Goal: Task Accomplishment & Management: Manage account settings

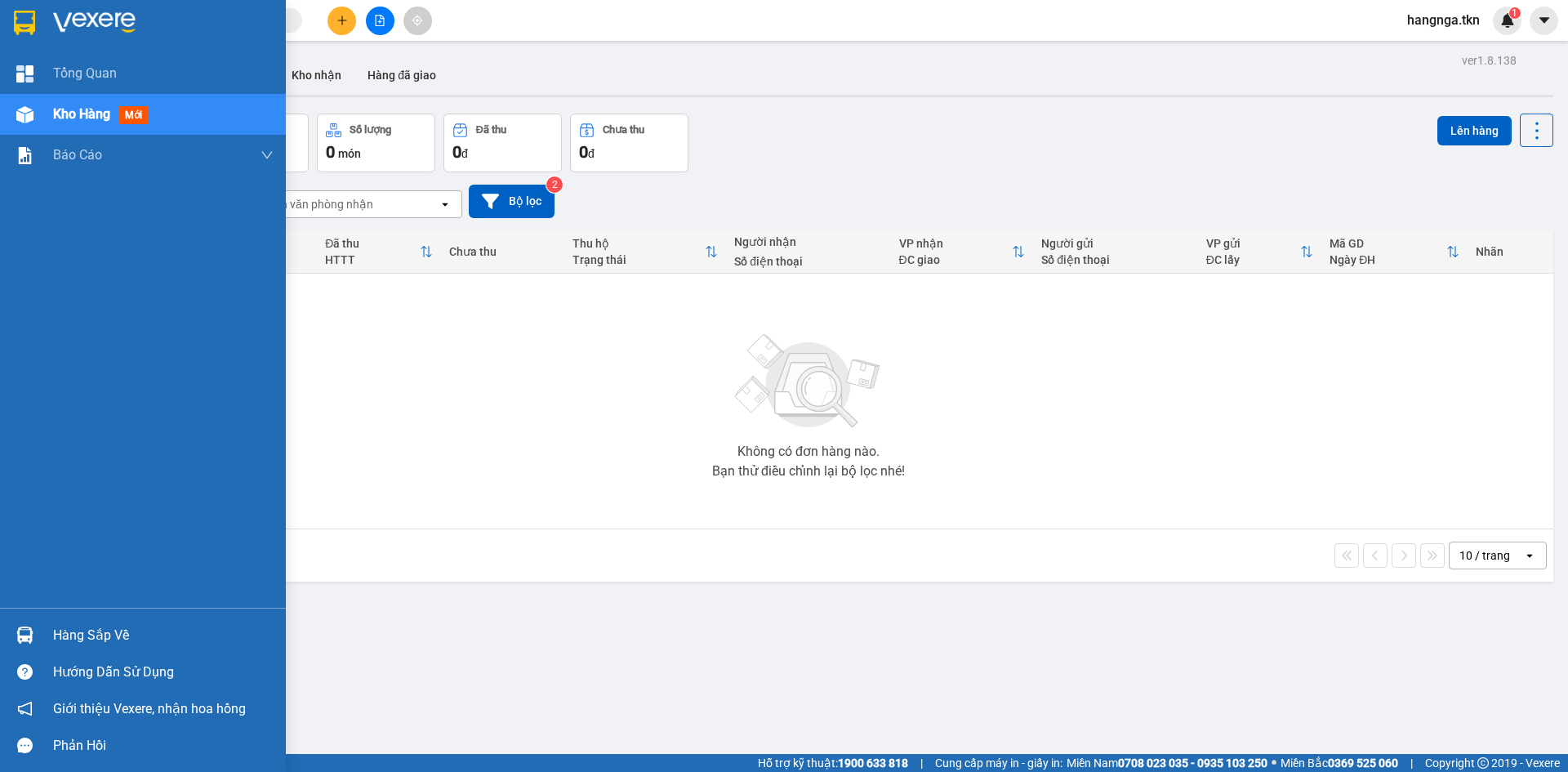
click at [45, 639] on div "Hàng sắp về" at bounding box center [143, 635] width 286 height 37
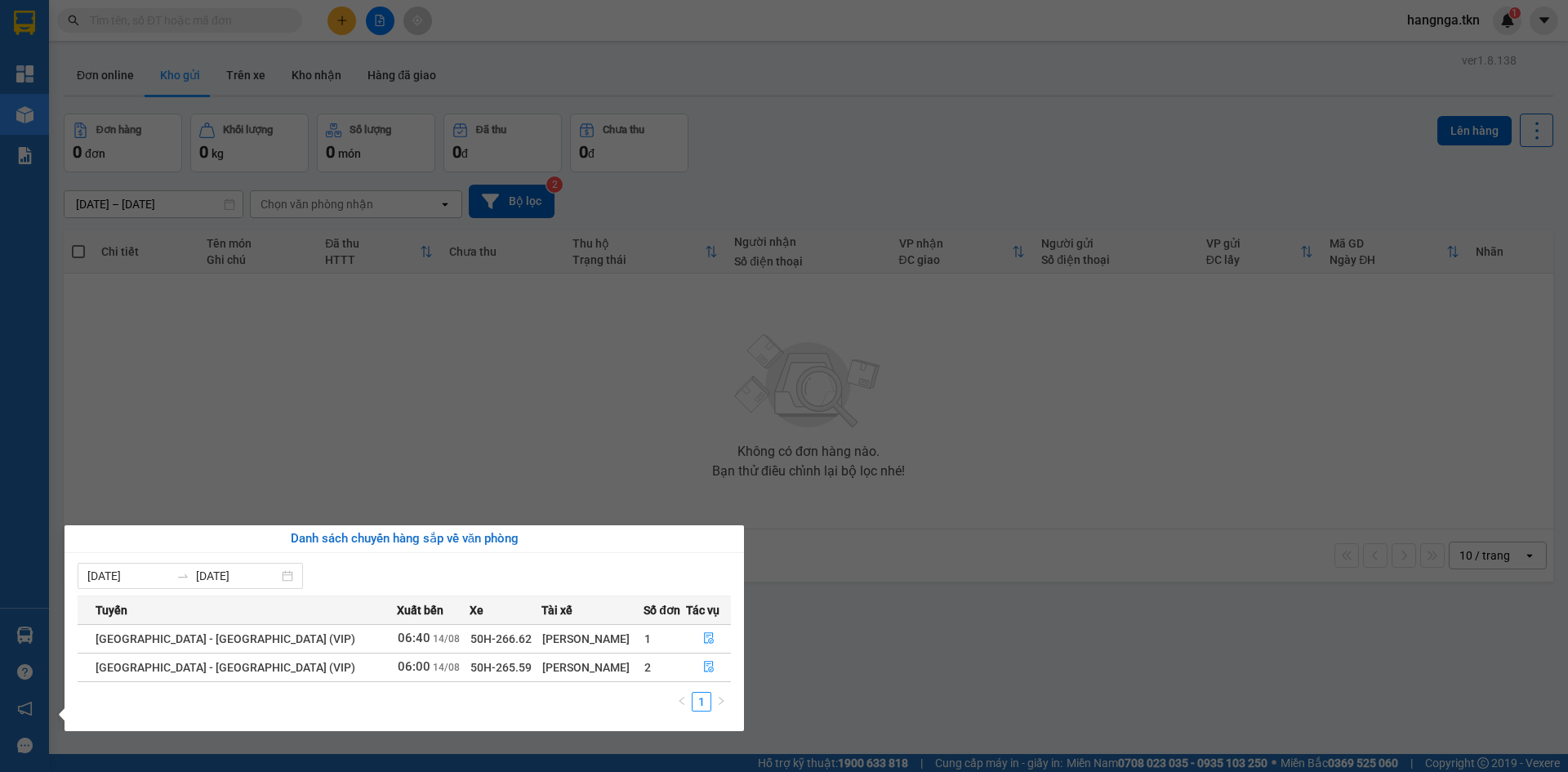
click at [686, 470] on section "Kết quả tìm kiếm ( 0 ) Bộ lọc No Data hangnga.tkn 1 Tổng Quan Kho hàng mới Báo …" at bounding box center [784, 386] width 1568 height 772
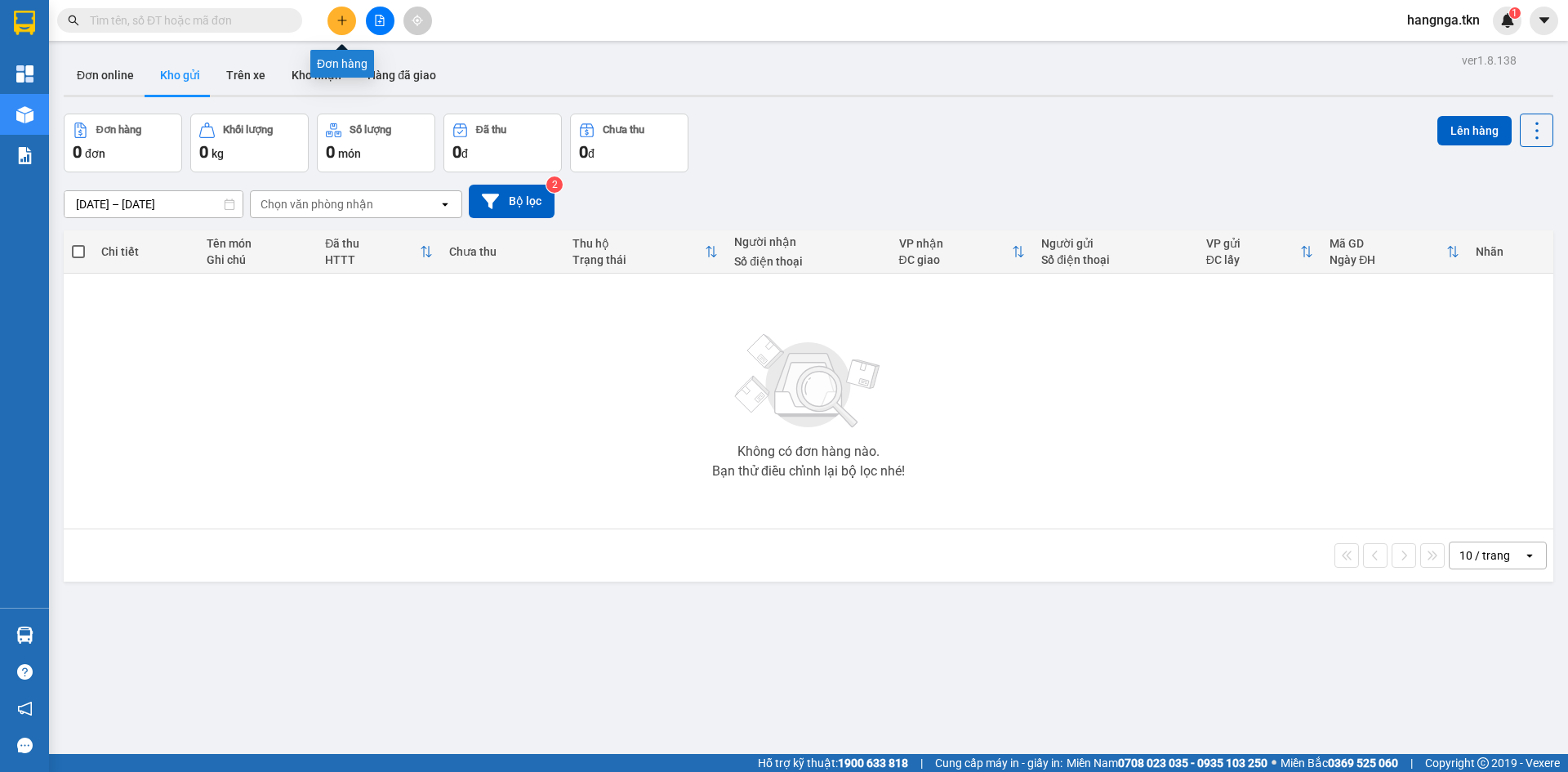
click at [346, 16] on icon "plus" at bounding box center [342, 20] width 11 height 11
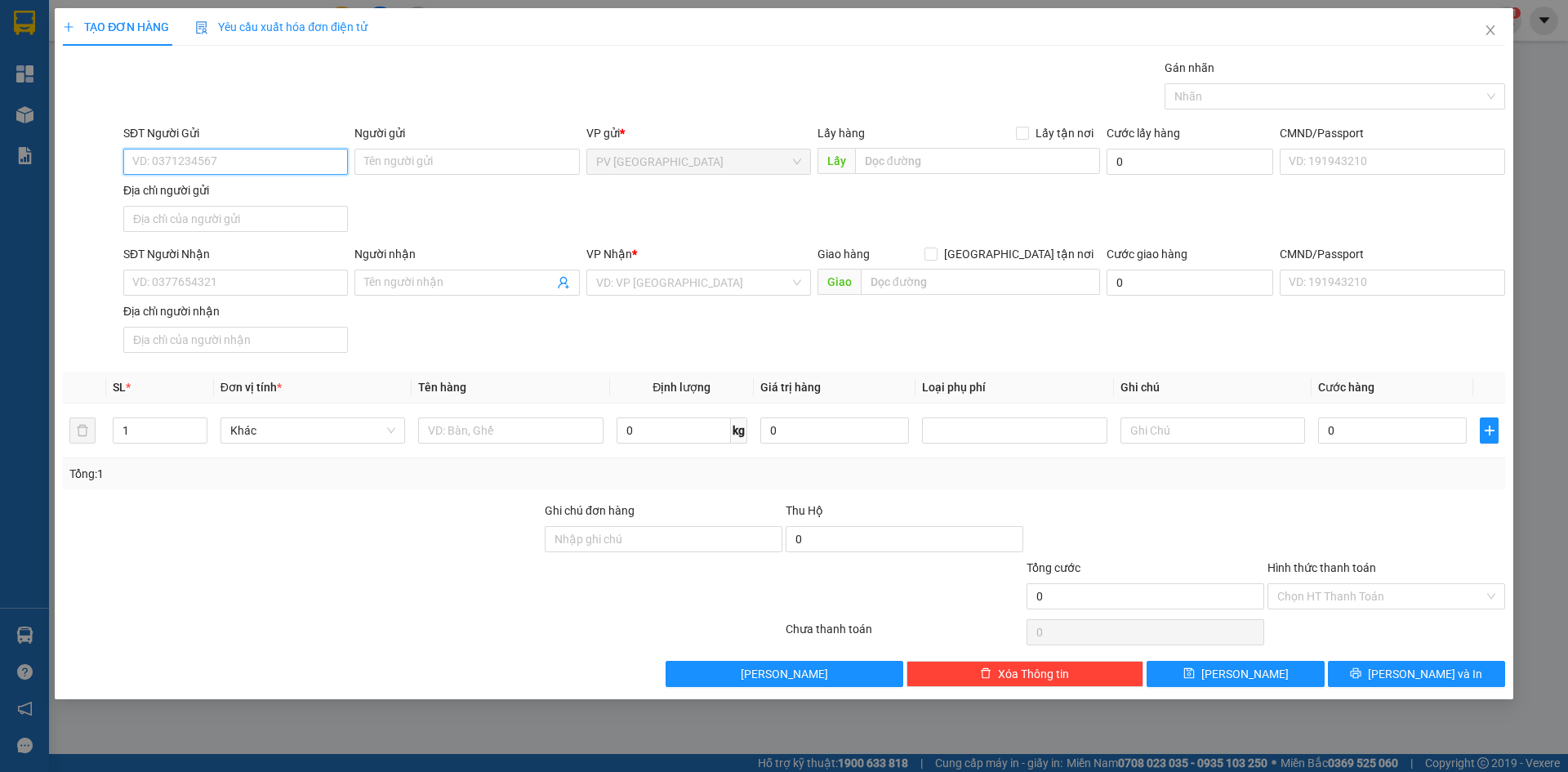
click at [232, 169] on input "SĐT Người Gửi" at bounding box center [236, 161] width 225 height 26
type input "0932097773"
click at [250, 190] on div "0932097773 - THUẦN" at bounding box center [235, 194] width 205 height 18
type input "THUẦN"
type input "0932097773"
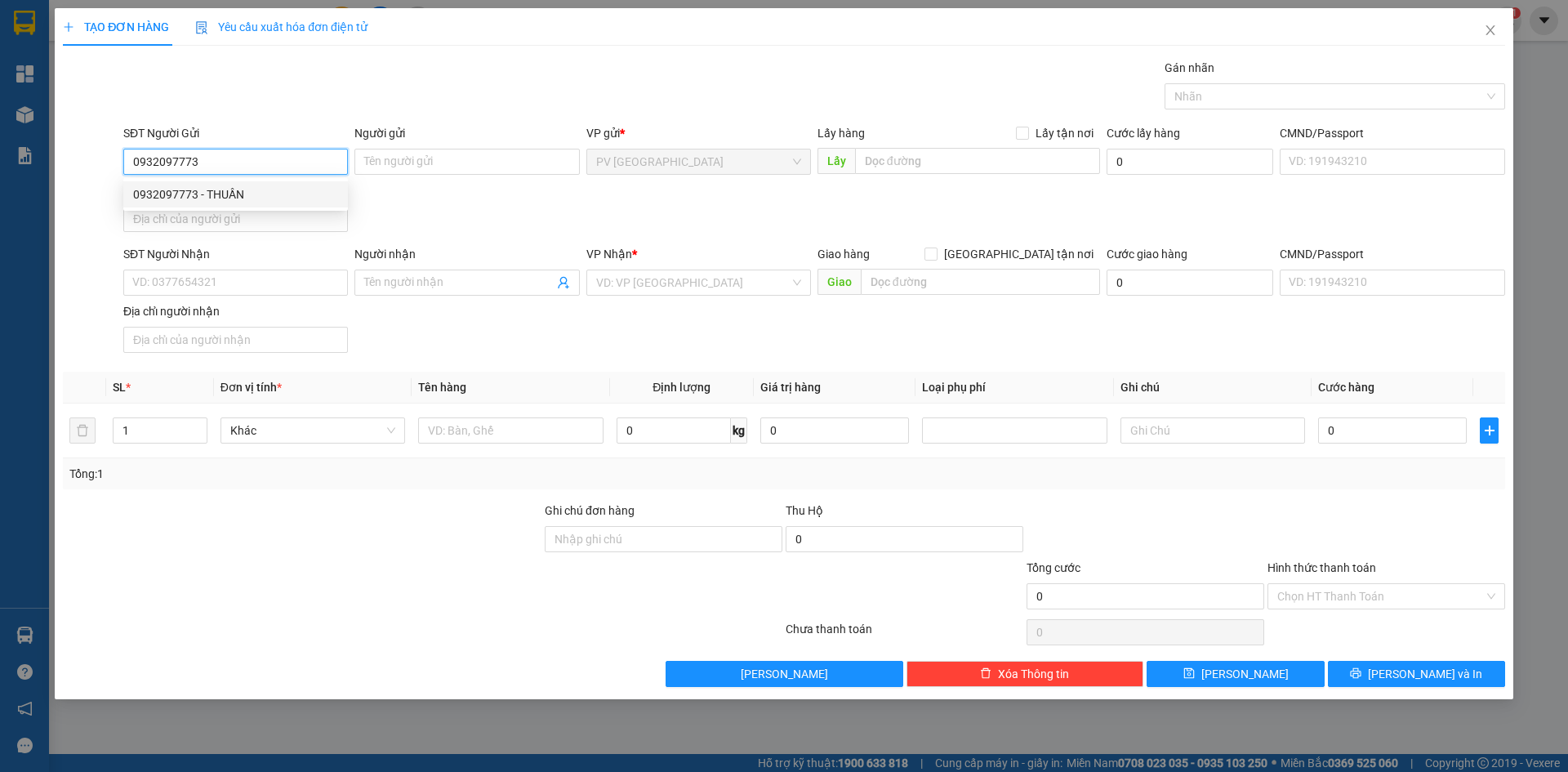
type input "THUẦN"
type input "80.000"
type input "0932097773"
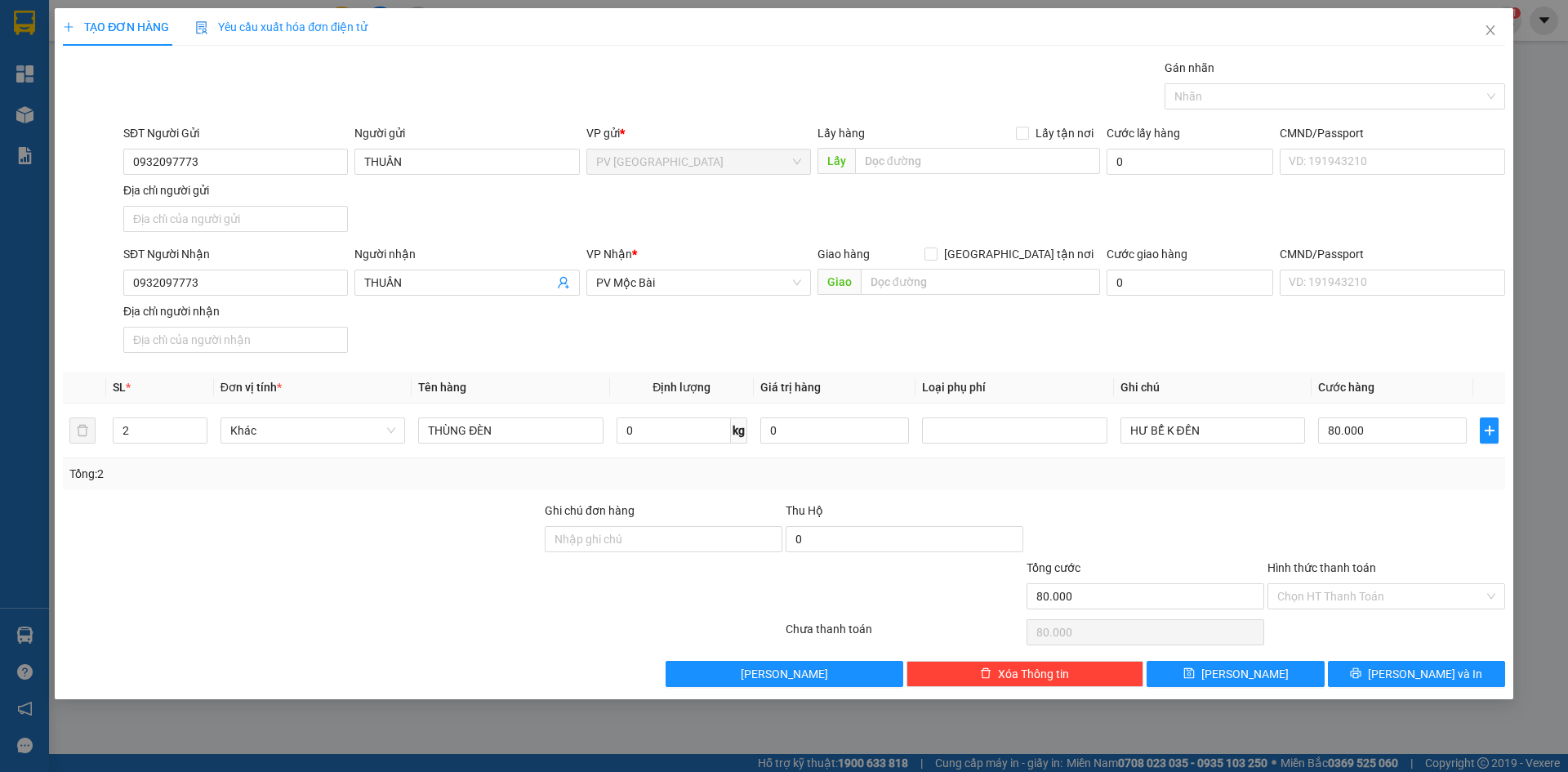
click at [452, 326] on div "SĐT Người Nhận 0932097773 Người nhận THUẦN VP Nhận * PV Mộc Bài Giao hàng Giao …" at bounding box center [814, 302] width 1388 height 114
click at [337, 487] on div "Tổng: 2" at bounding box center [784, 474] width 1442 height 31
click at [442, 489] on div "Transit Pickup Surcharge Ids Transit Deliver Surcharge Ids Transit Deliver Surc…" at bounding box center [784, 372] width 1442 height 628
click at [428, 513] on div at bounding box center [302, 530] width 482 height 57
click at [493, 421] on input "THÙNG ĐÈN" at bounding box center [510, 430] width 185 height 26
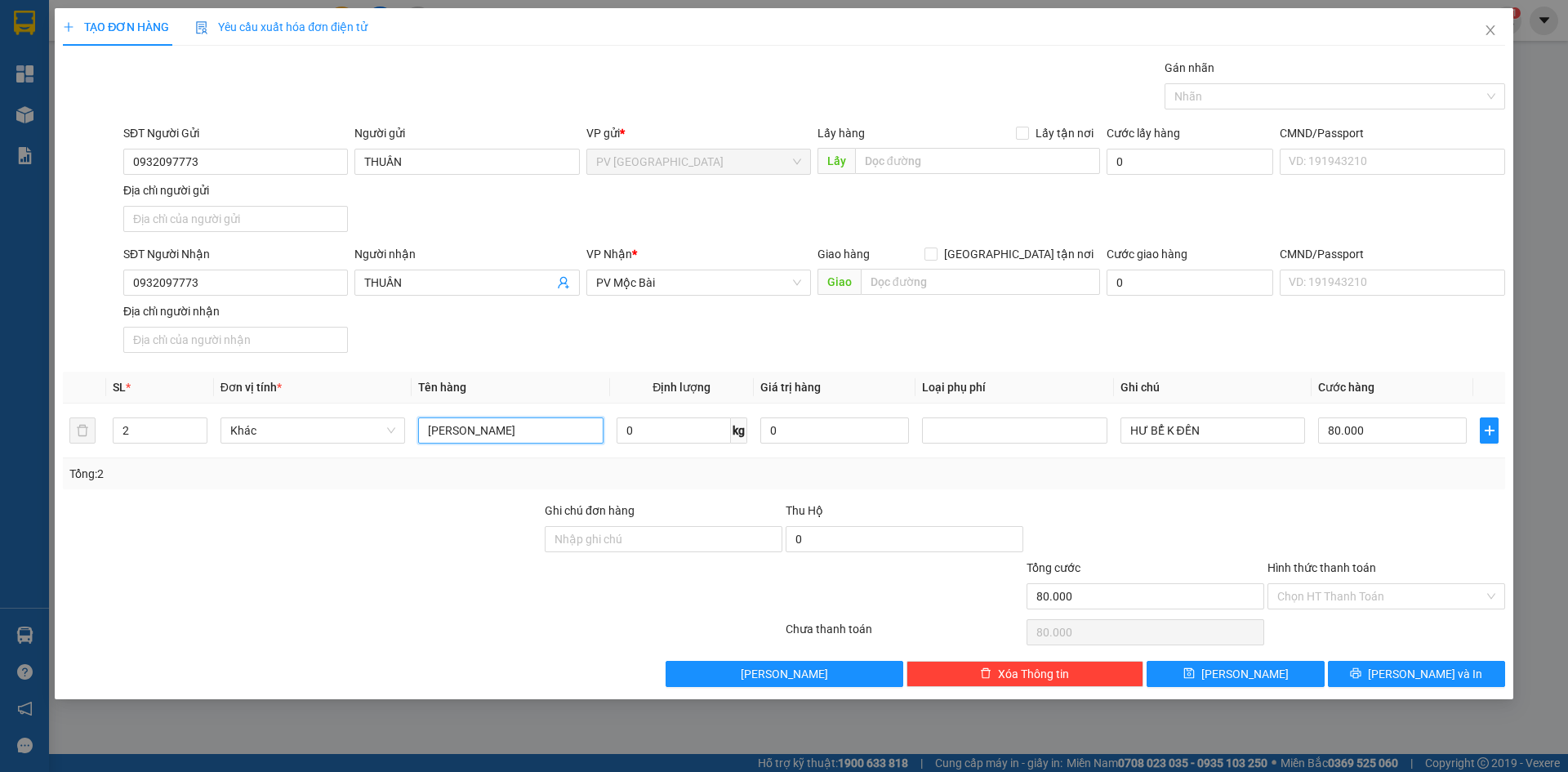
type input "[PERSON_NAME]"
click at [1040, 482] on div "Tổng: 2" at bounding box center [784, 474] width 1429 height 18
click at [1365, 431] on input "80.000" at bounding box center [1392, 430] width 148 height 26
type input "0"
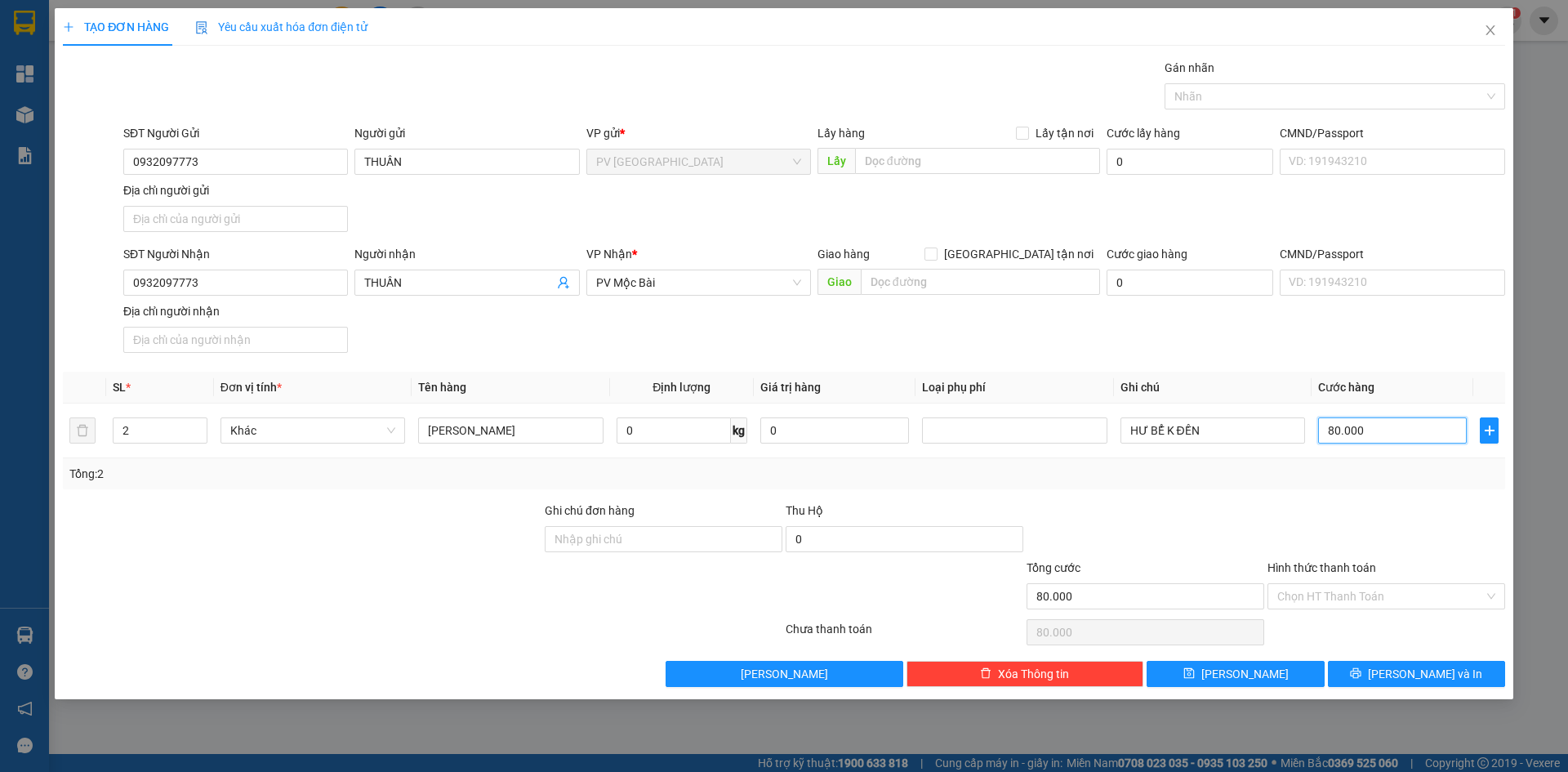
type input "0"
type input "7"
type input "07"
type input "70"
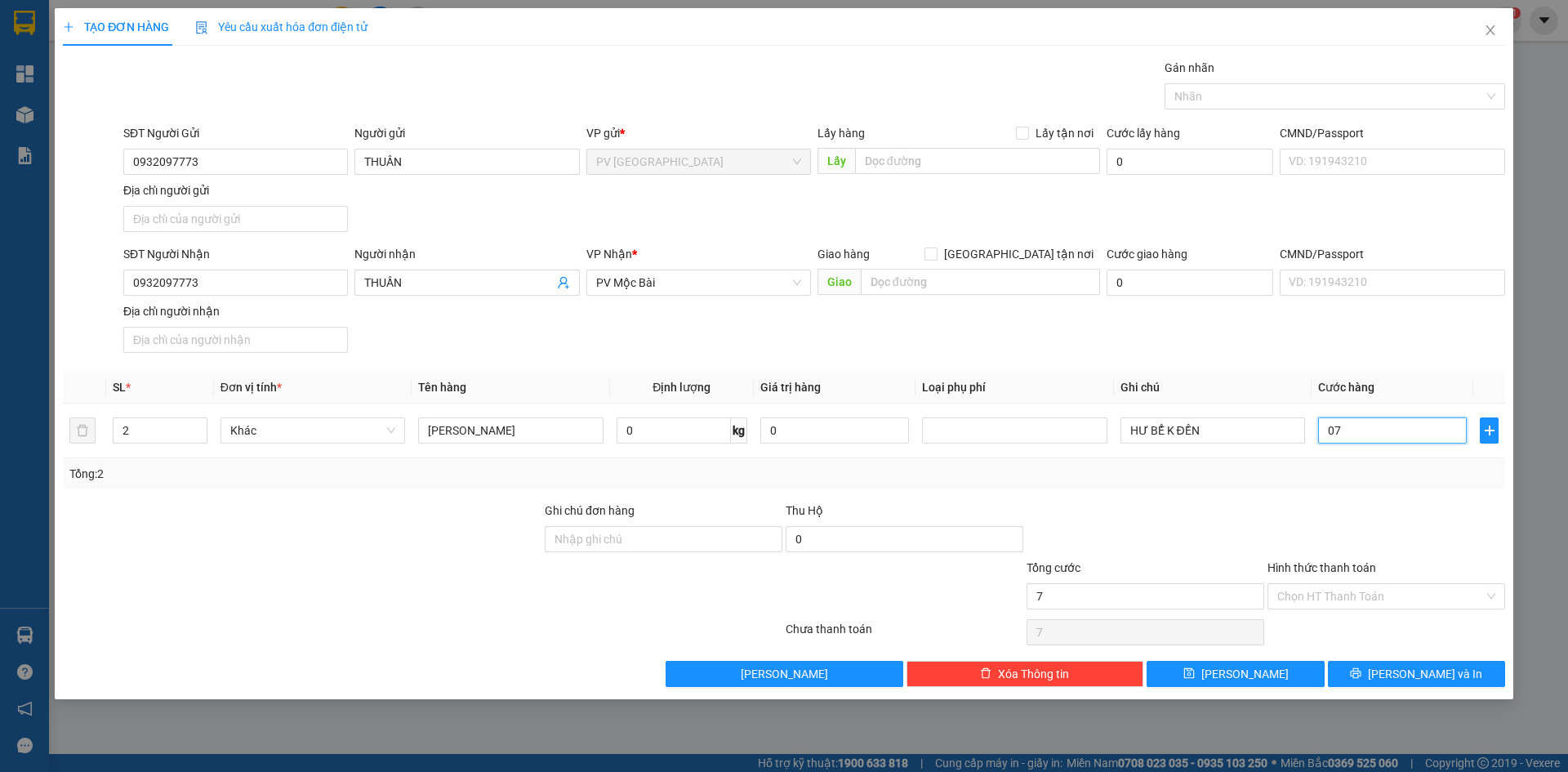
type input "70"
type input "070"
type input "700"
type input "0.700"
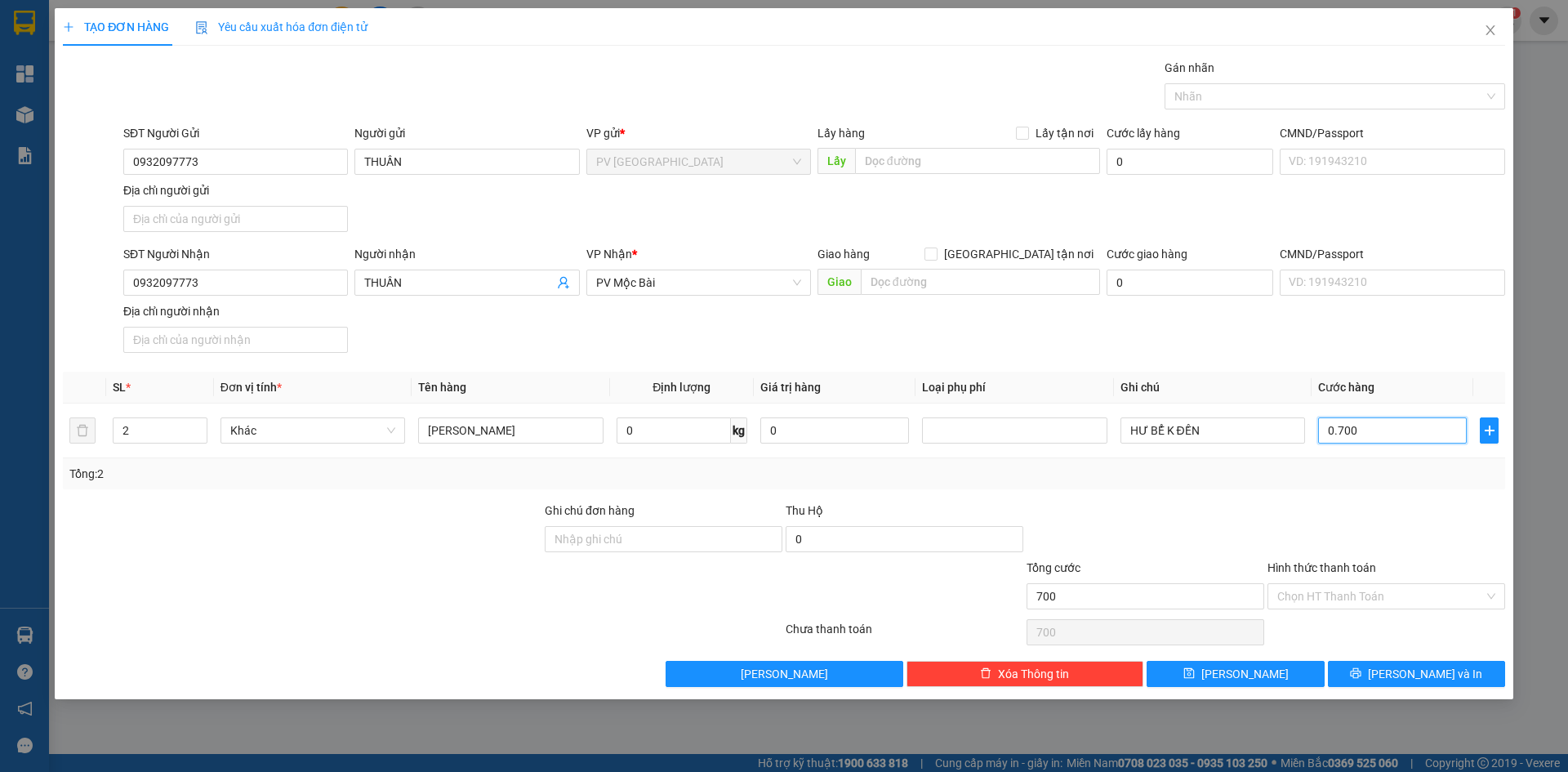
type input "7.000"
type input "07.000"
type input "70.000"
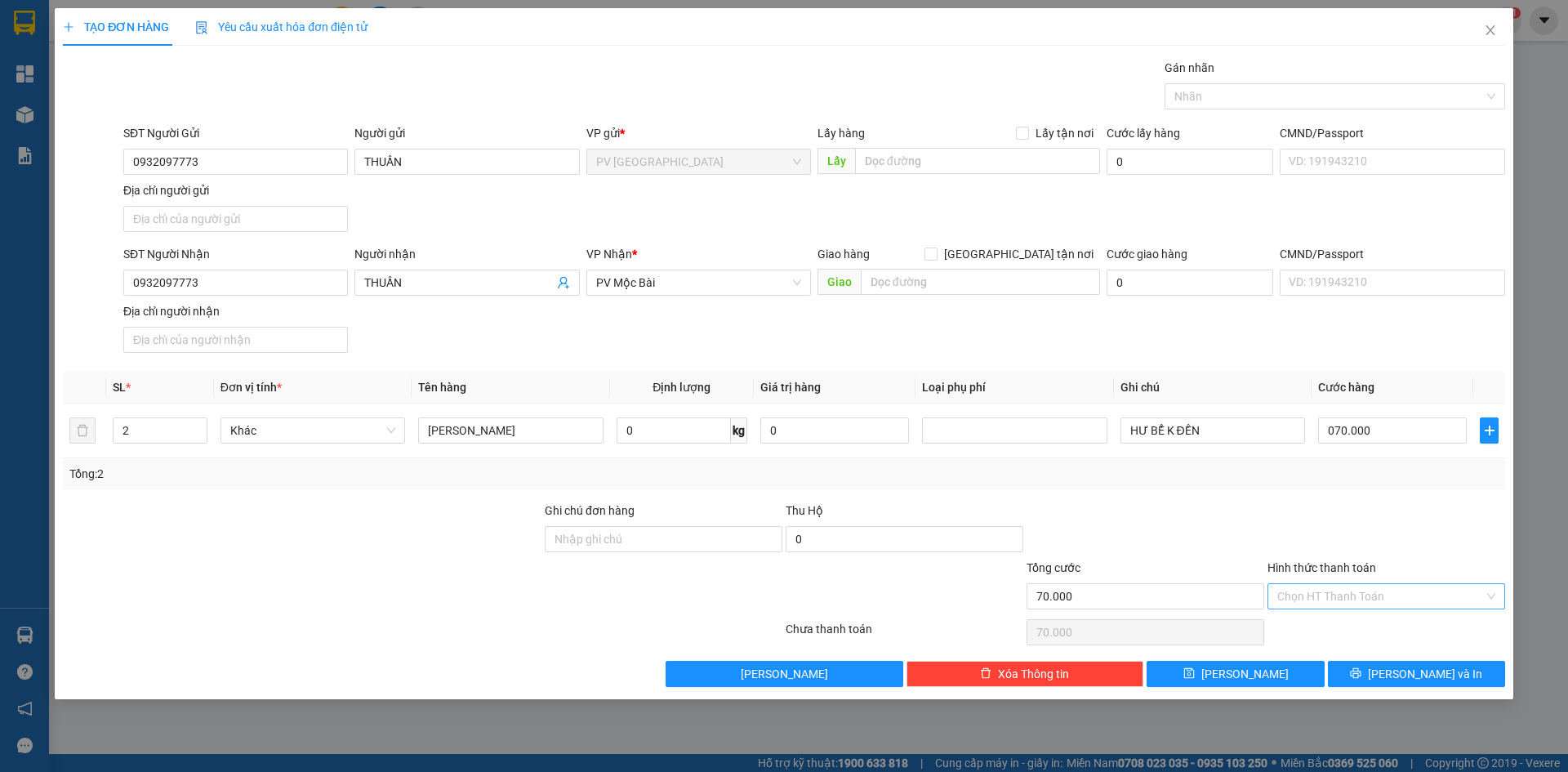
type input "70.000"
click at [1282, 594] on input "Hình thức thanh toán" at bounding box center [1381, 596] width 207 height 25
click at [1300, 633] on div "Tại văn phòng" at bounding box center [1387, 629] width 218 height 18
type input "0"
click at [1326, 529] on div at bounding box center [1386, 530] width 241 height 57
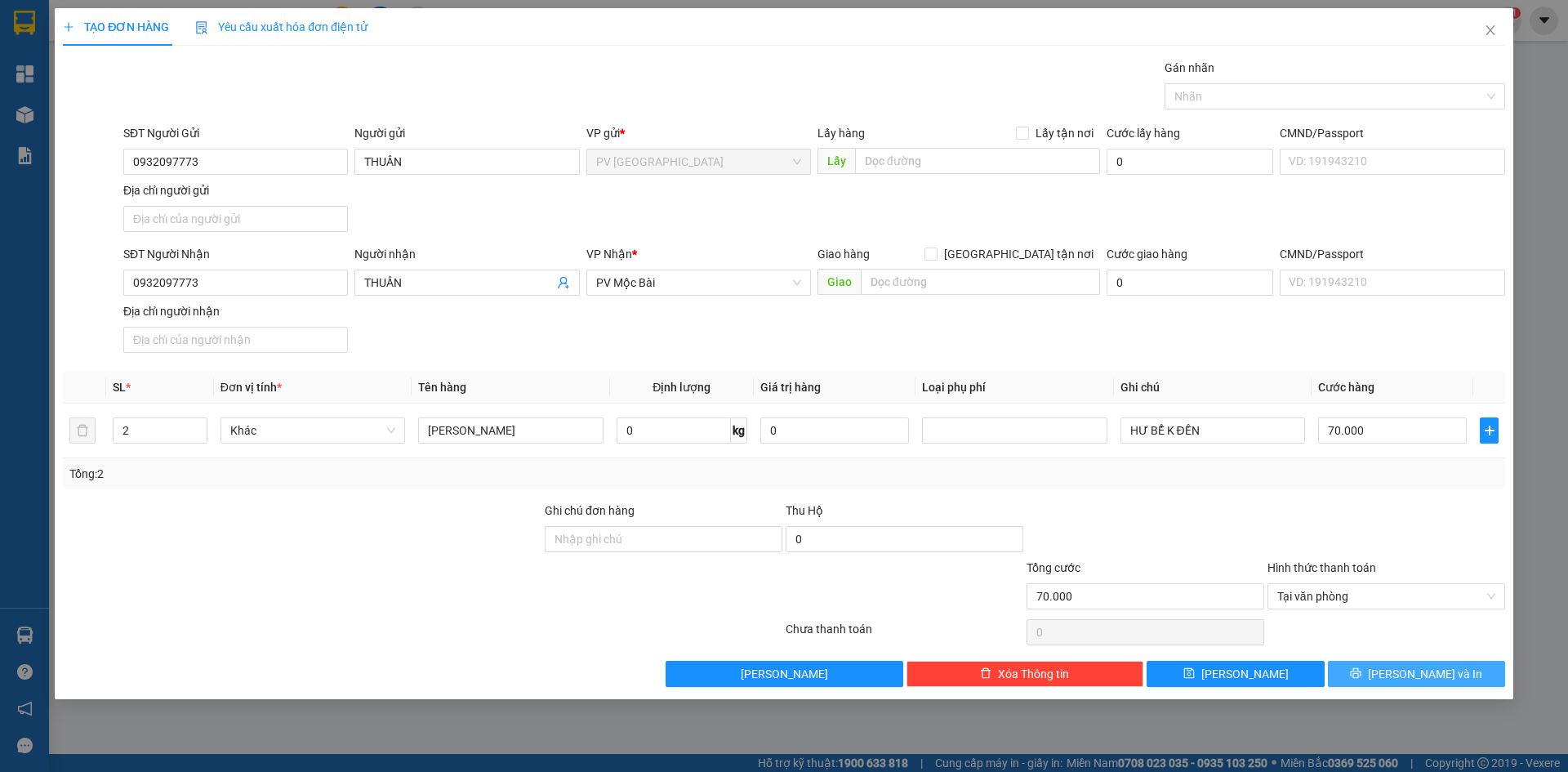
click at [1409, 672] on span "[PERSON_NAME] và In" at bounding box center [1425, 673] width 114 height 18
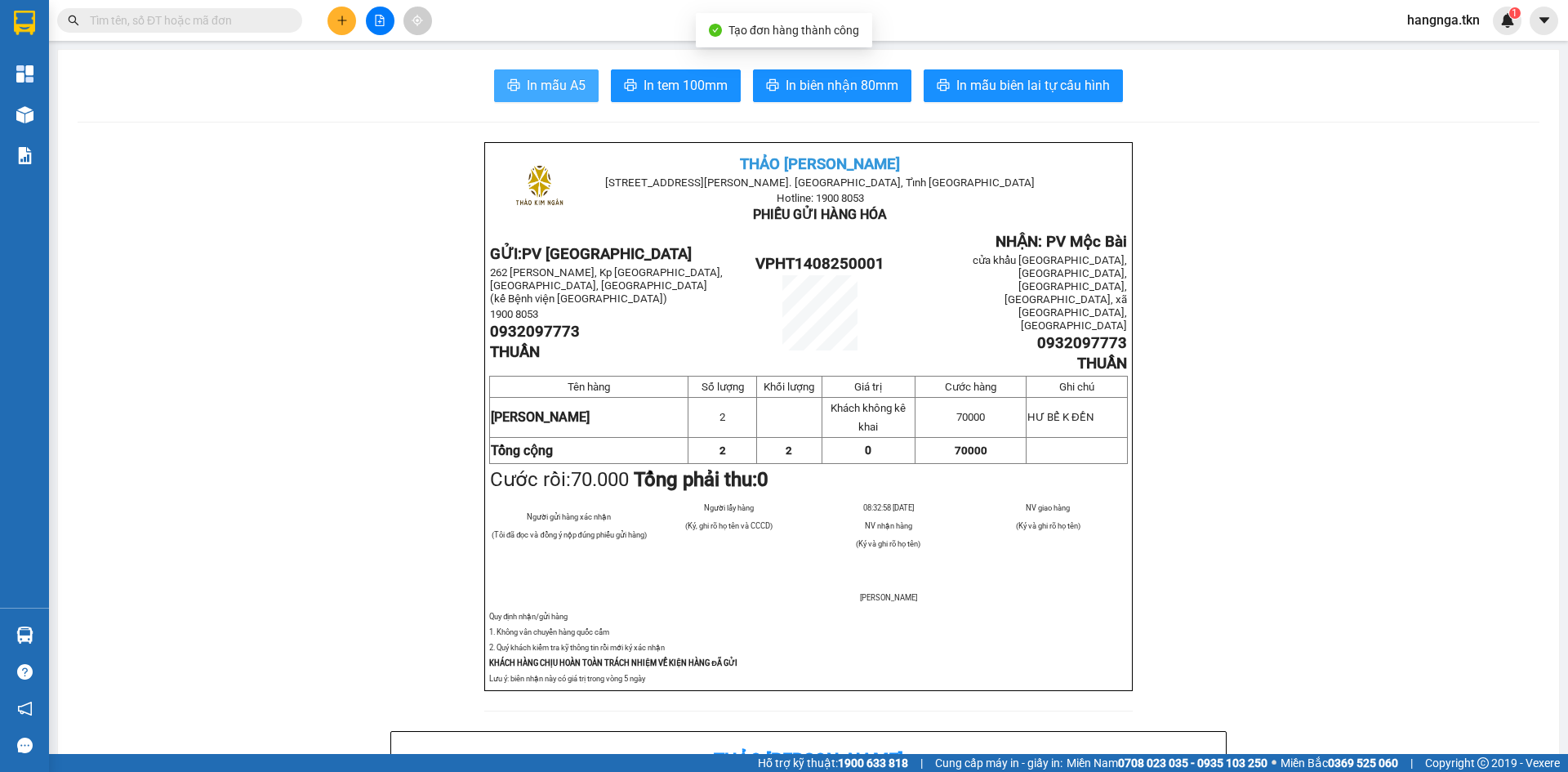
click at [539, 74] on button "In mẫu A5" at bounding box center [546, 85] width 105 height 32
click at [337, 18] on icon "plus" at bounding box center [342, 20] width 11 height 11
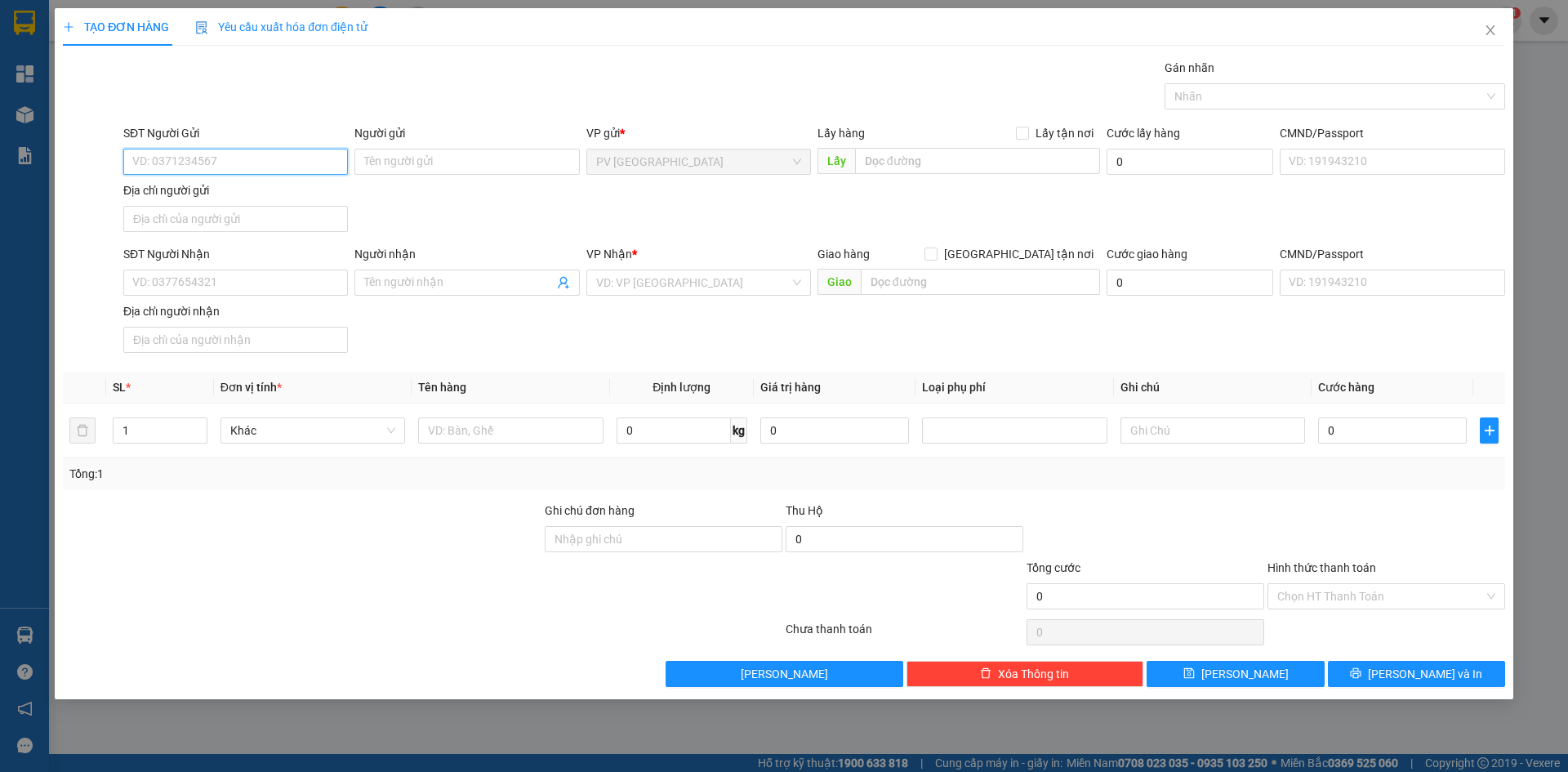
click at [218, 158] on input "SĐT Người Gửi" at bounding box center [236, 161] width 225 height 26
click at [1484, 36] on icon "close" at bounding box center [1490, 30] width 13 height 13
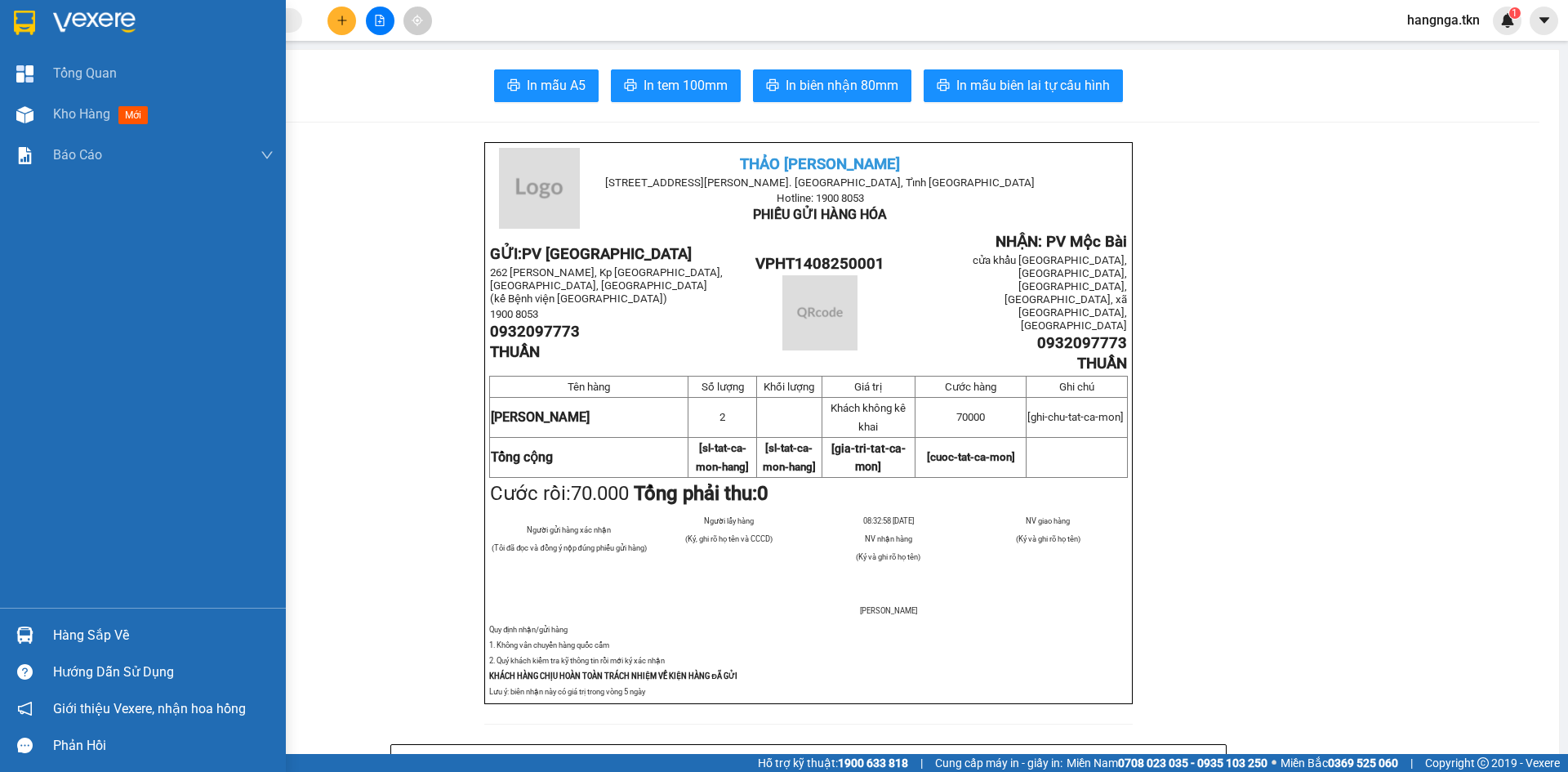
click at [20, 628] on img at bounding box center [25, 635] width 17 height 17
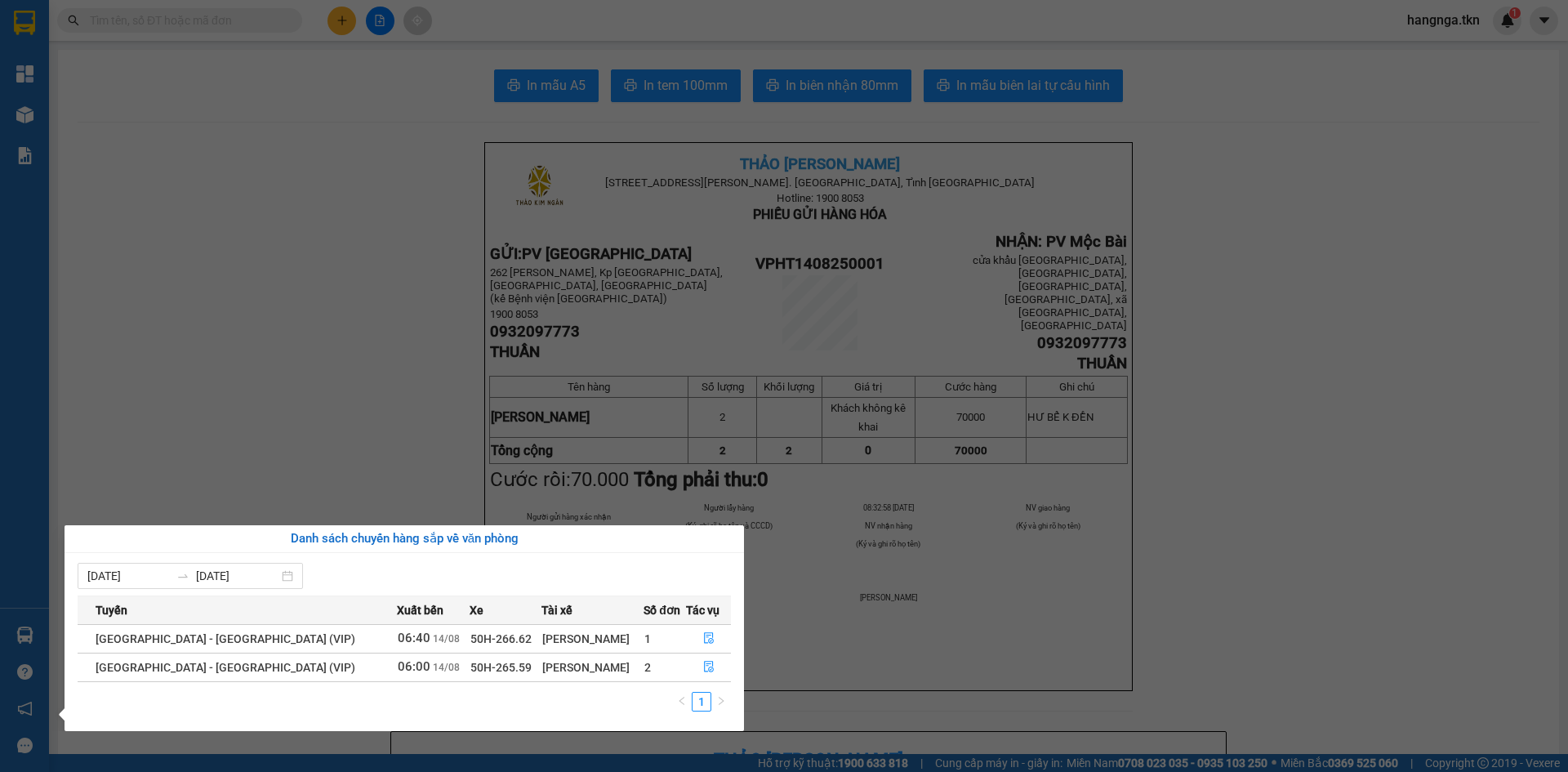
click at [282, 397] on section "Kết quả tìm kiếm ( 0 ) Bộ lọc No Data hangnga.tkn 1 Tổng Quan Kho hàng mới Báo …" at bounding box center [784, 386] width 1568 height 772
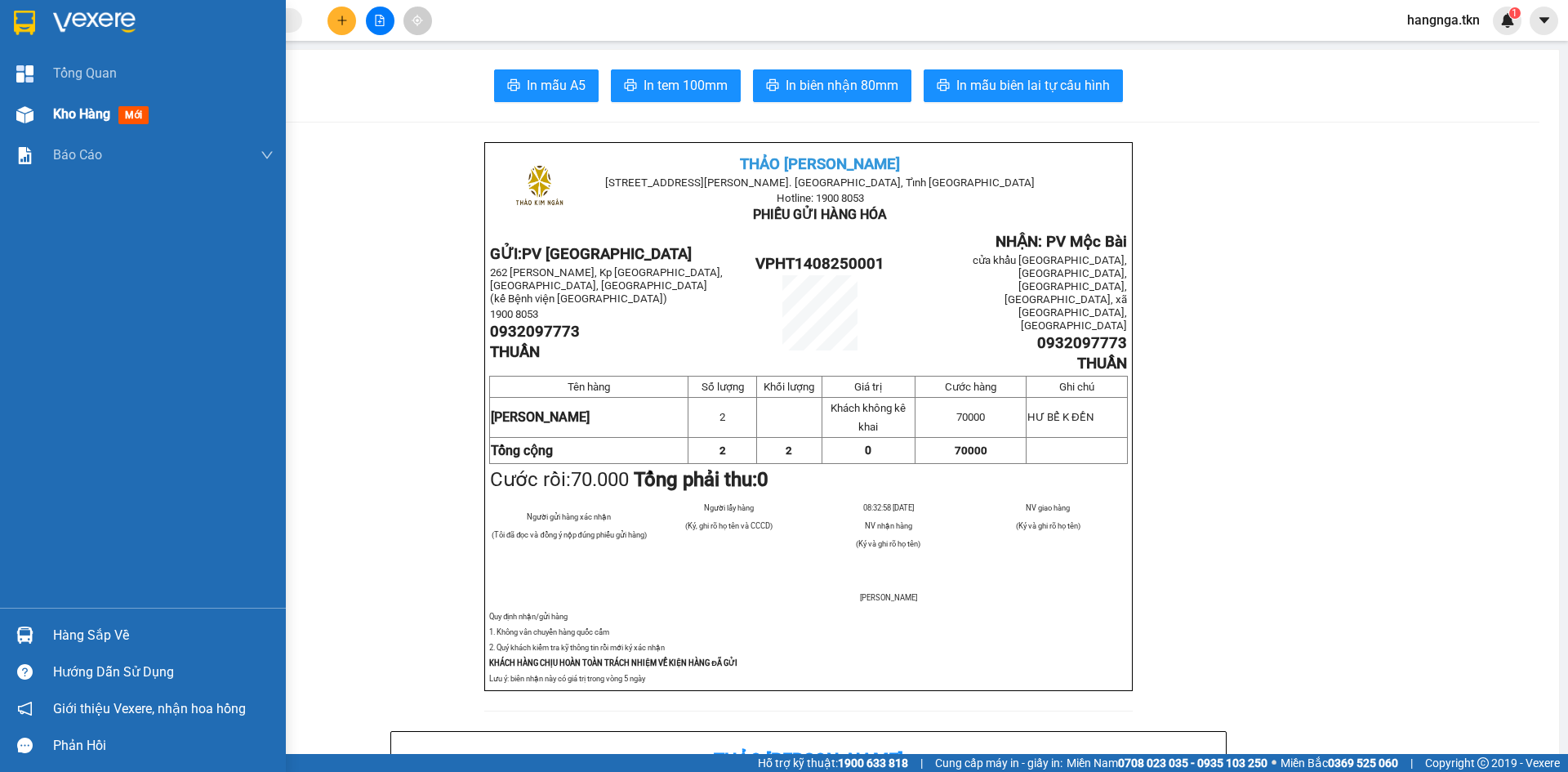
click at [30, 107] on img at bounding box center [25, 115] width 17 height 17
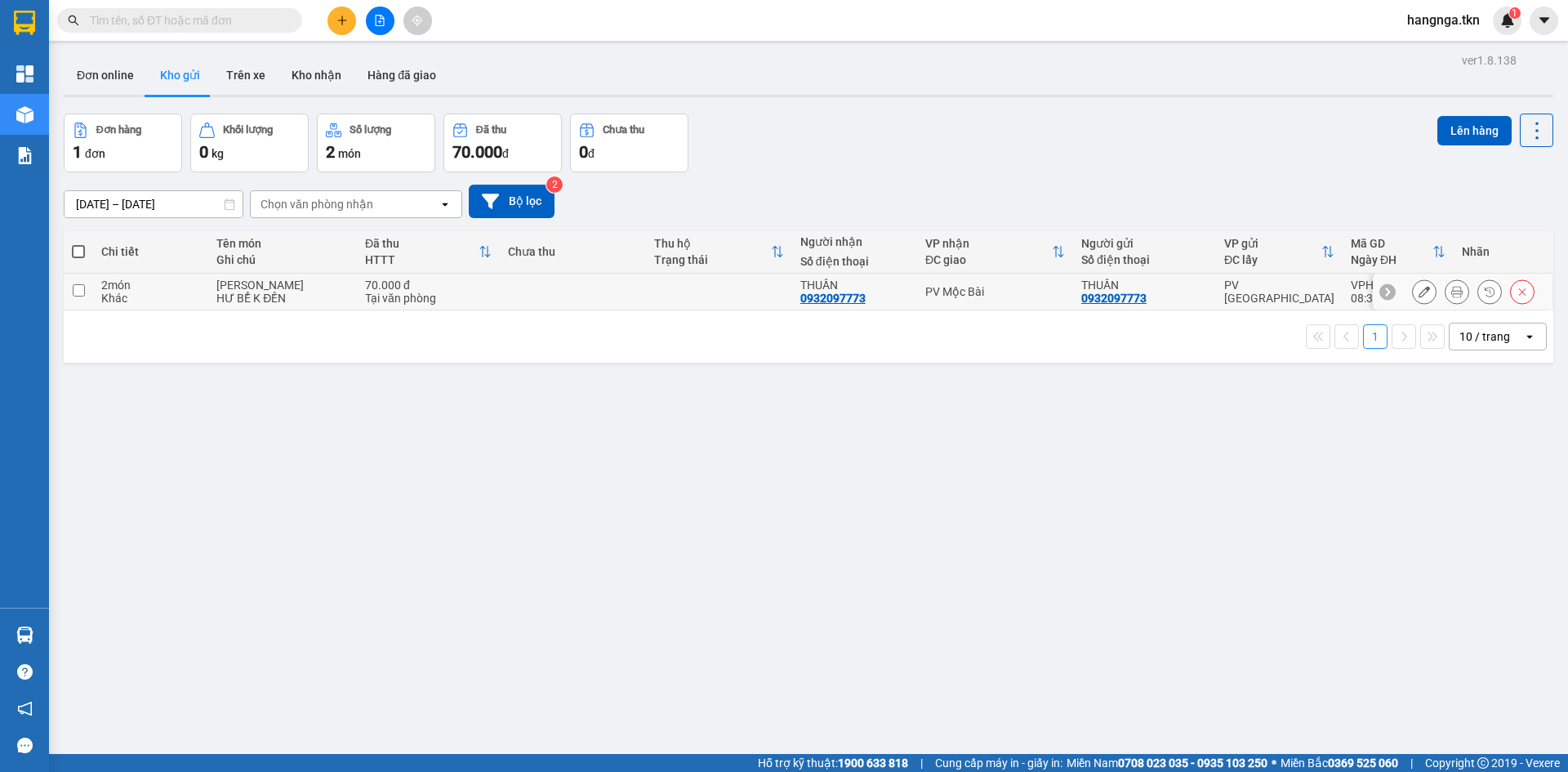
click at [188, 292] on div "Khác" at bounding box center [151, 297] width 99 height 13
checkbox input "true"
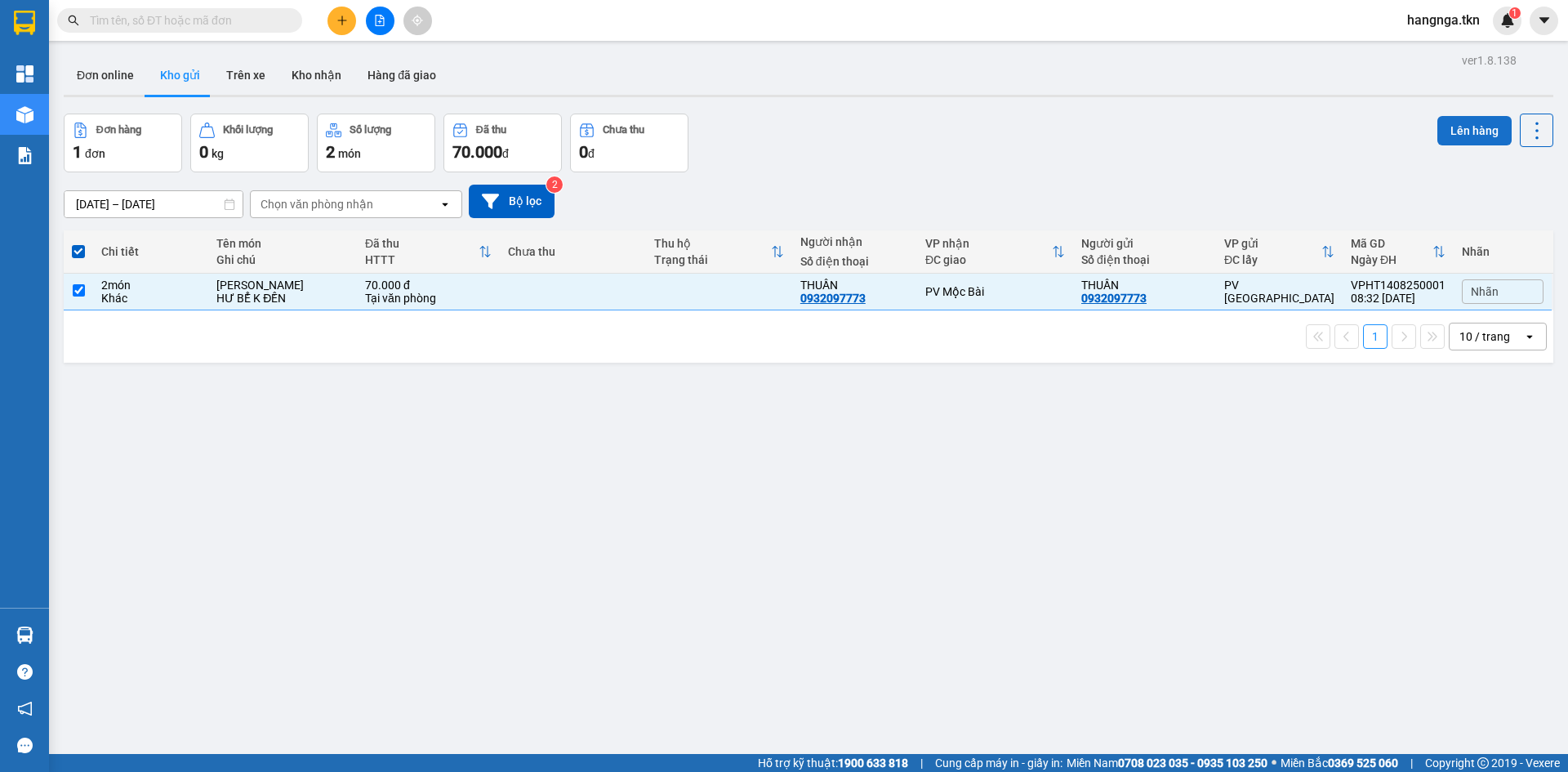
click at [1458, 134] on button "Lên hàng" at bounding box center [1473, 130] width 74 height 30
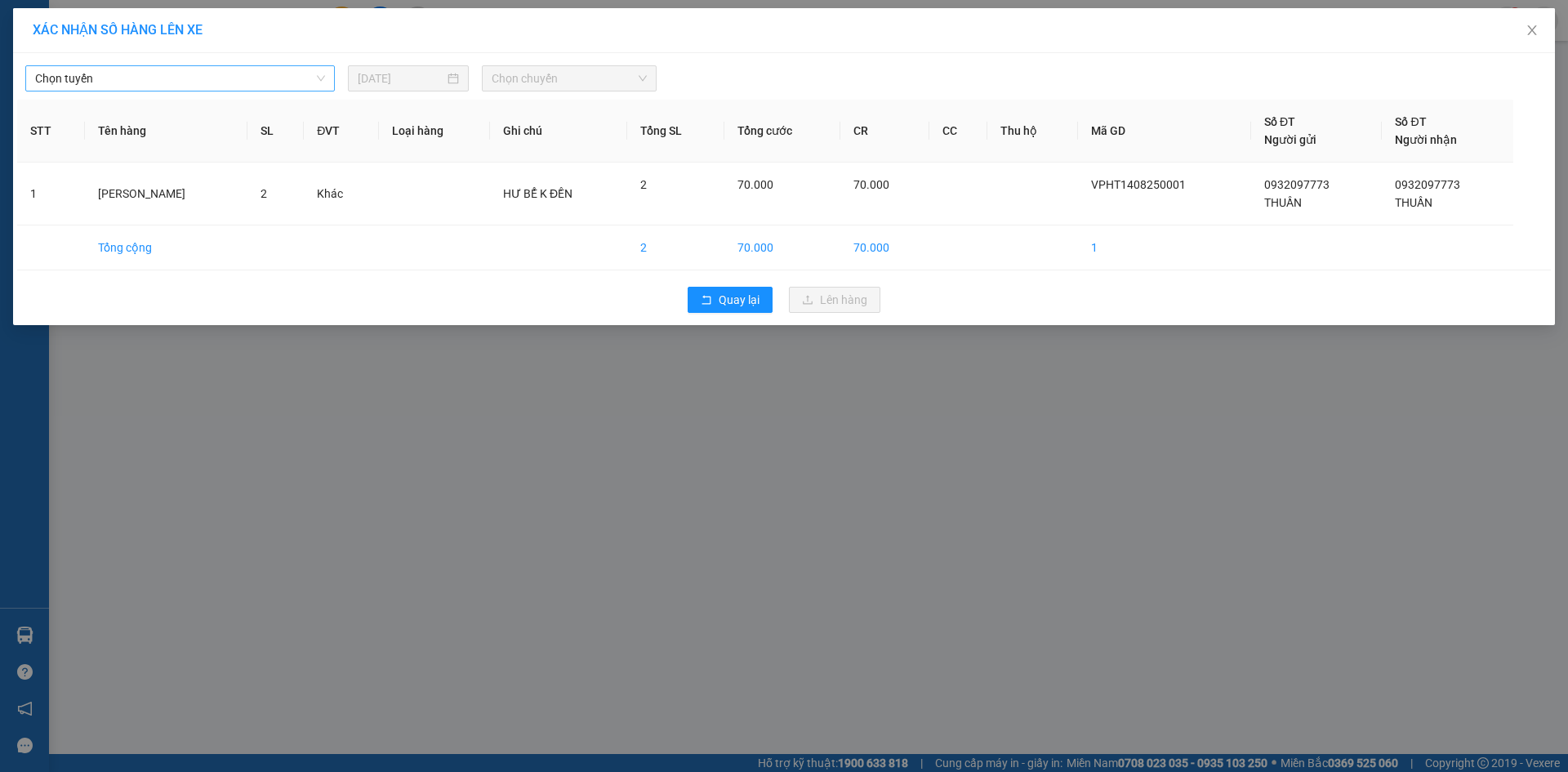
click at [296, 80] on span "Chọn tuyến" at bounding box center [180, 78] width 290 height 25
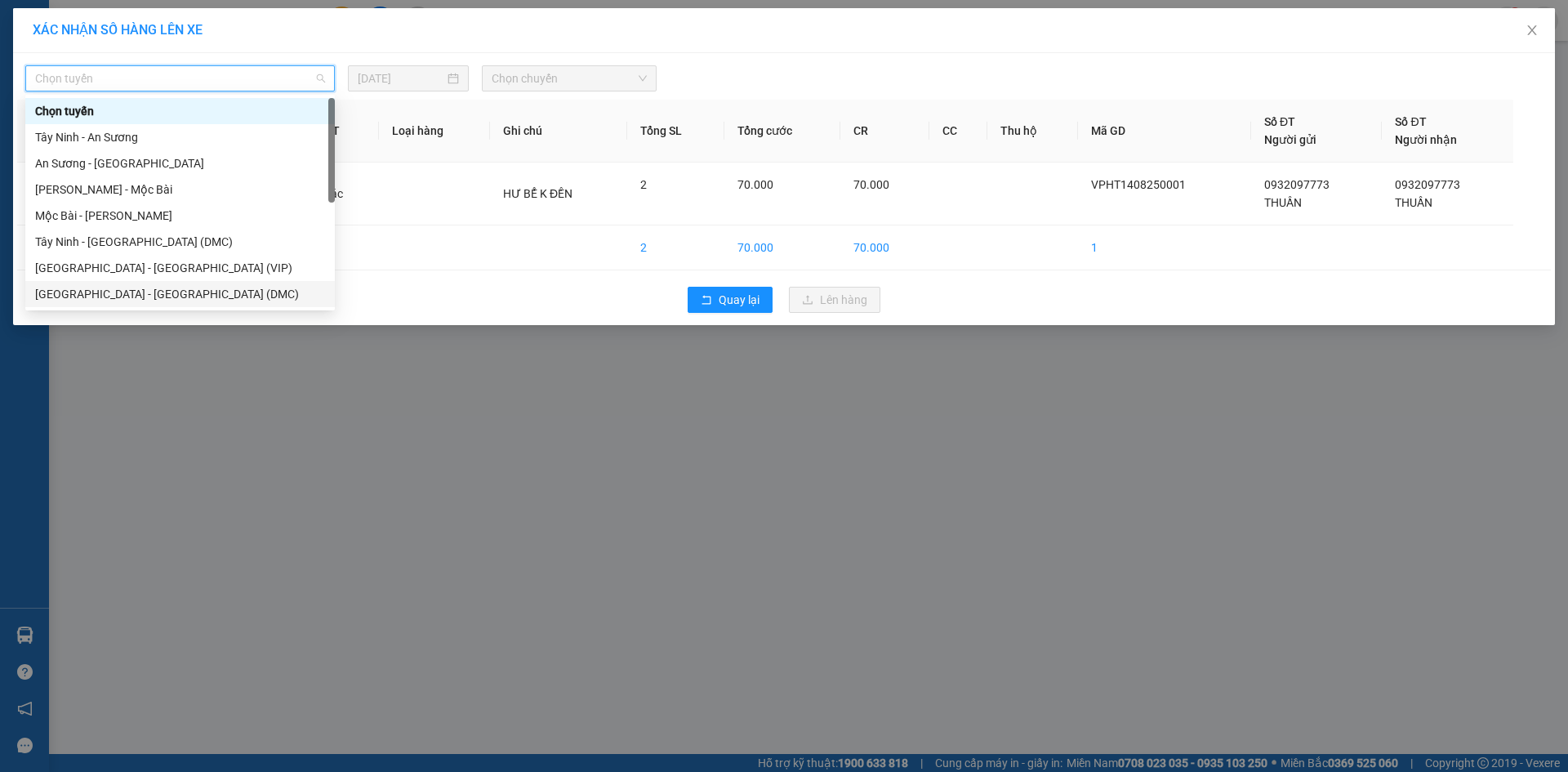
click at [261, 289] on div "[GEOGRAPHIC_DATA] - [GEOGRAPHIC_DATA] (DMC)" at bounding box center [180, 294] width 290 height 18
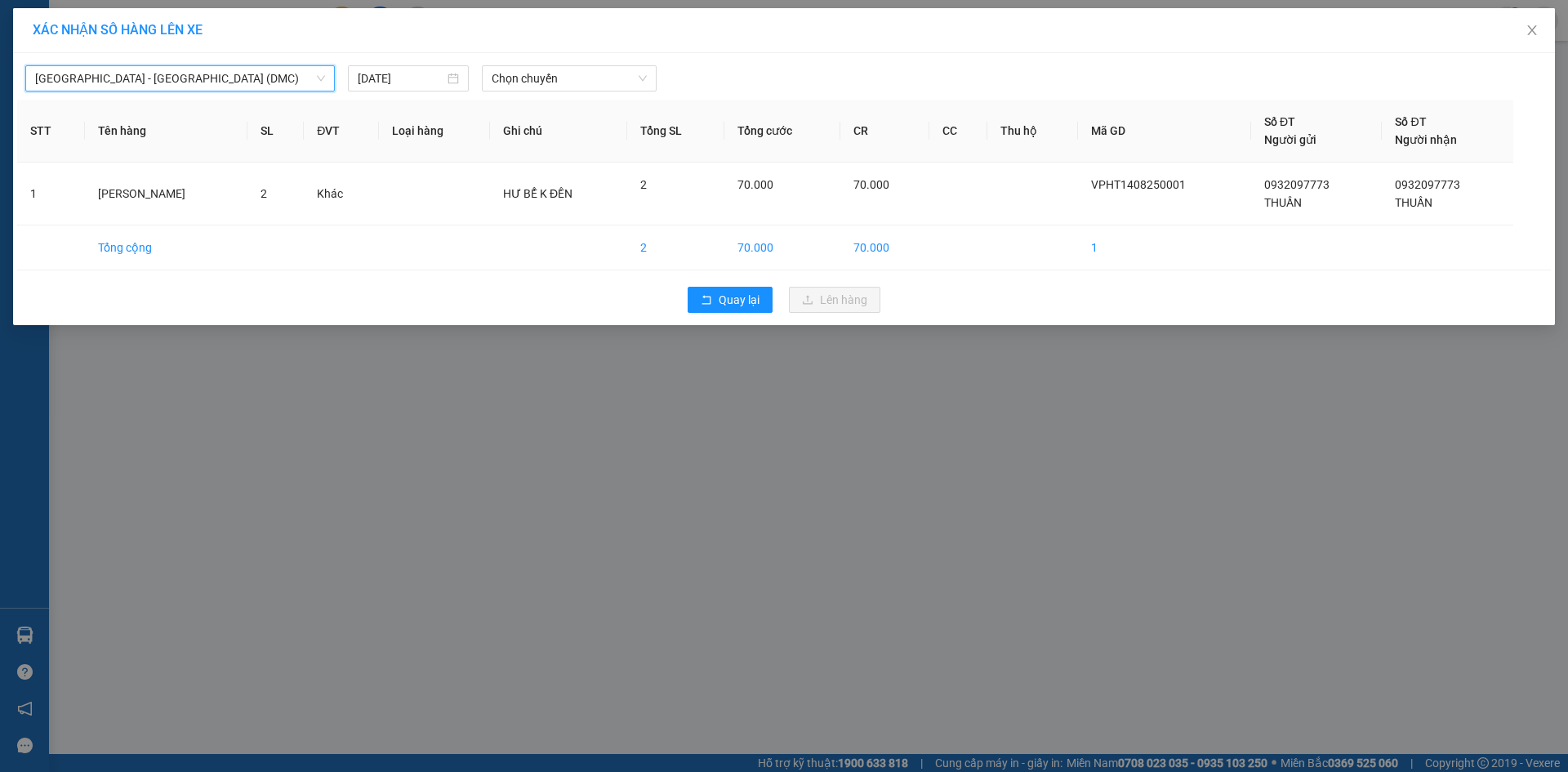
click at [231, 72] on span "[GEOGRAPHIC_DATA] - [GEOGRAPHIC_DATA] (DMC)" at bounding box center [180, 78] width 290 height 25
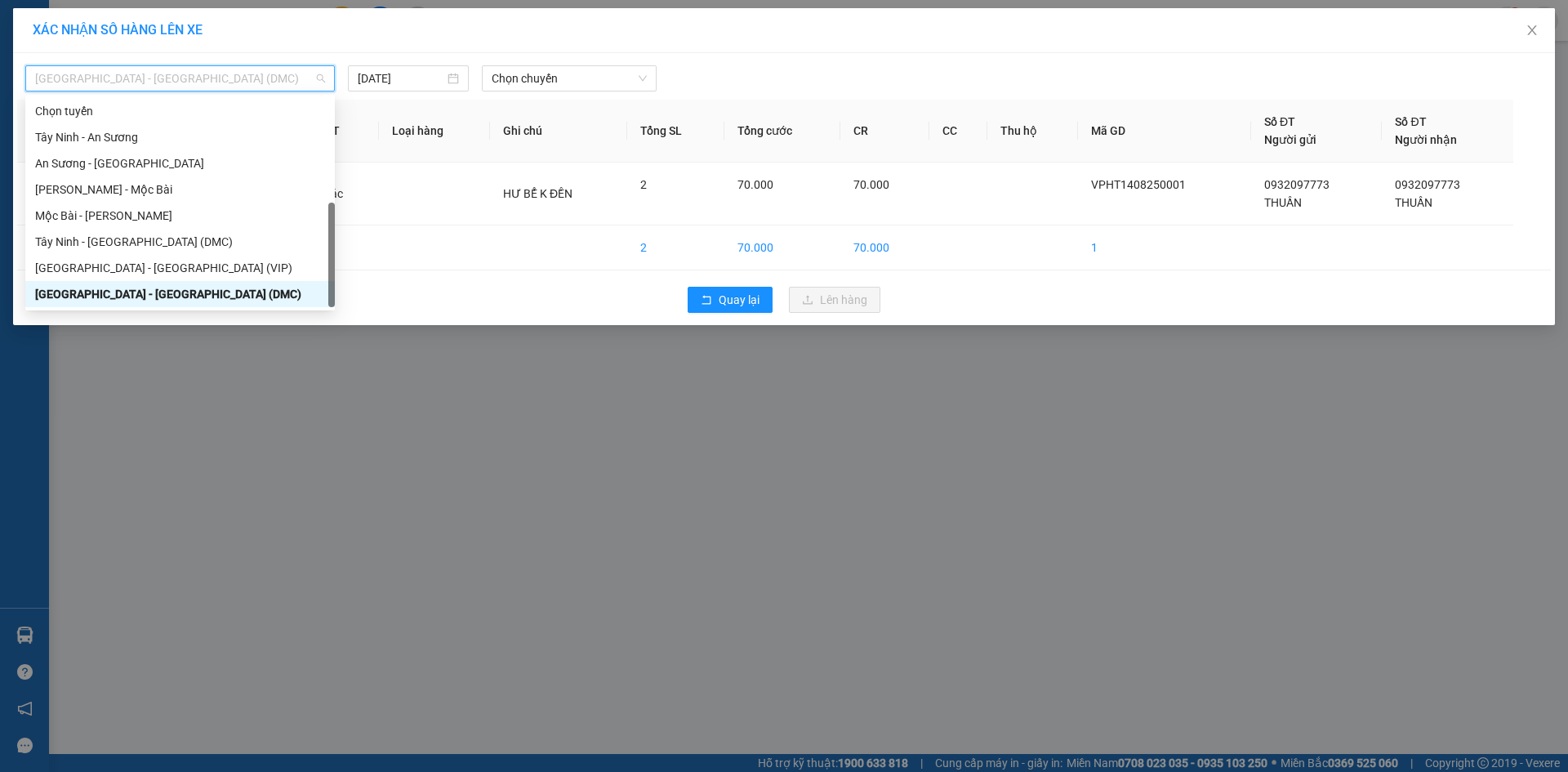
scroll to position [26, 0]
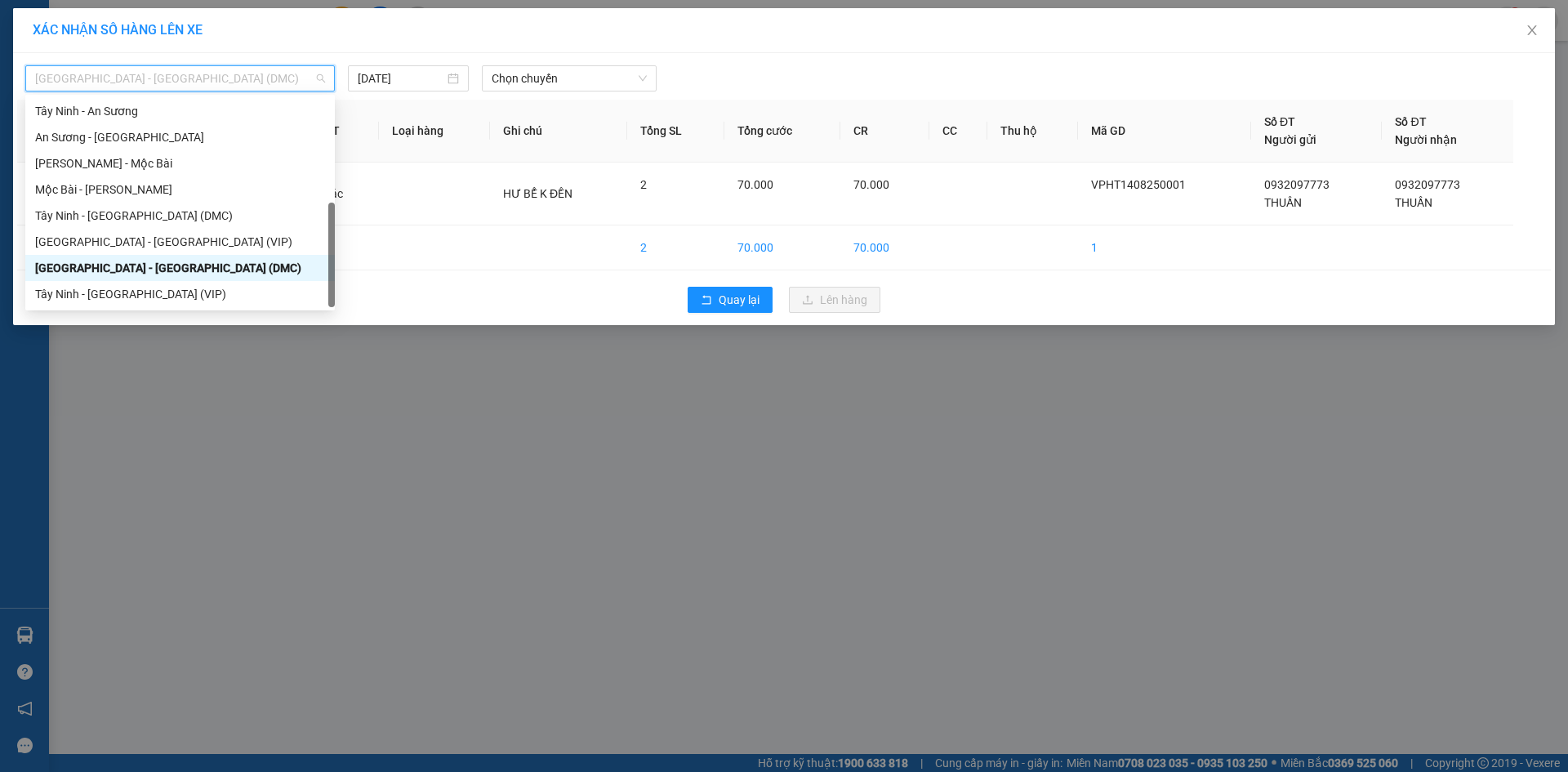
click at [229, 288] on div "Tây Ninh - [GEOGRAPHIC_DATA] (VIP)" at bounding box center [180, 294] width 290 height 18
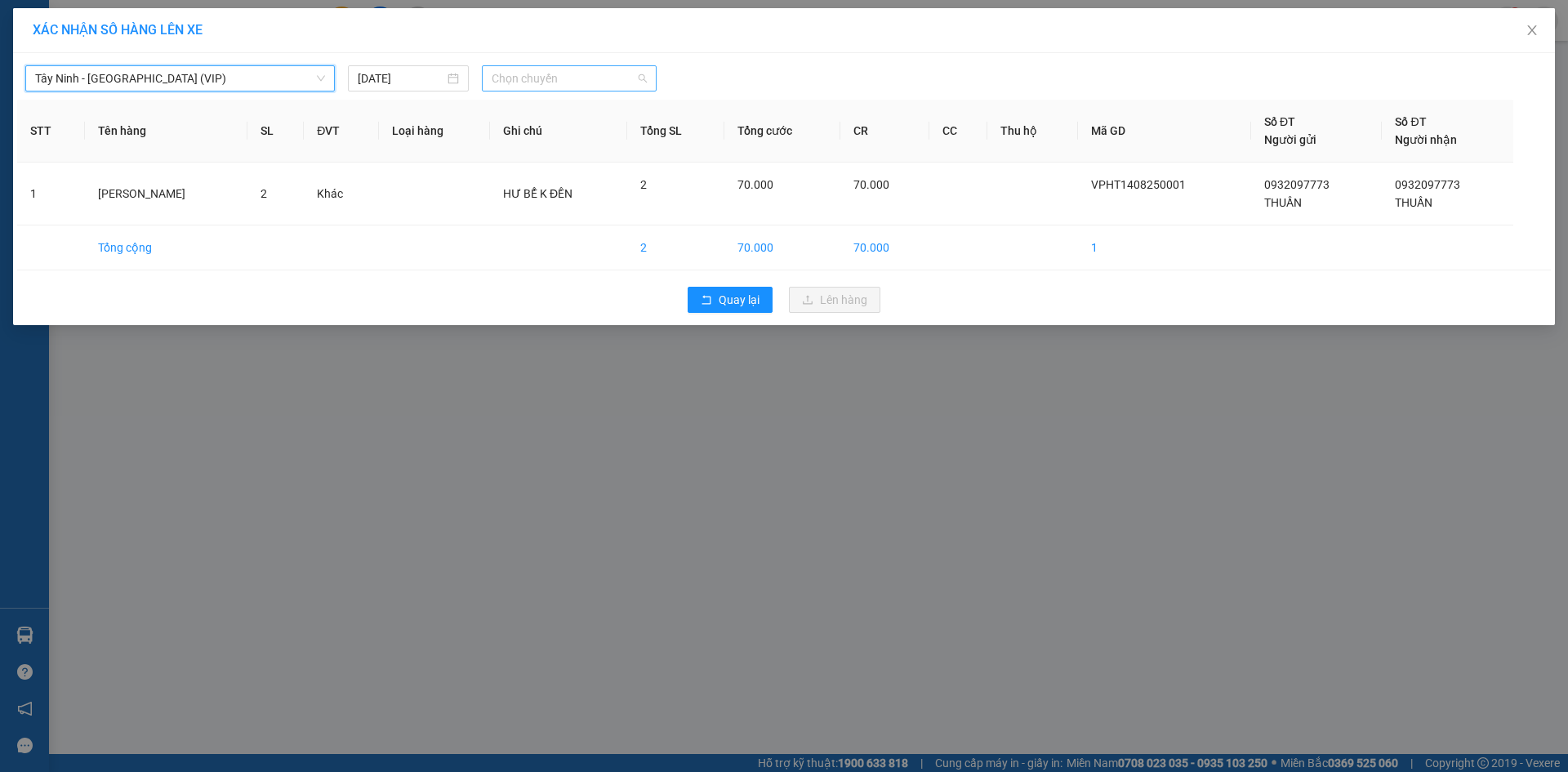
click at [535, 84] on span "Chọn chuyến" at bounding box center [569, 78] width 155 height 25
type input "26144"
click at [534, 136] on div "08:20 - 50H-261.44" at bounding box center [555, 137] width 128 height 18
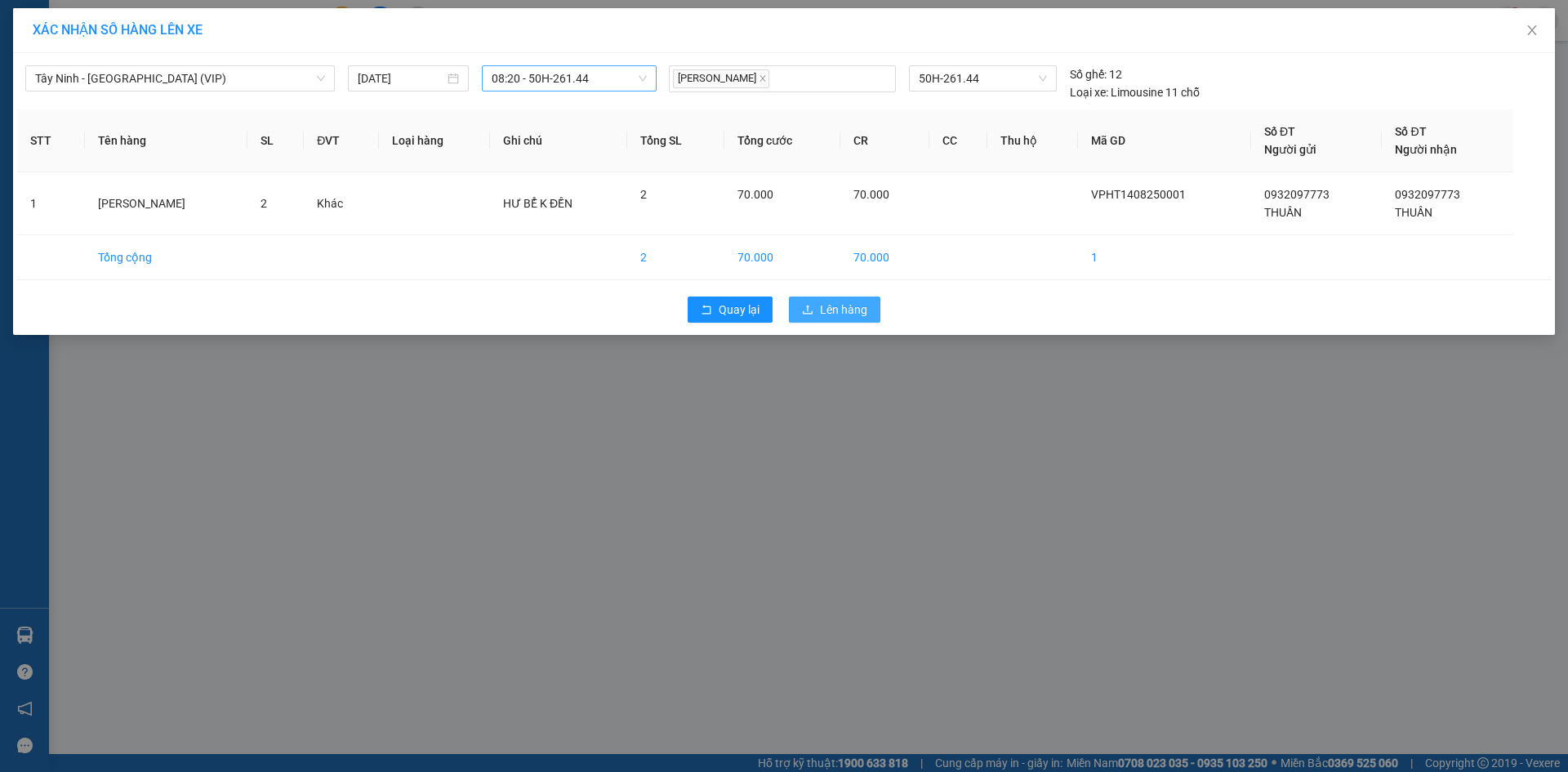
click at [815, 313] on button "Lên hàng" at bounding box center [834, 309] width 91 height 26
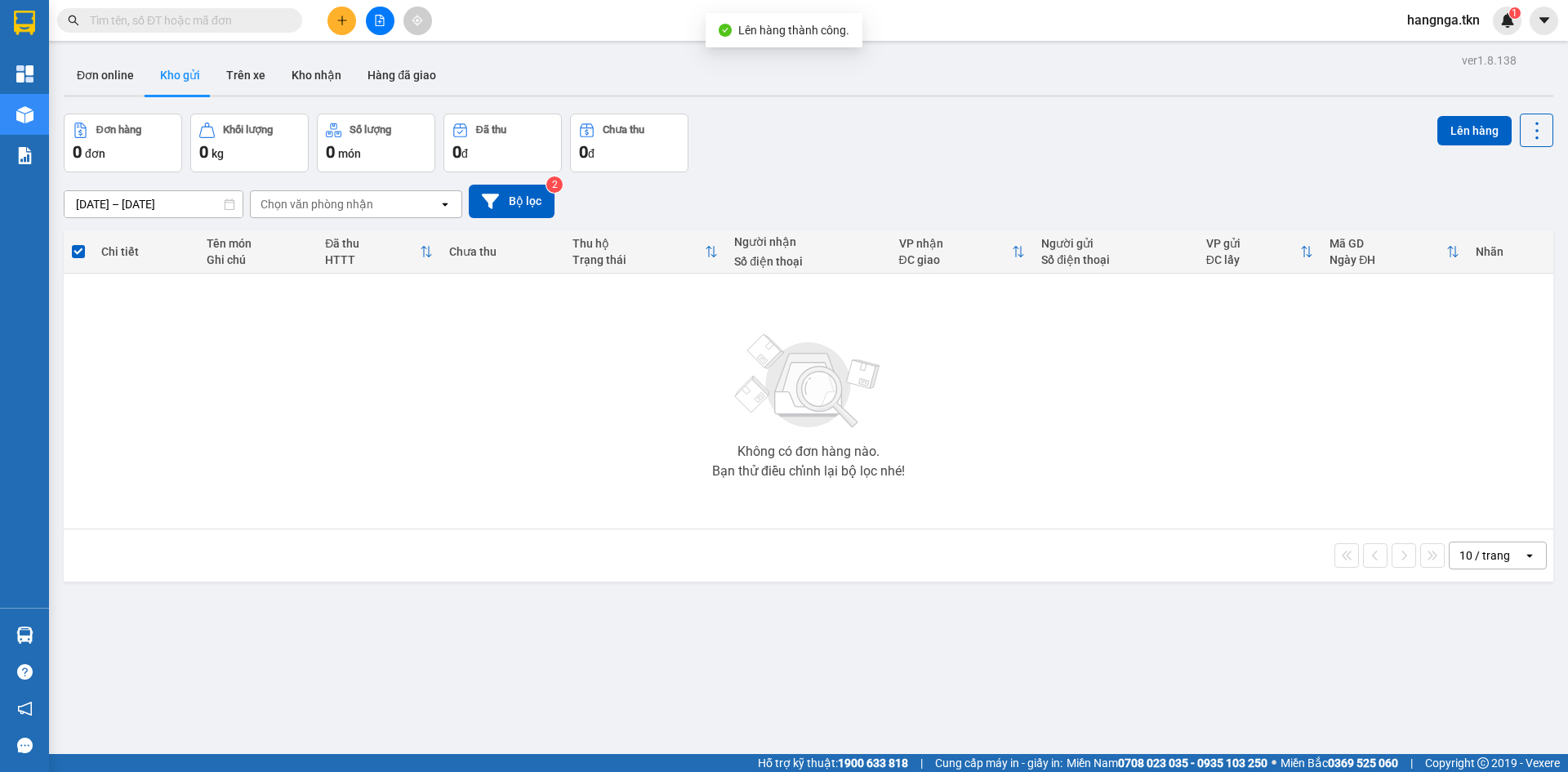
click at [336, 25] on icon "plus" at bounding box center [342, 20] width 11 height 11
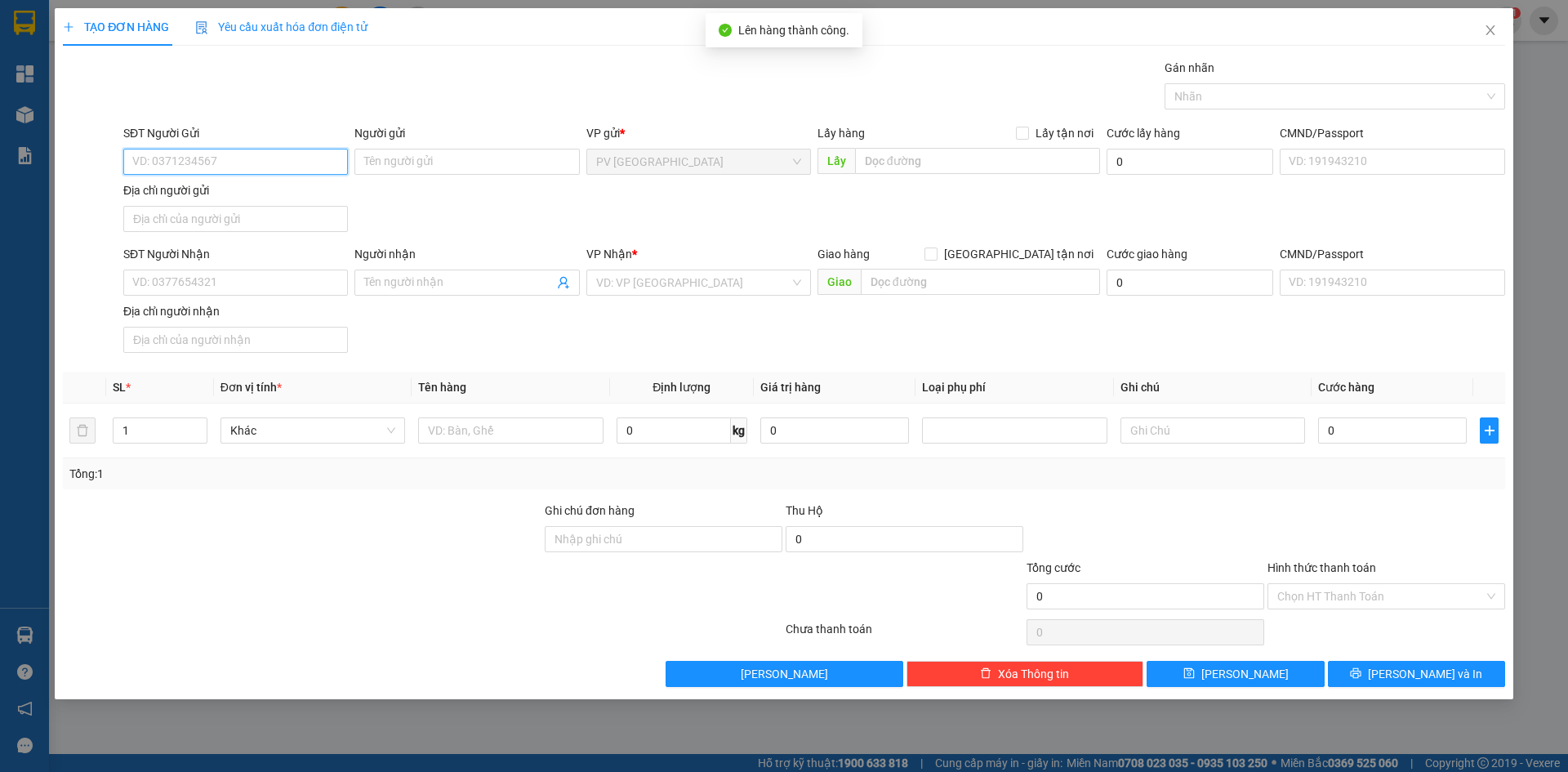
click at [212, 162] on input "SĐT Người Gửi" at bounding box center [236, 161] width 225 height 26
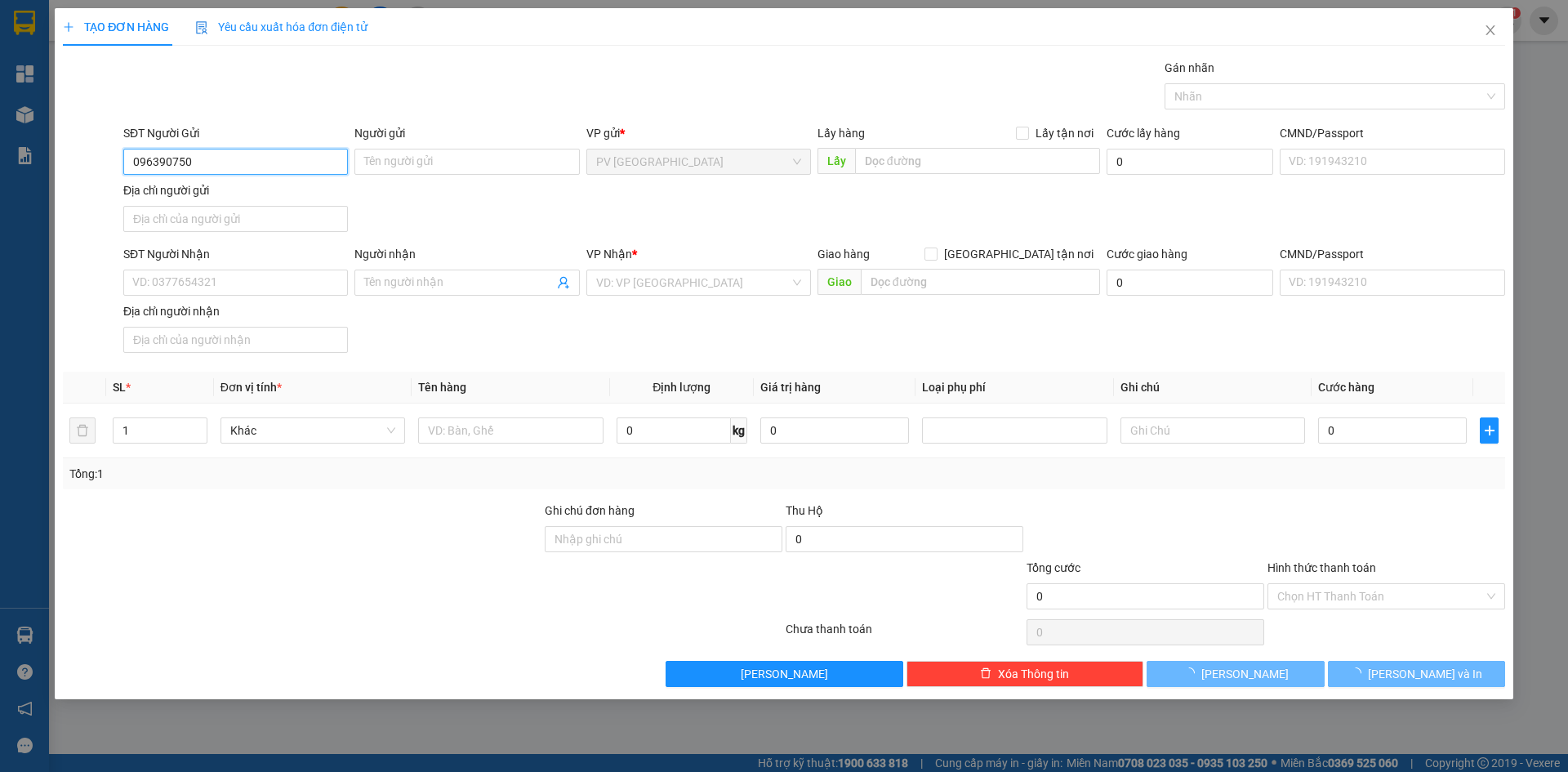
type input "0963907507"
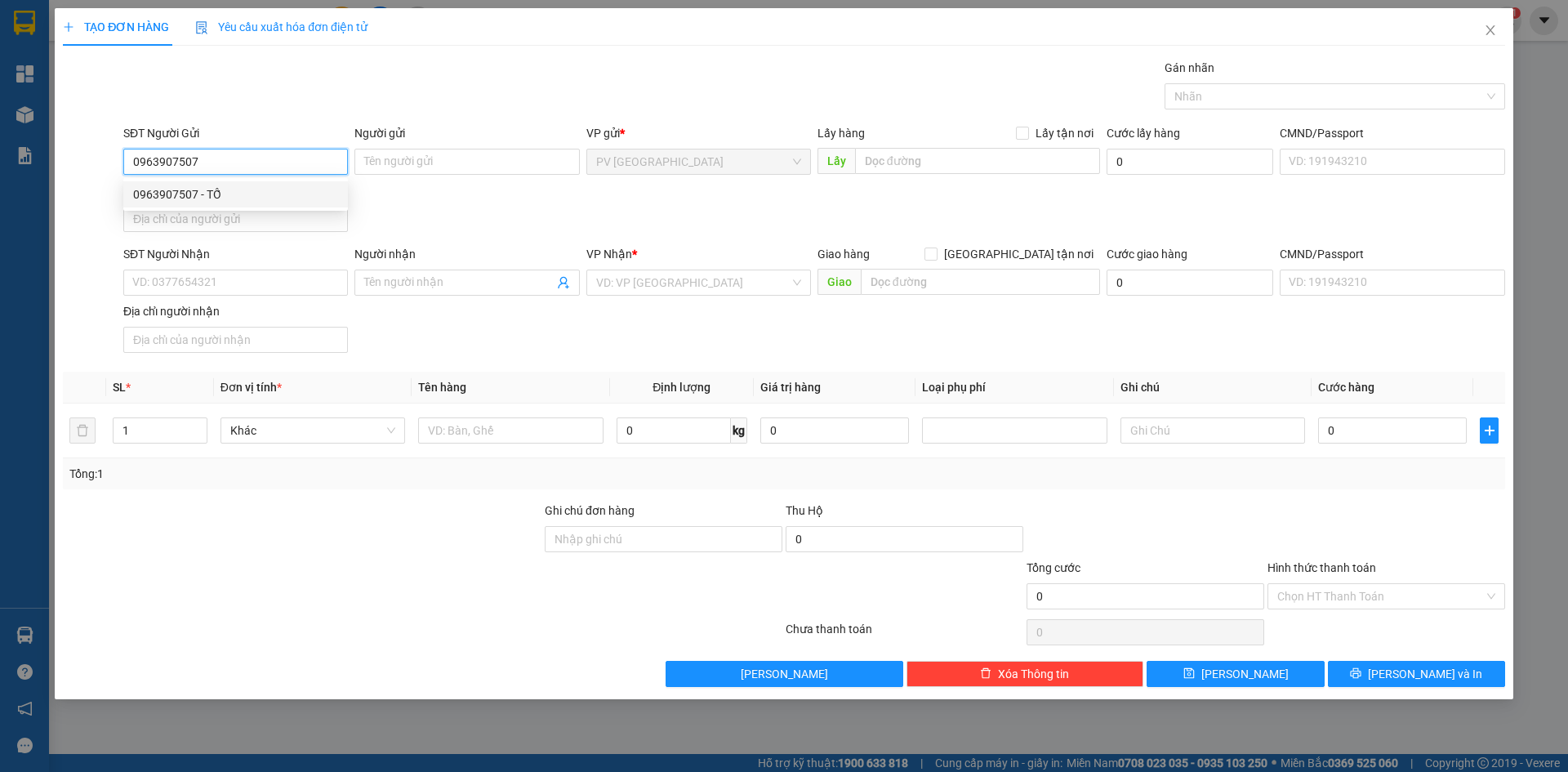
click at [290, 199] on div "0963907507 - TỐ" at bounding box center [235, 194] width 205 height 18
type input "TỐ"
type input "0939805078"
type input "[PERSON_NAME]"
type input "30.000"
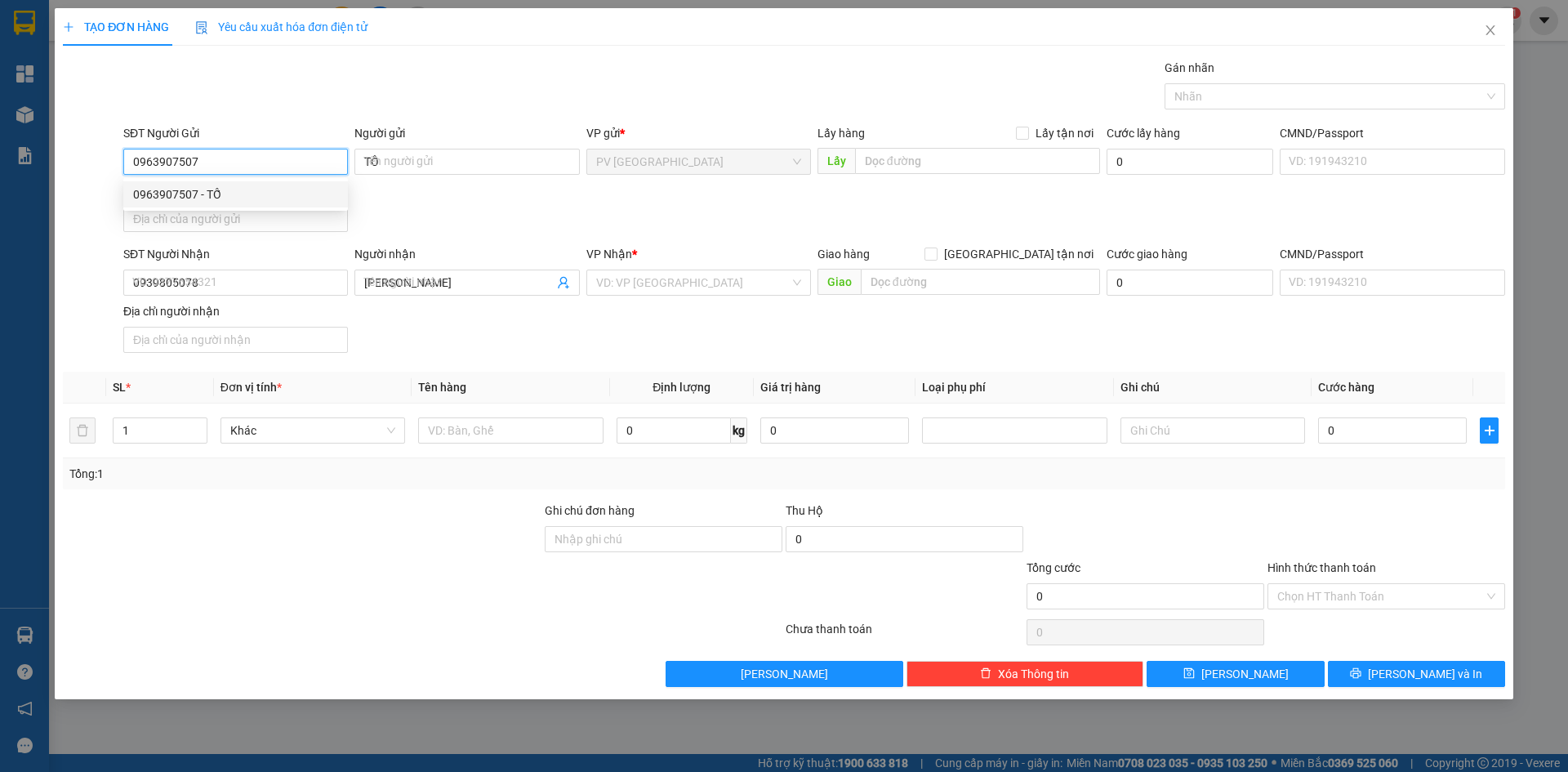
type input "30.000"
type input "0963907507"
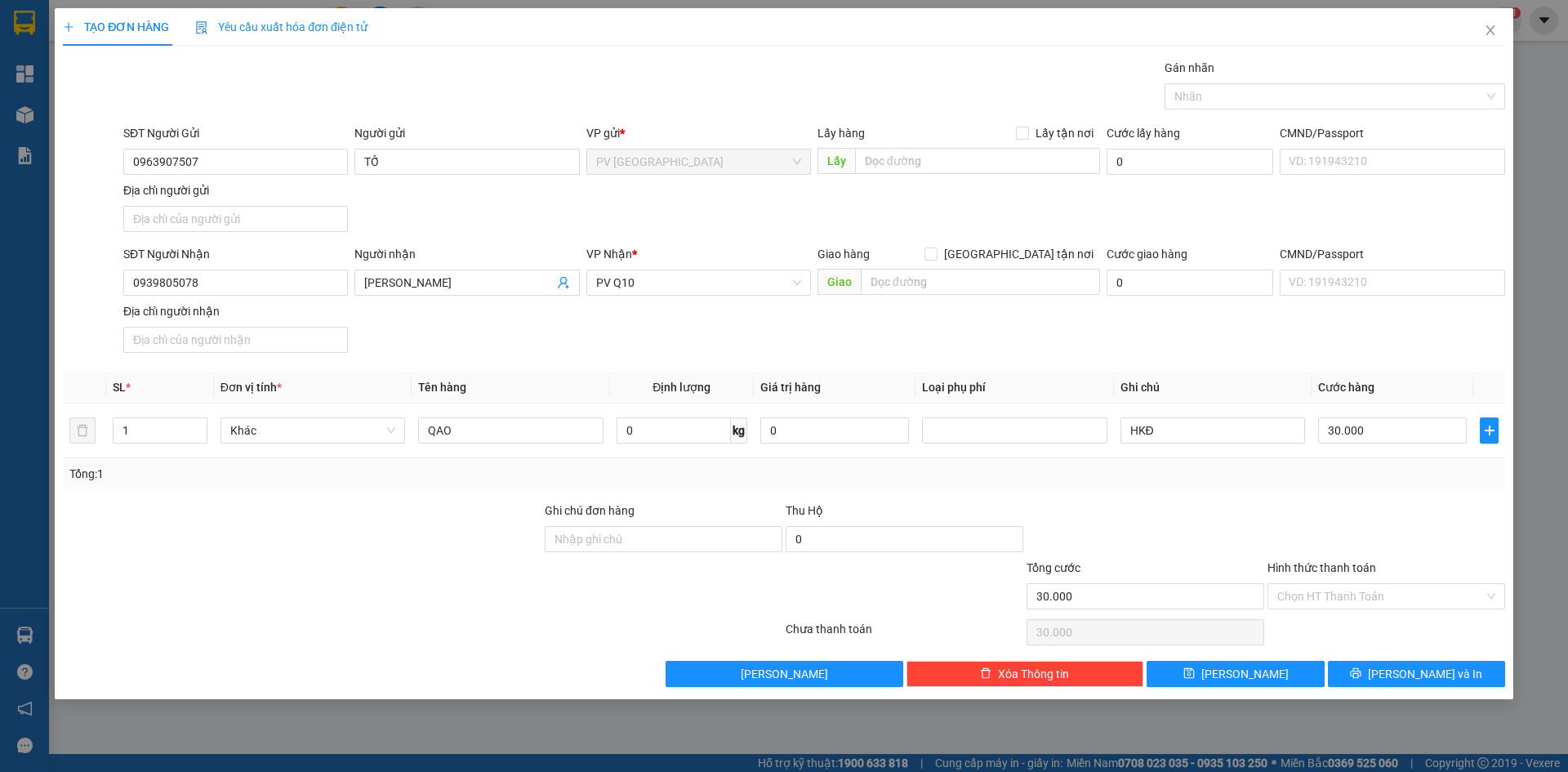
click at [471, 363] on div "Transit Pickup Surcharge Ids Transit Deliver Surcharge Ids Transit Deliver Surc…" at bounding box center [784, 372] width 1442 height 628
click at [482, 429] on input "QAO" at bounding box center [510, 430] width 185 height 26
type input "Q"
type input "THÙNG ĐỒ ĂN"
click at [478, 516] on div at bounding box center [302, 530] width 482 height 57
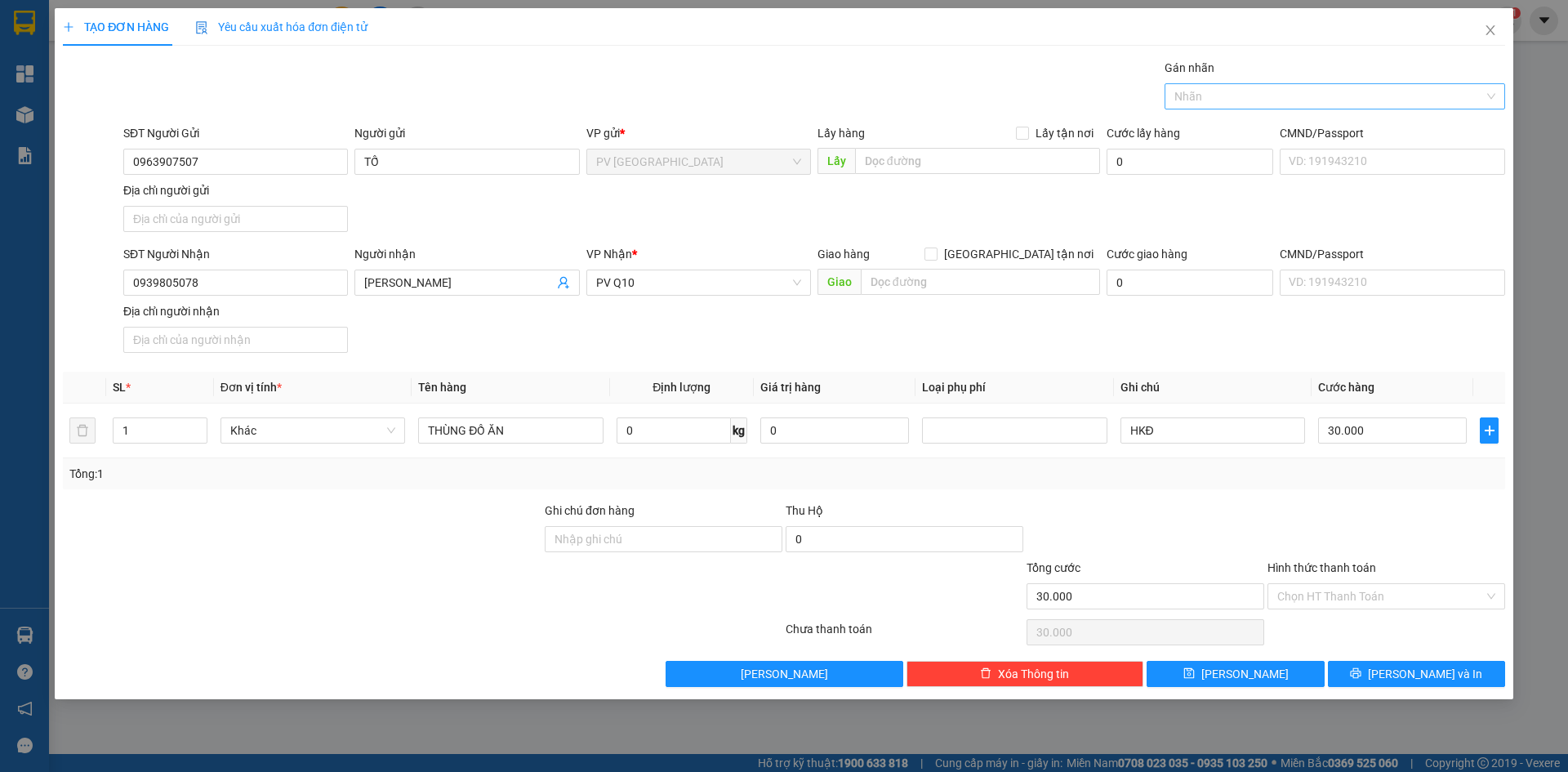
click at [1224, 94] on div at bounding box center [1326, 96] width 316 height 20
click at [1222, 124] on div "THỰC PHẨM" at bounding box center [1335, 129] width 321 height 18
click at [1055, 93] on div "Gói vận chuyển * Tiêu chuẩn Gán nhãn THỰC PHẨM" at bounding box center [814, 87] width 1388 height 57
click at [1388, 591] on input "Hình thức thanh toán" at bounding box center [1381, 596] width 207 height 25
click at [1382, 423] on input "30.000" at bounding box center [1392, 430] width 148 height 26
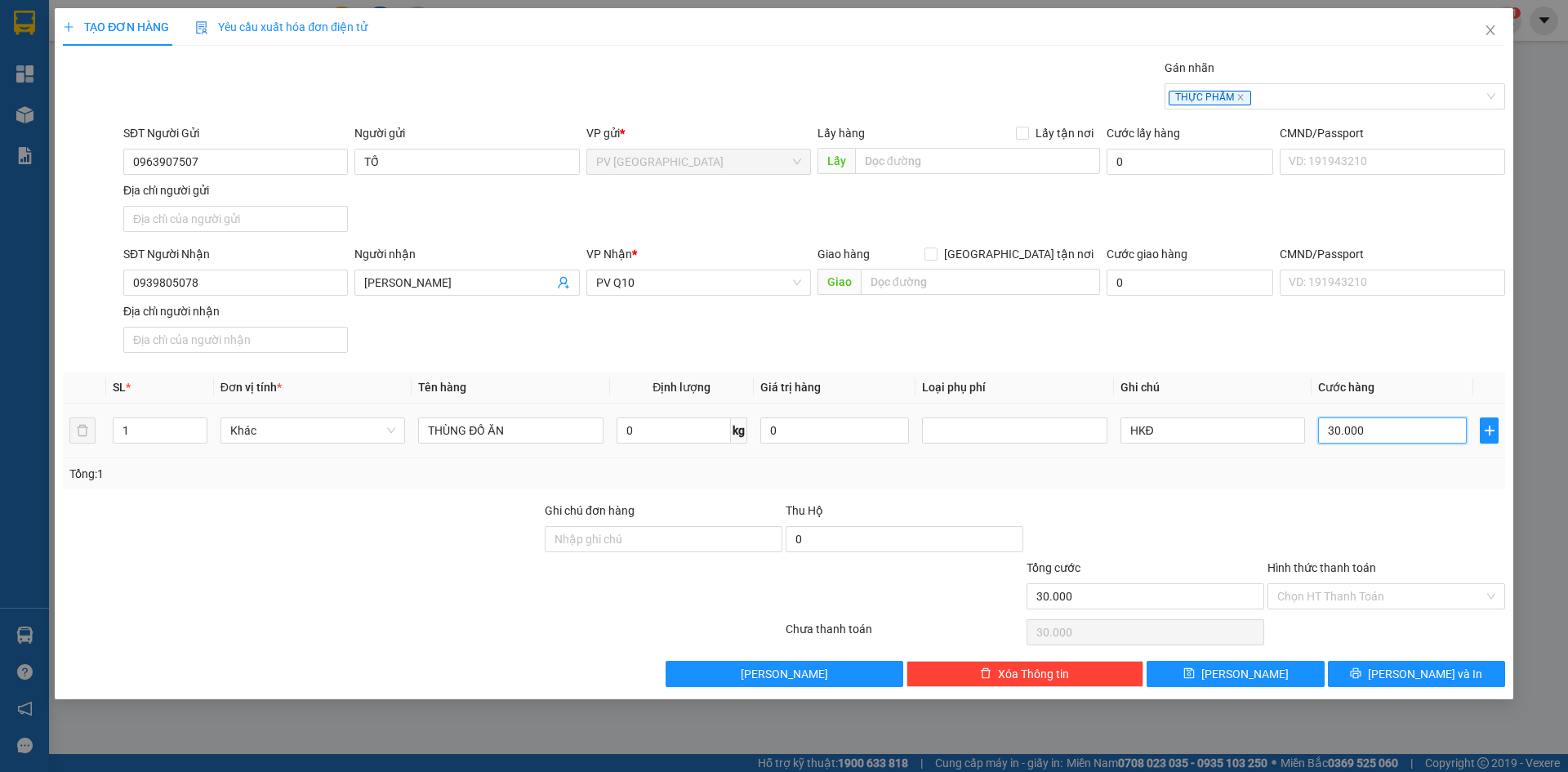
type input "0"
type input "4"
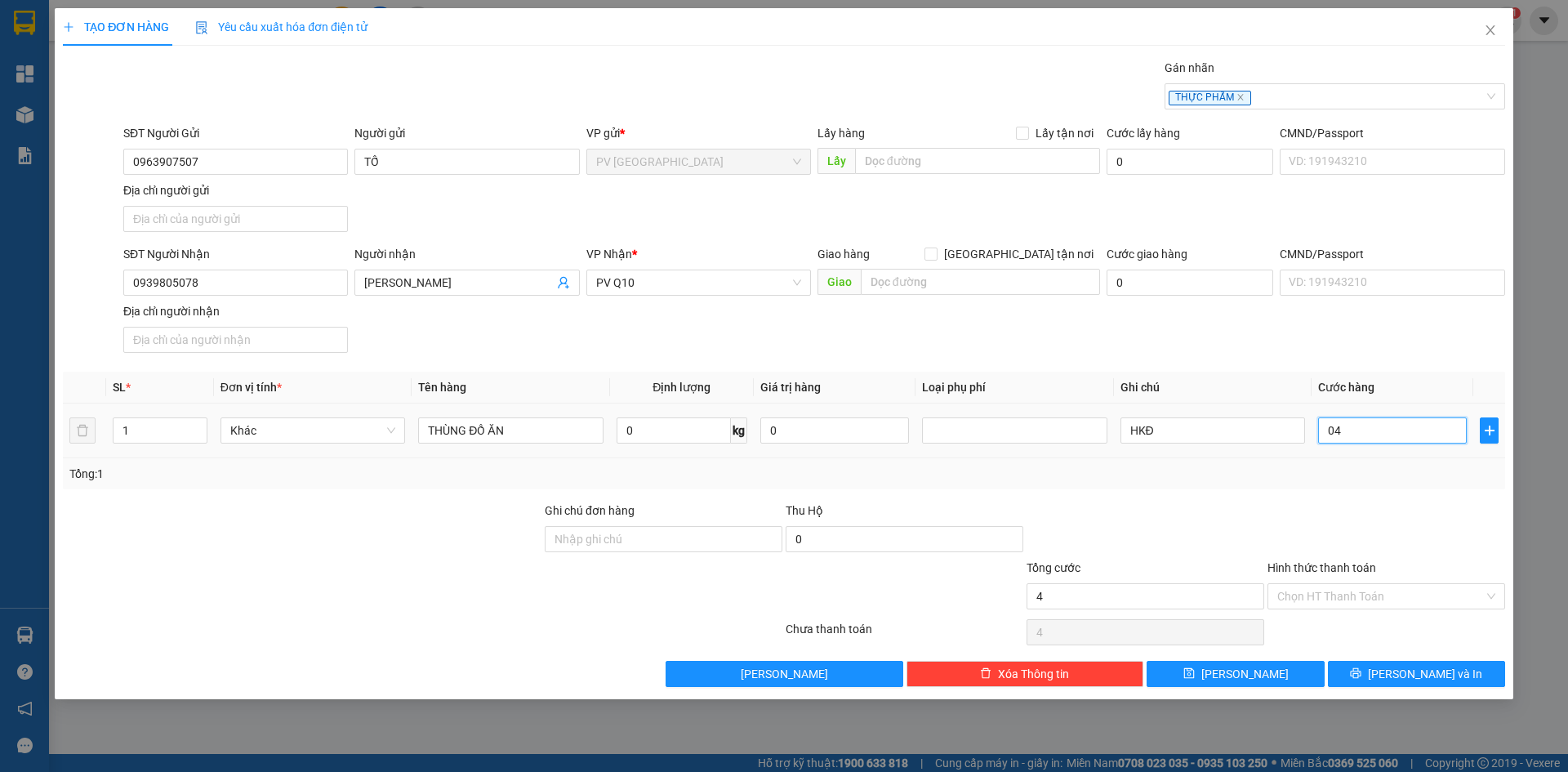
type input "040"
type input "40"
type input "400"
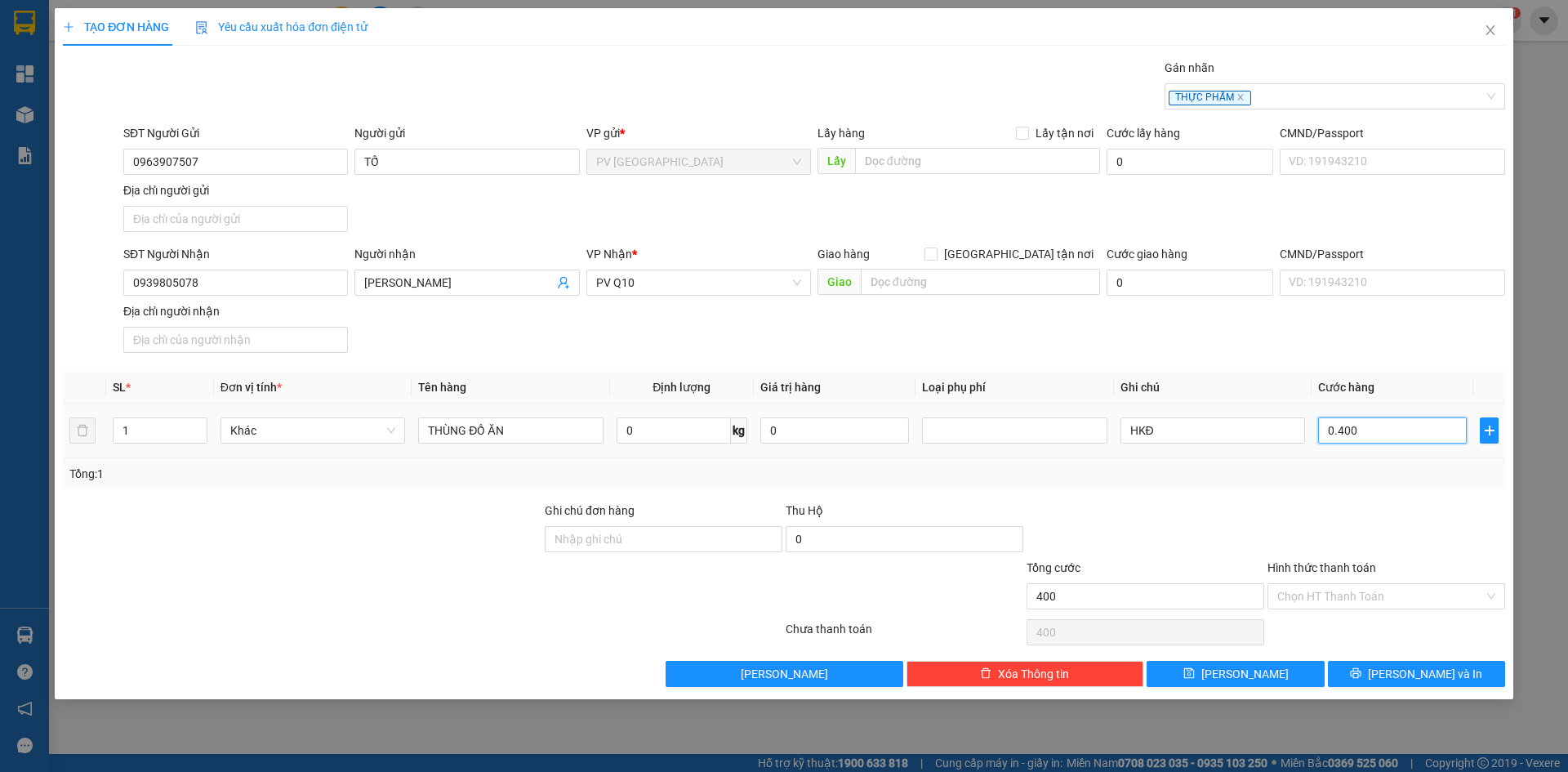
type input "04.000"
type input "4.000"
type input "40.000"
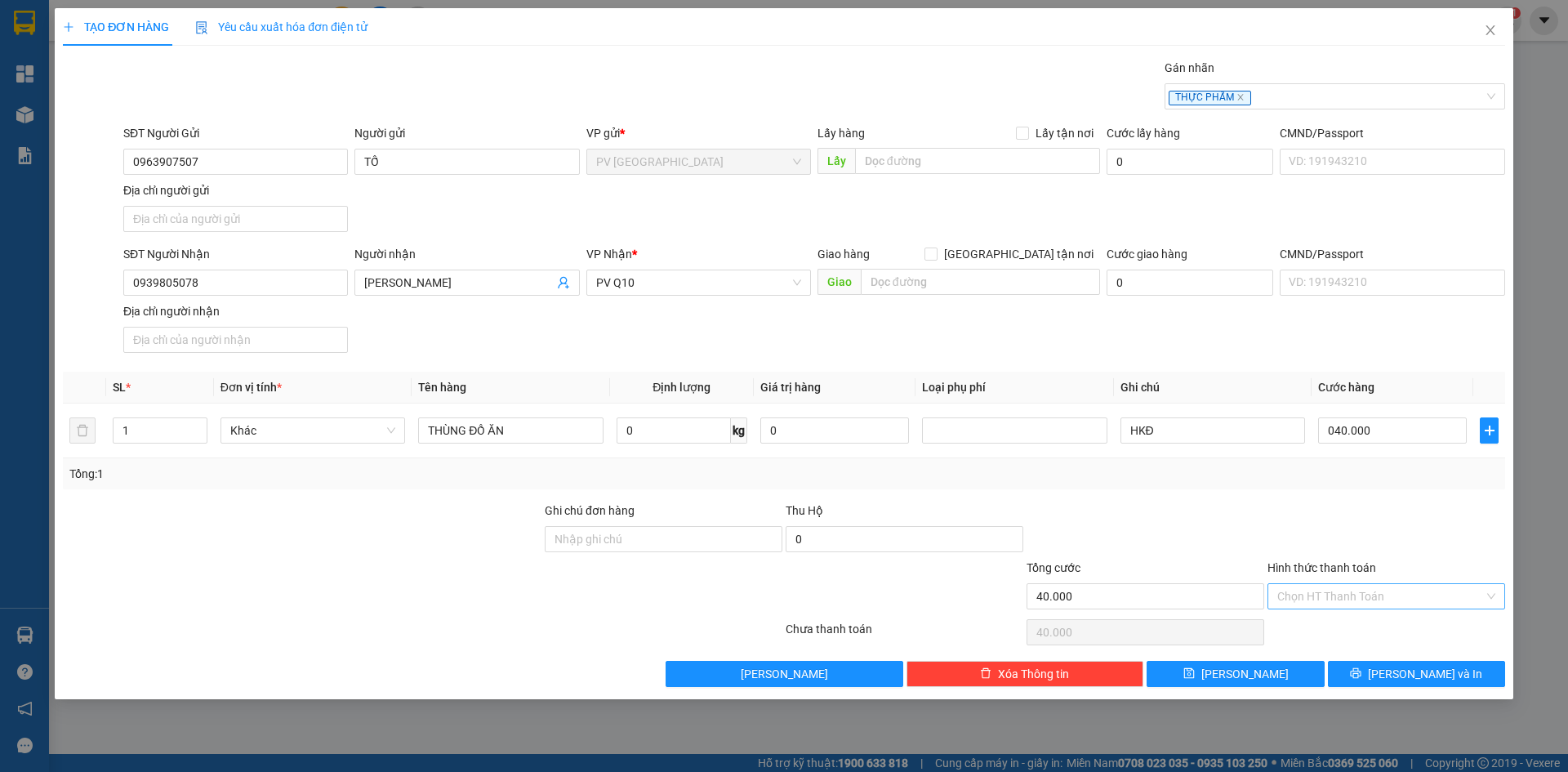
type input "40.000"
click at [1312, 600] on input "Hình thức thanh toán" at bounding box center [1381, 596] width 207 height 25
click at [1298, 632] on div "Tại văn phòng" at bounding box center [1387, 629] width 218 height 18
type input "0"
click at [1309, 529] on div at bounding box center [1386, 530] width 241 height 57
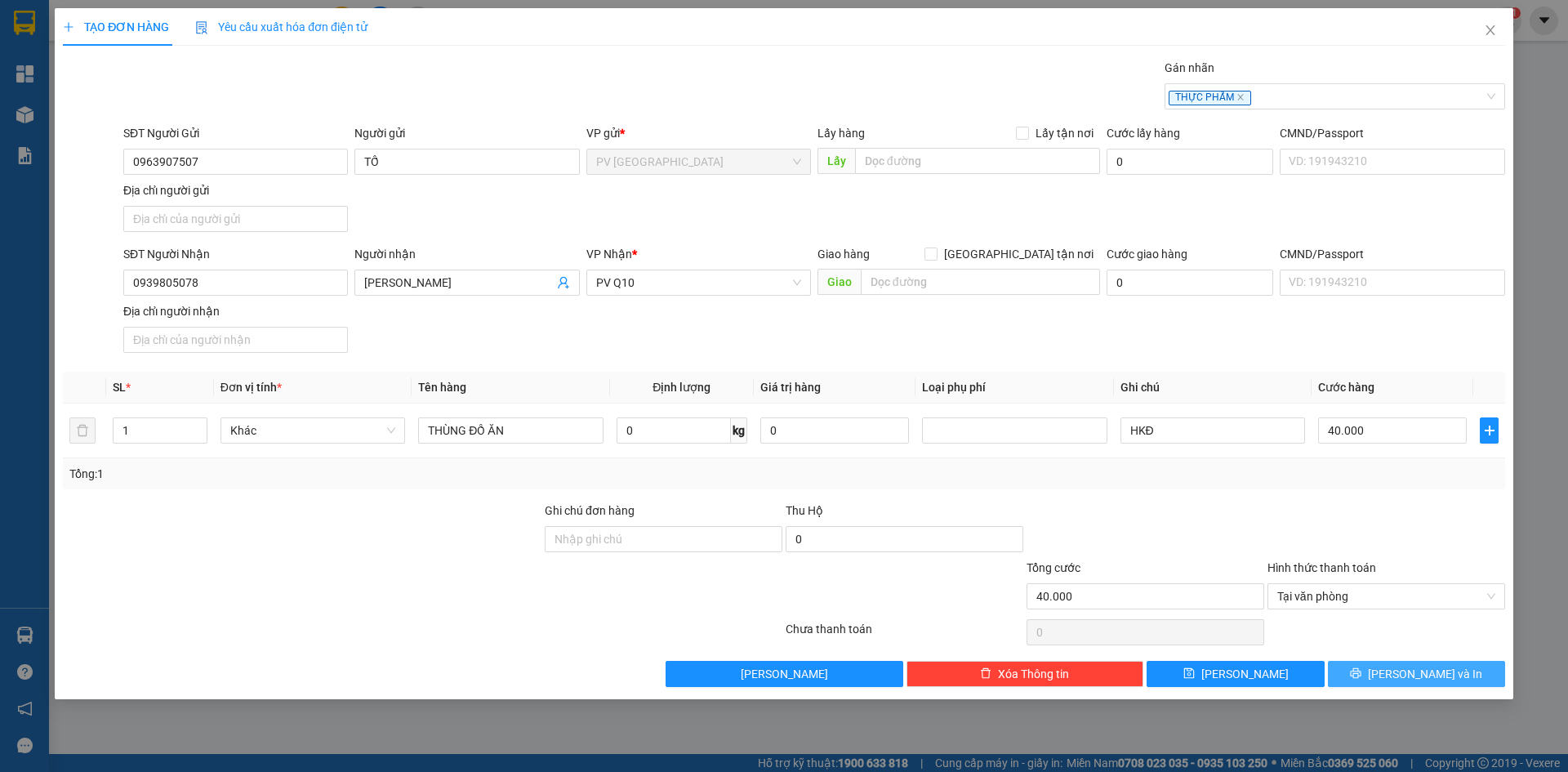
click at [1381, 678] on button "[PERSON_NAME] và In" at bounding box center [1416, 674] width 177 height 26
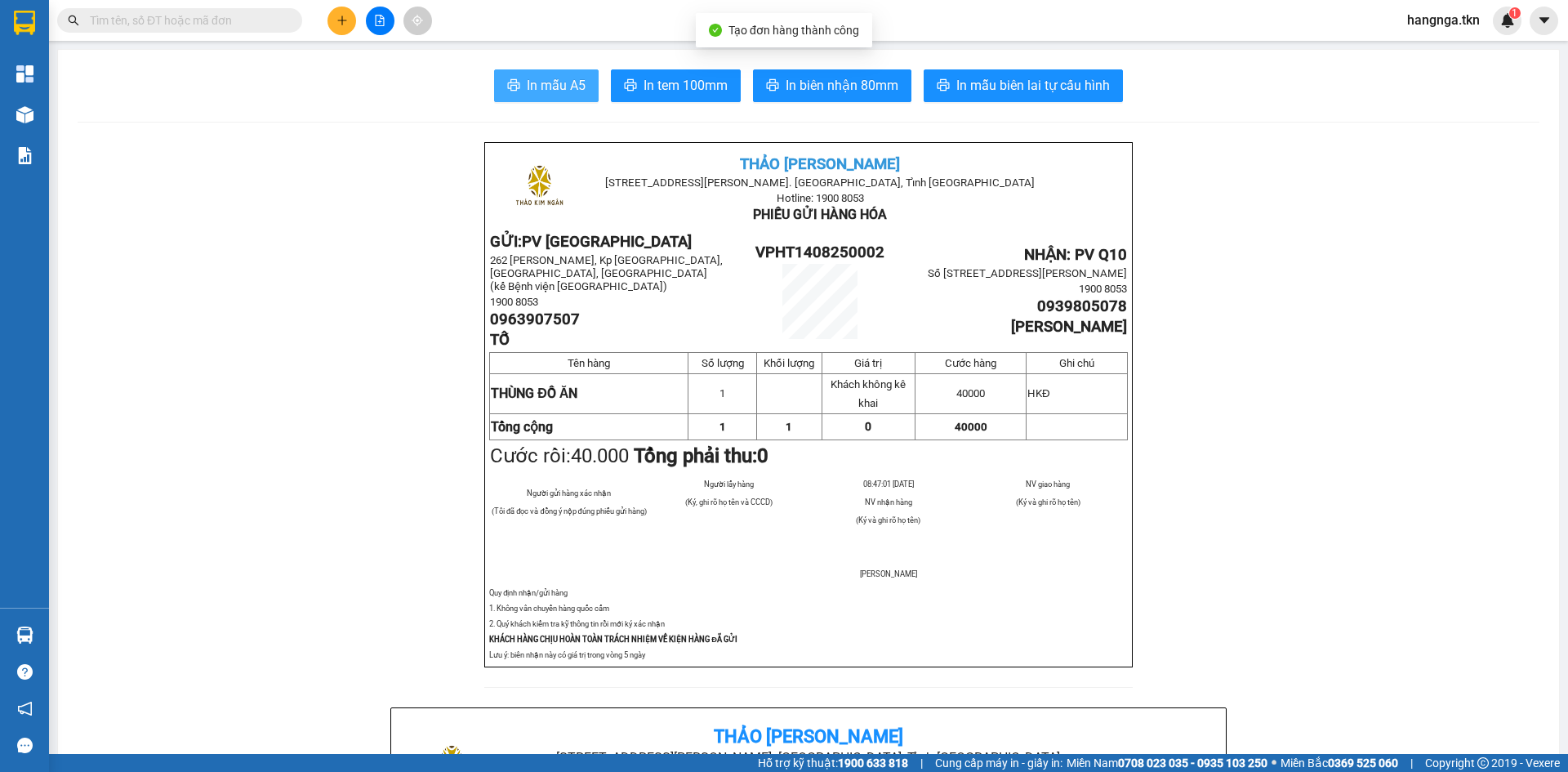
click at [530, 78] on span "In mẫu A5" at bounding box center [555, 85] width 59 height 20
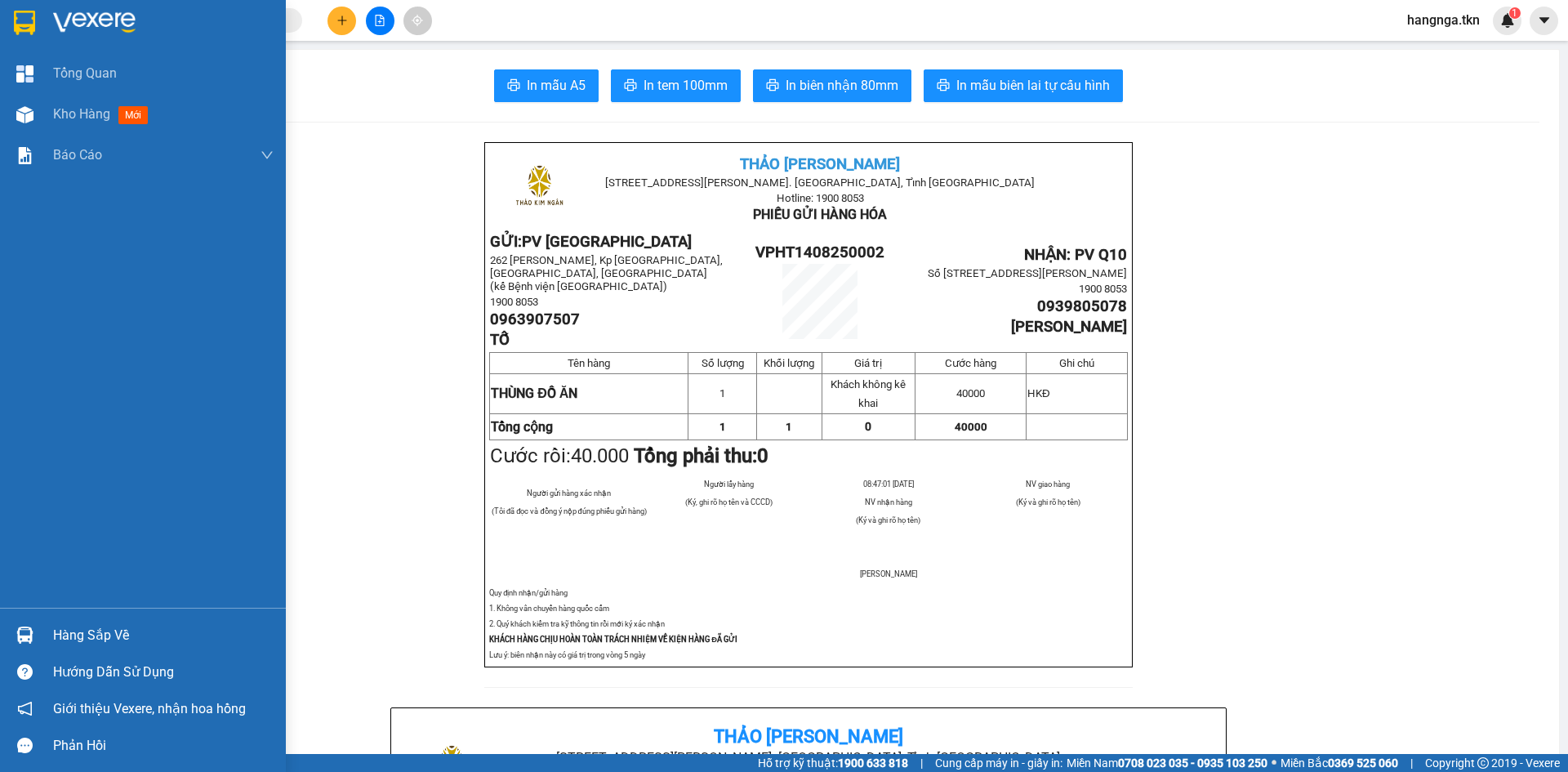
click at [141, 628] on div "Hàng sắp về" at bounding box center [163, 636] width 221 height 25
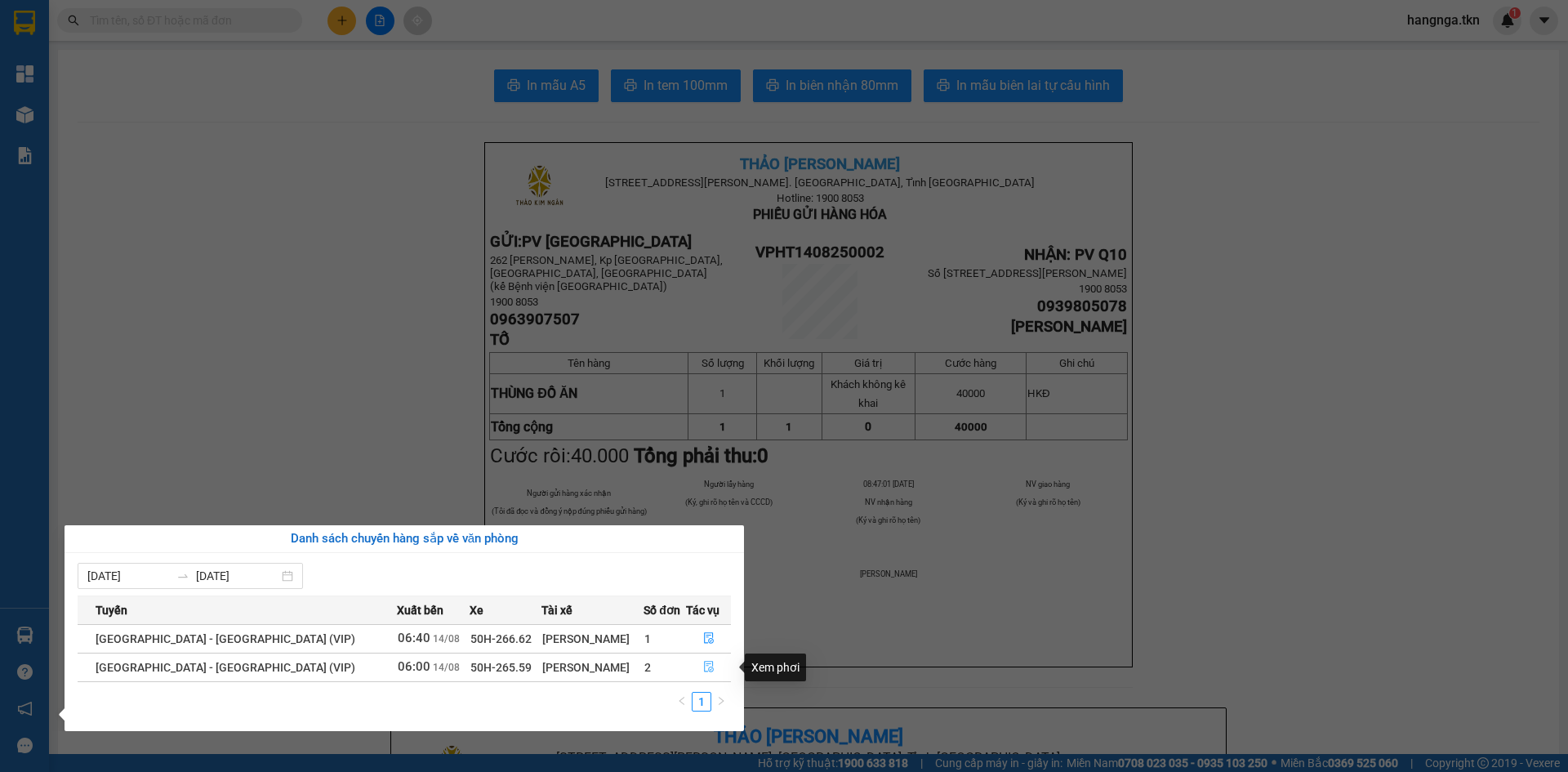
click at [704, 668] on icon "file-done" at bounding box center [709, 667] width 10 height 11
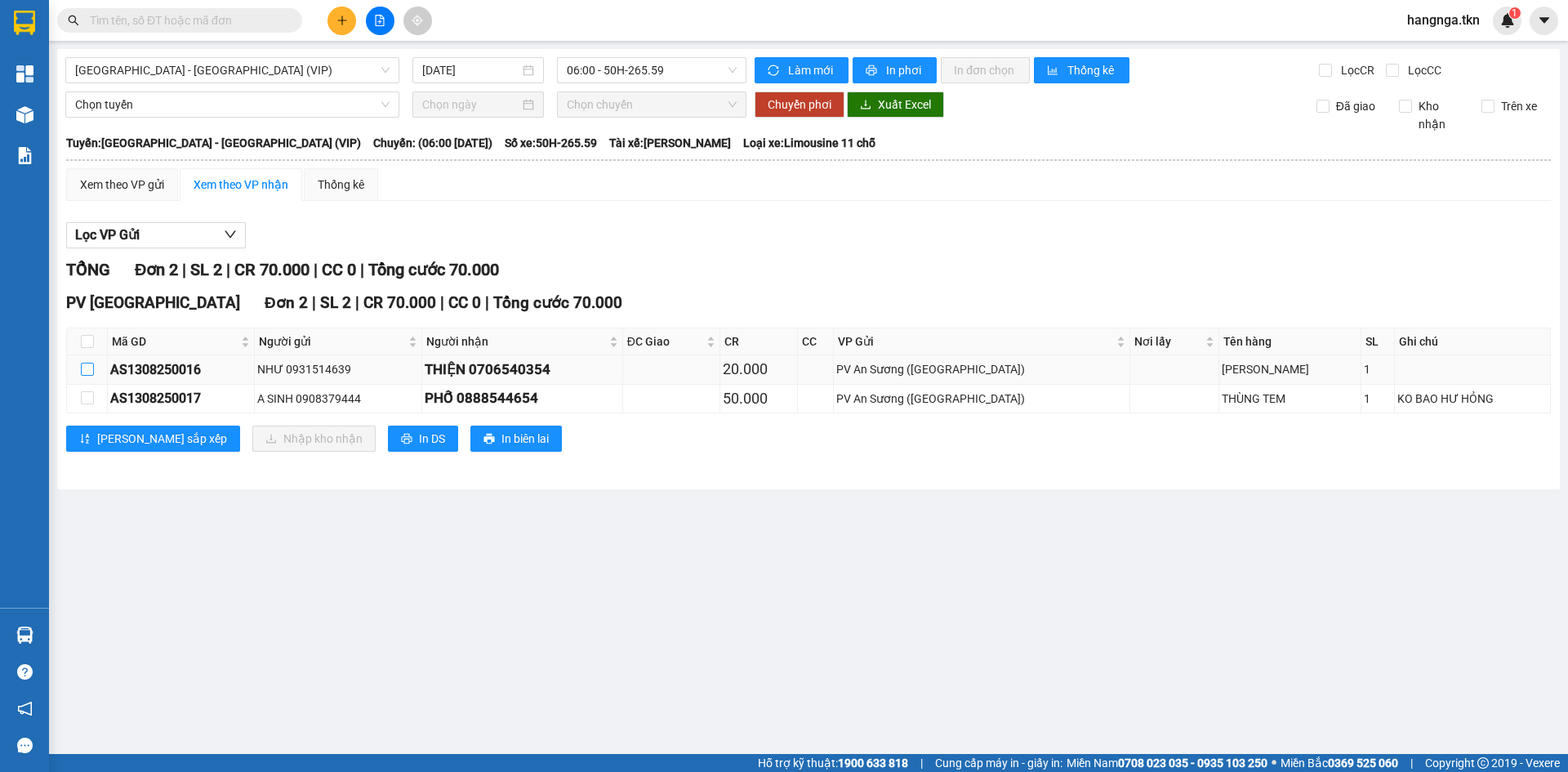
click at [89, 369] on input "checkbox" at bounding box center [87, 369] width 13 height 13
checkbox input "true"
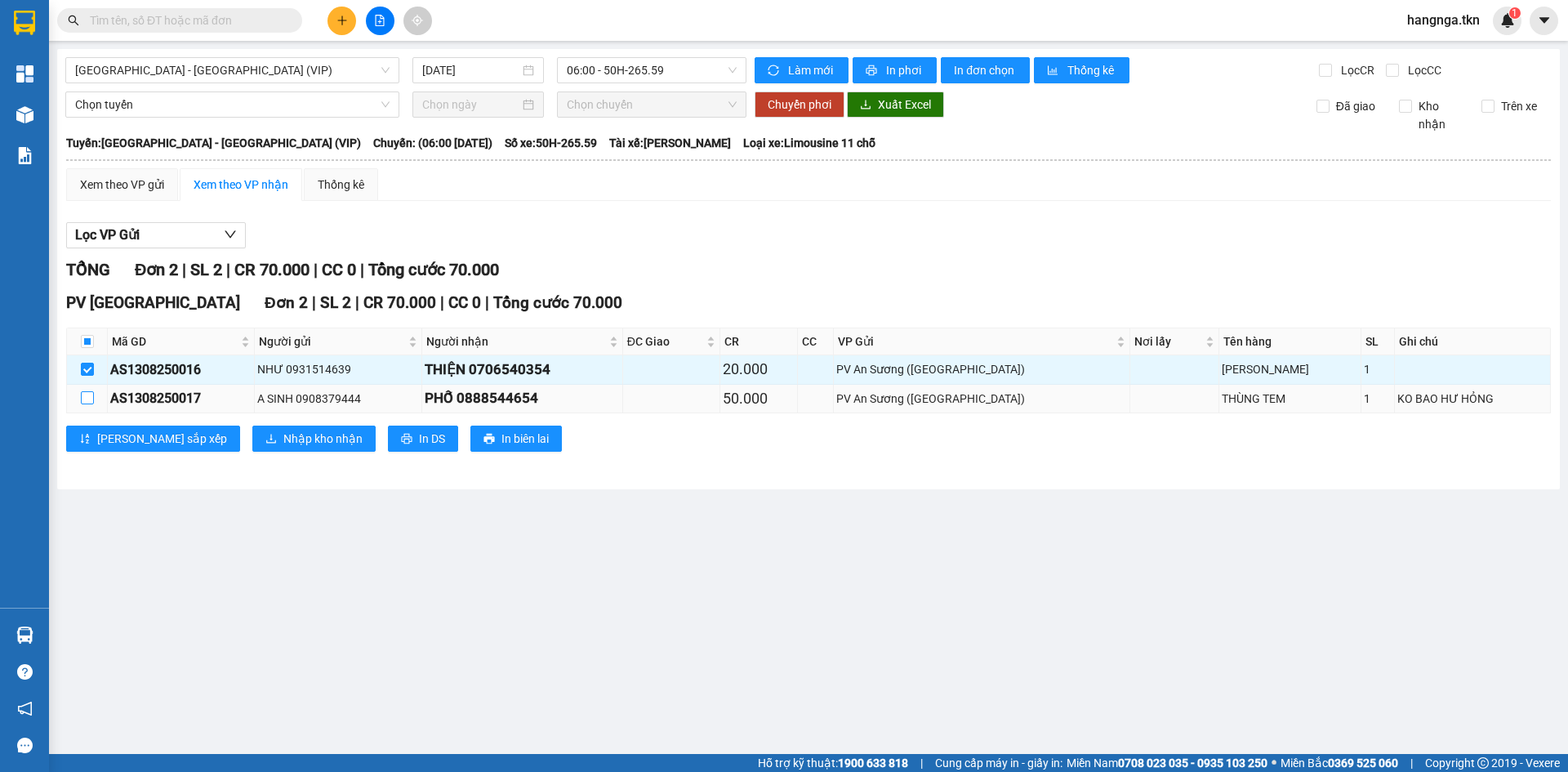
click at [92, 393] on input "checkbox" at bounding box center [87, 397] width 13 height 13
checkbox input "true"
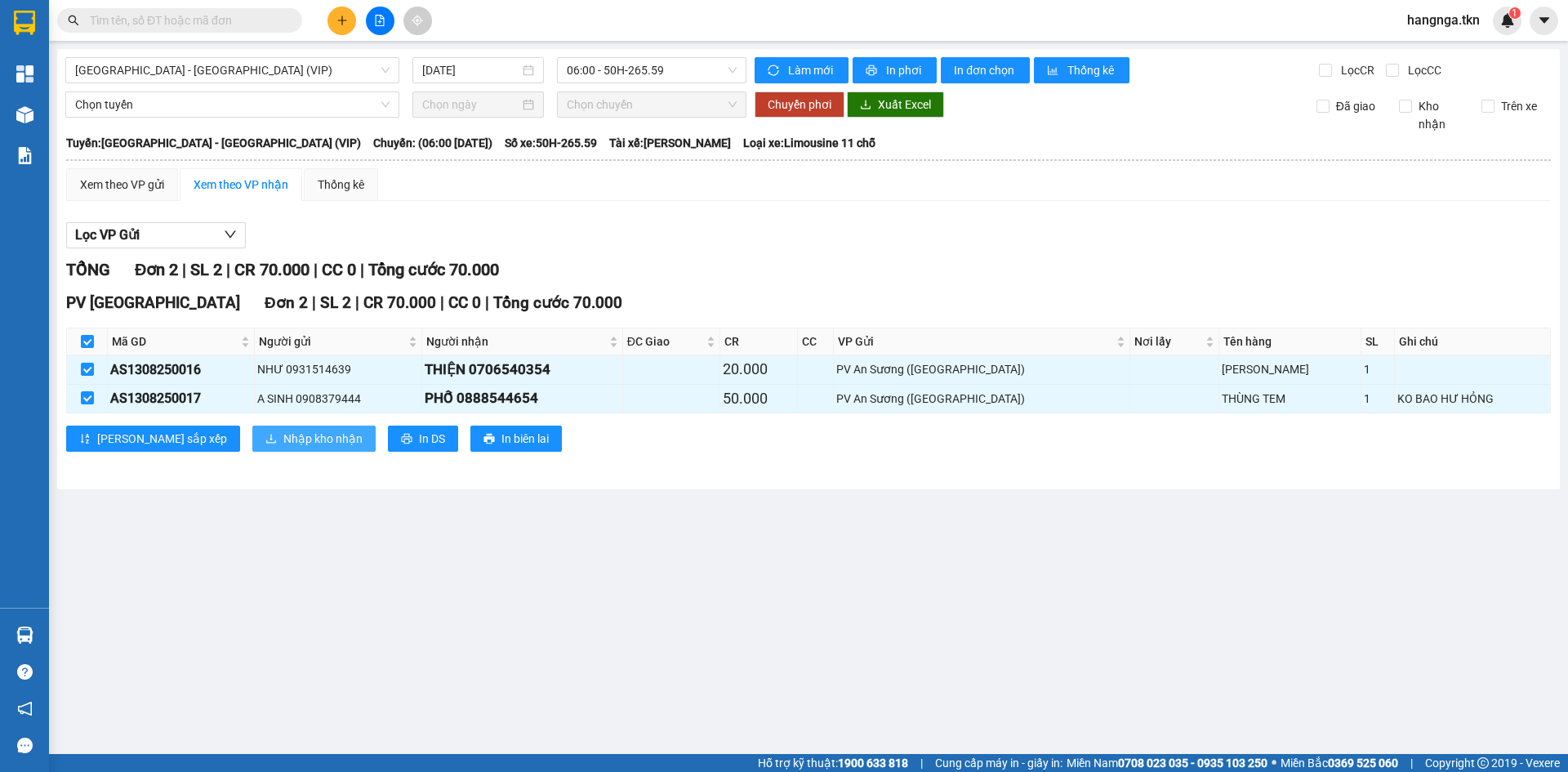
click at [284, 446] on span "Nhập kho nhận" at bounding box center [323, 438] width 79 height 18
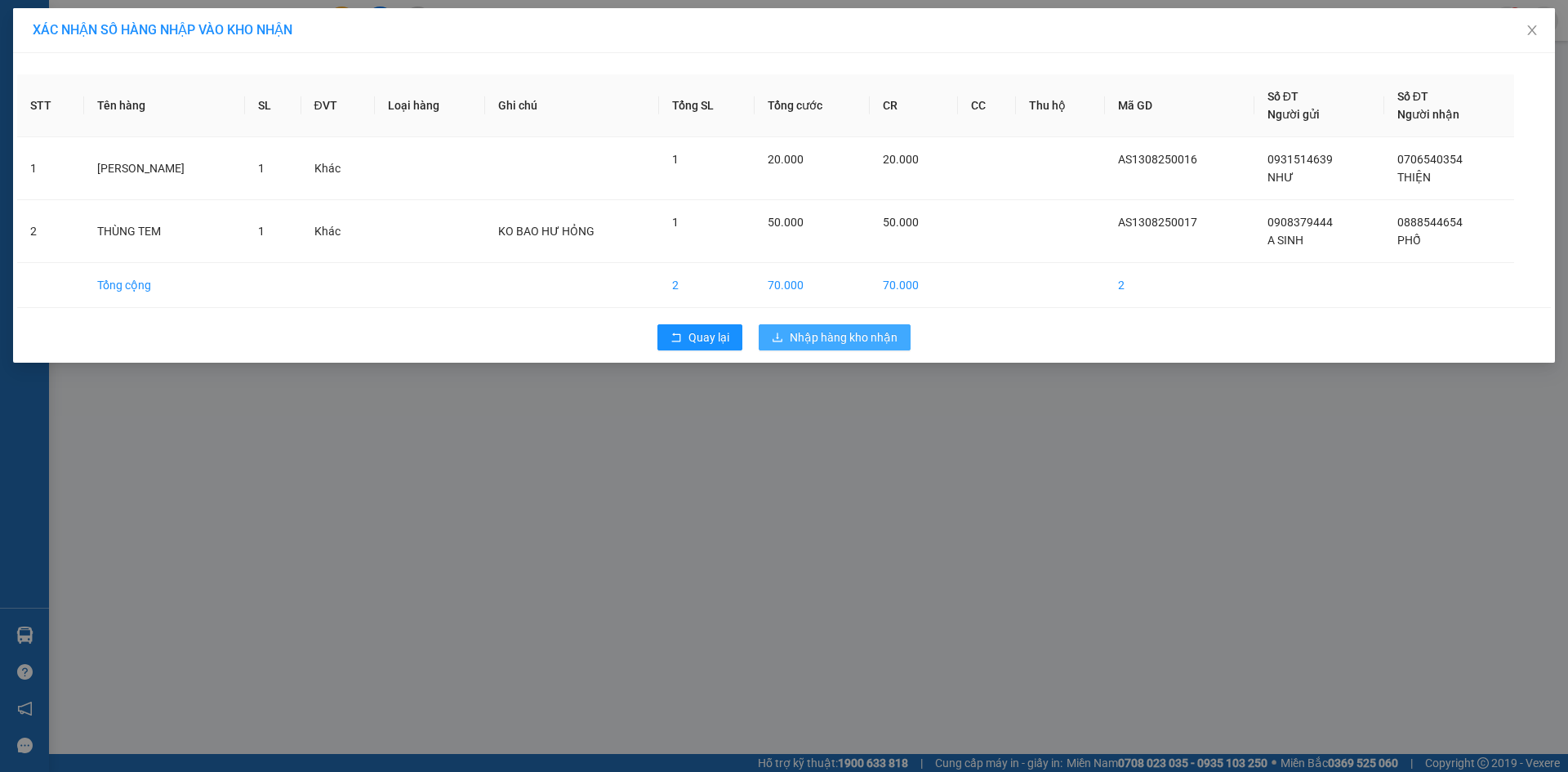
click at [906, 345] on button "Nhập hàng kho nhận" at bounding box center [835, 337] width 152 height 26
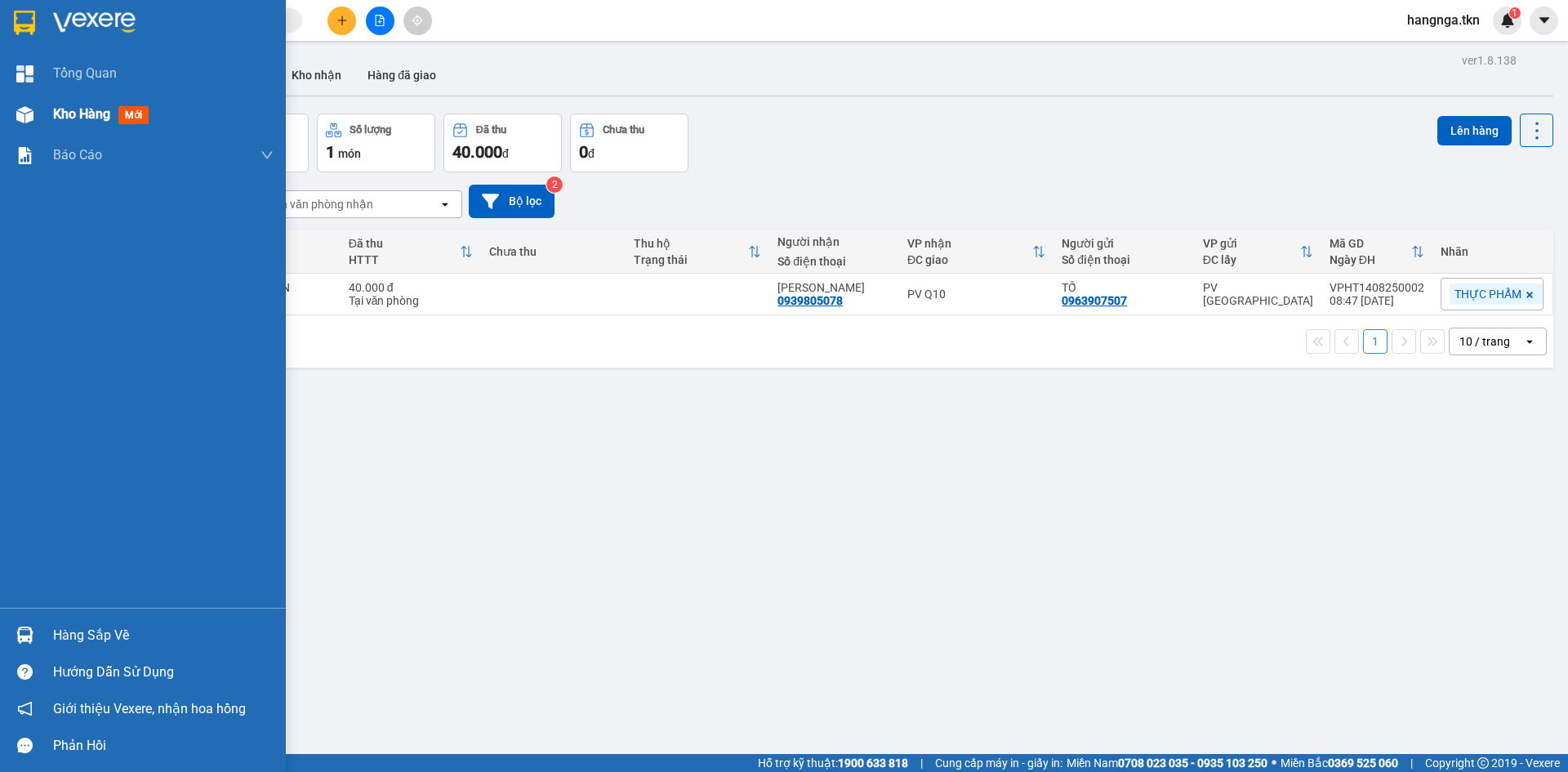
click at [79, 118] on span "Kho hàng" at bounding box center [81, 114] width 57 height 15
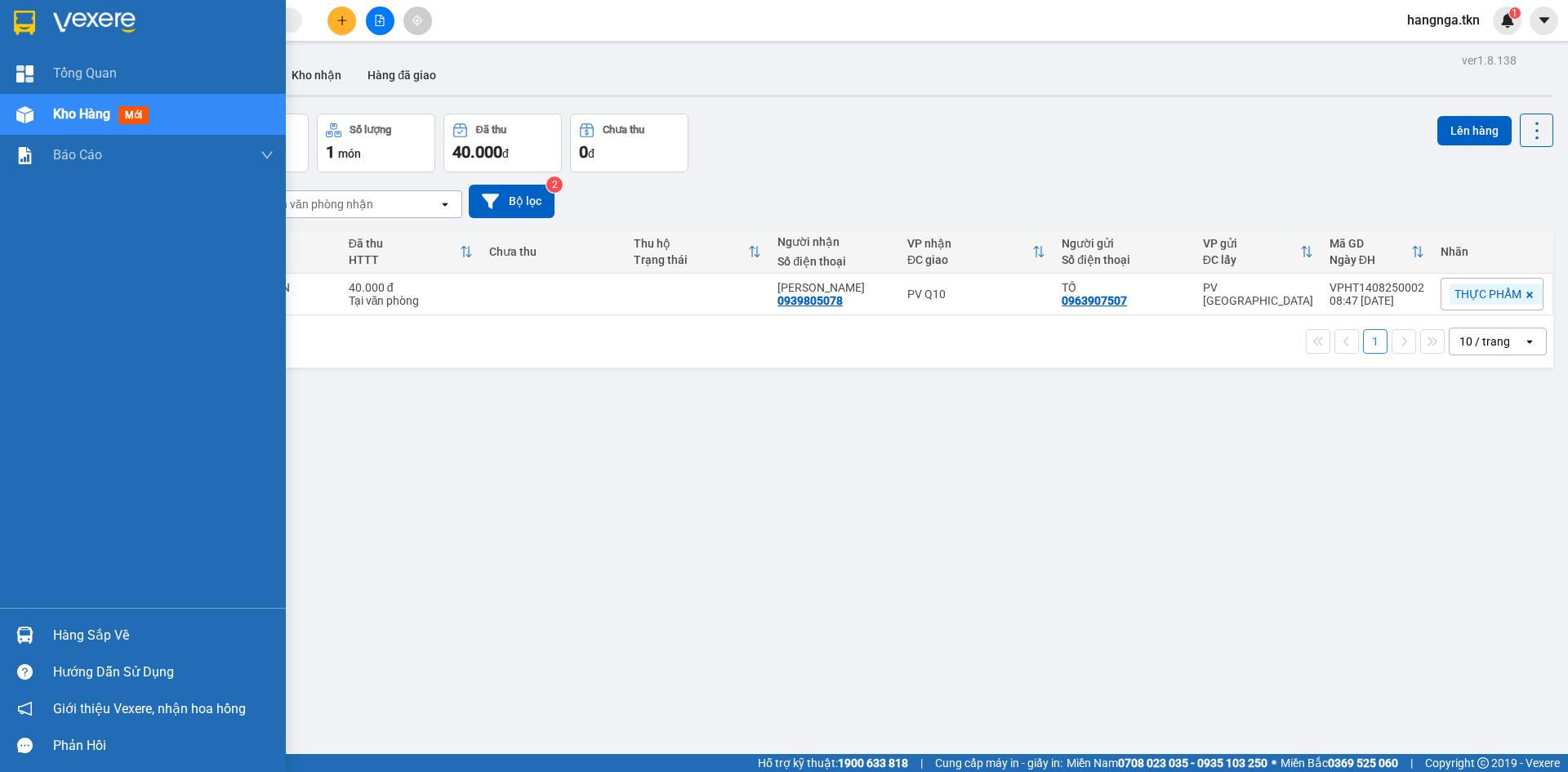
click at [79, 118] on span "Kho hàng" at bounding box center [81, 114] width 57 height 15
click at [118, 23] on img at bounding box center [94, 22] width 83 height 25
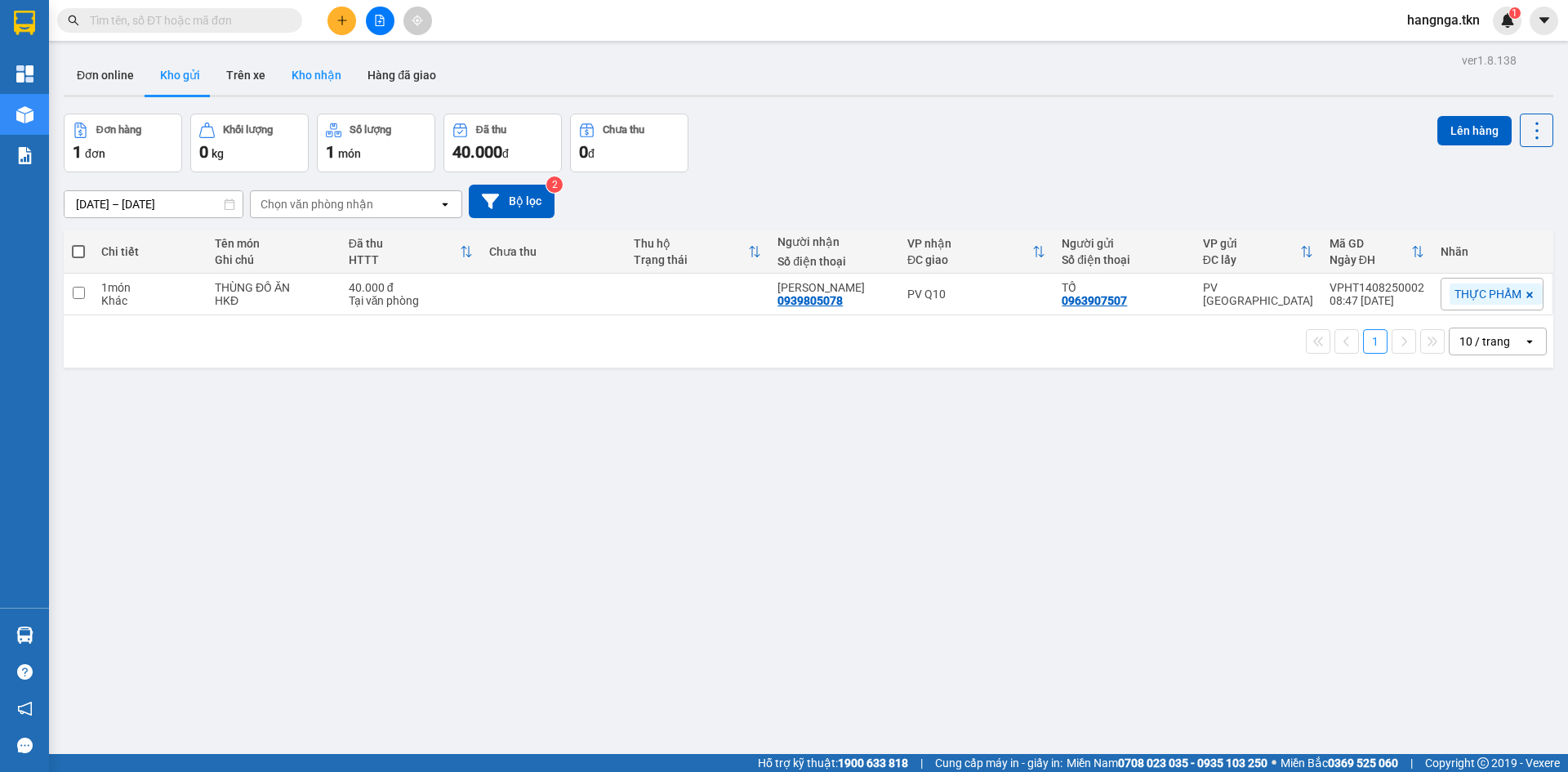
click at [296, 84] on button "Kho nhận" at bounding box center [316, 75] width 76 height 39
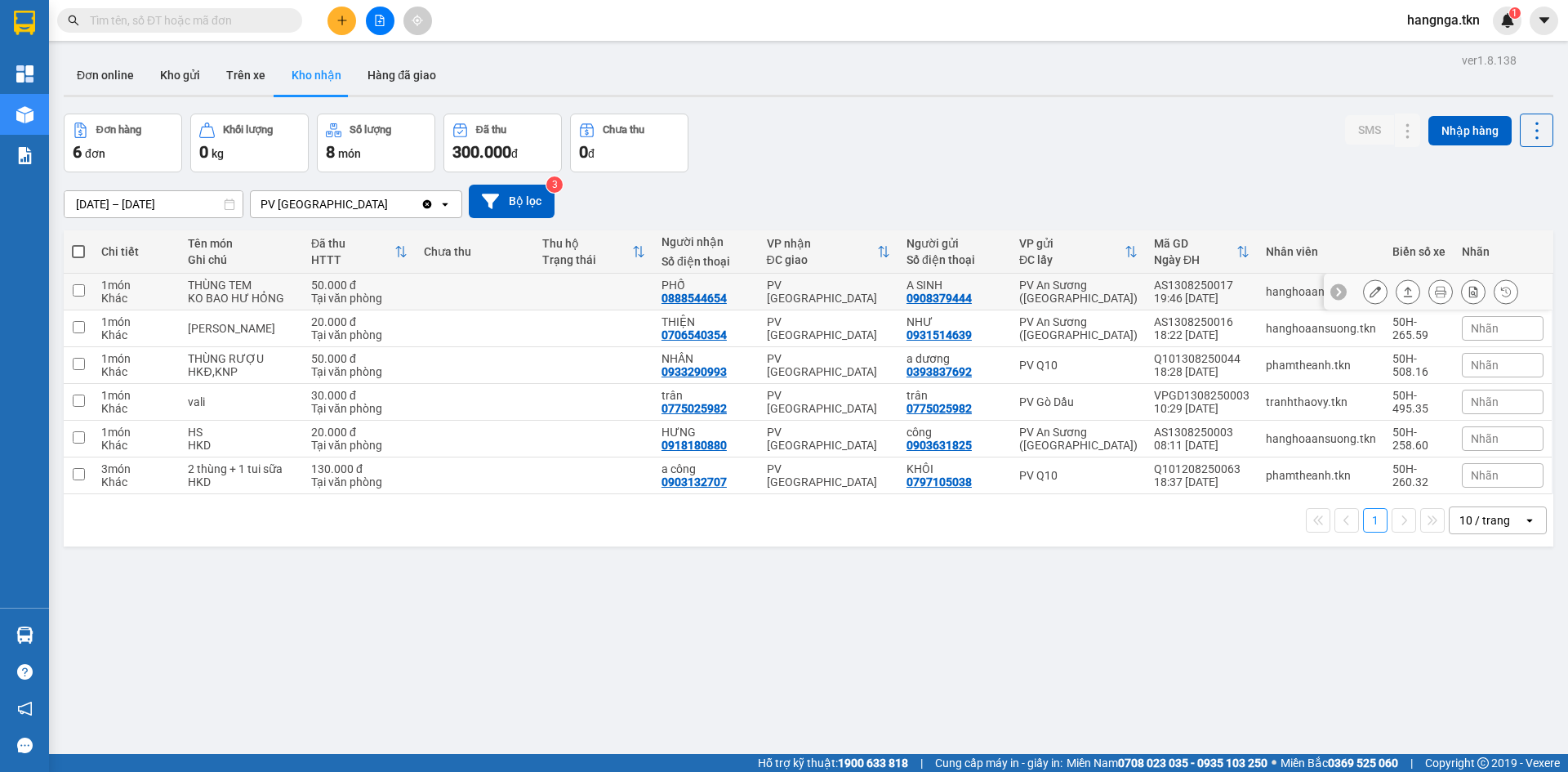
click at [82, 297] on input "checkbox" at bounding box center [78, 291] width 12 height 12
checkbox input "true"
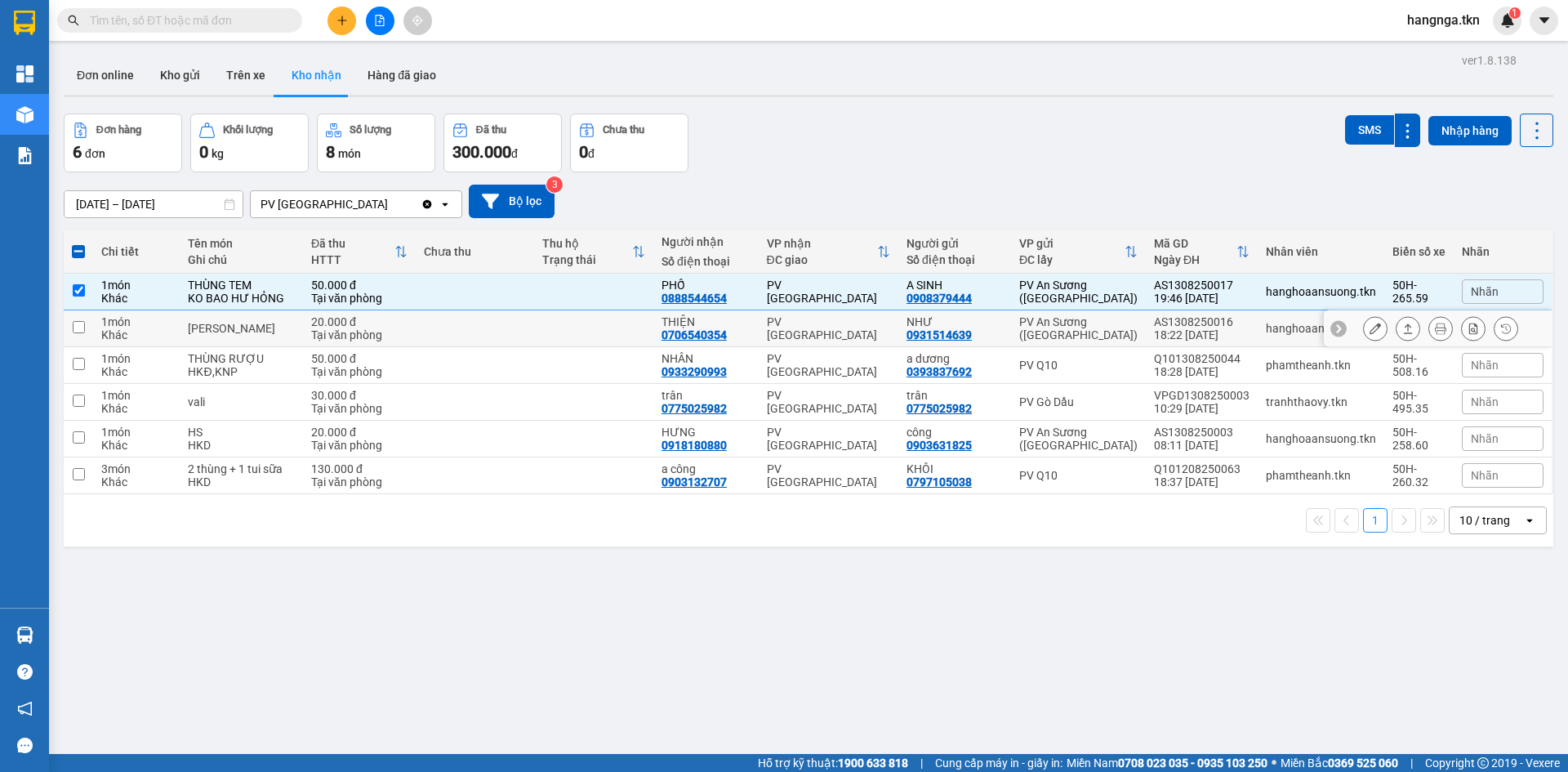
click at [75, 333] on input "checkbox" at bounding box center [78, 327] width 12 height 12
checkbox input "true"
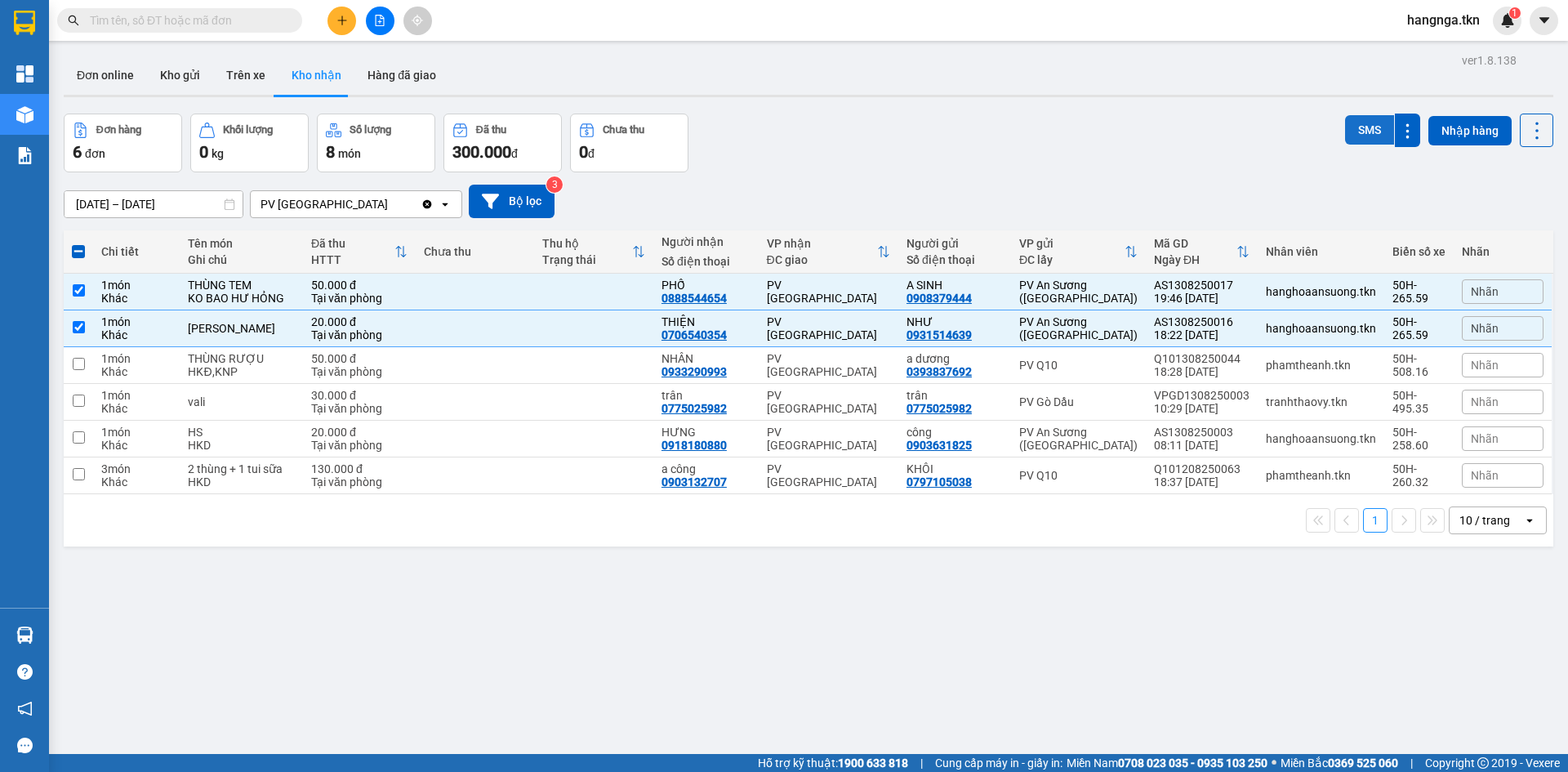
click at [1357, 132] on button "SMS" at bounding box center [1370, 130] width 49 height 30
click at [179, 78] on button "Kho gửi" at bounding box center [181, 75] width 66 height 39
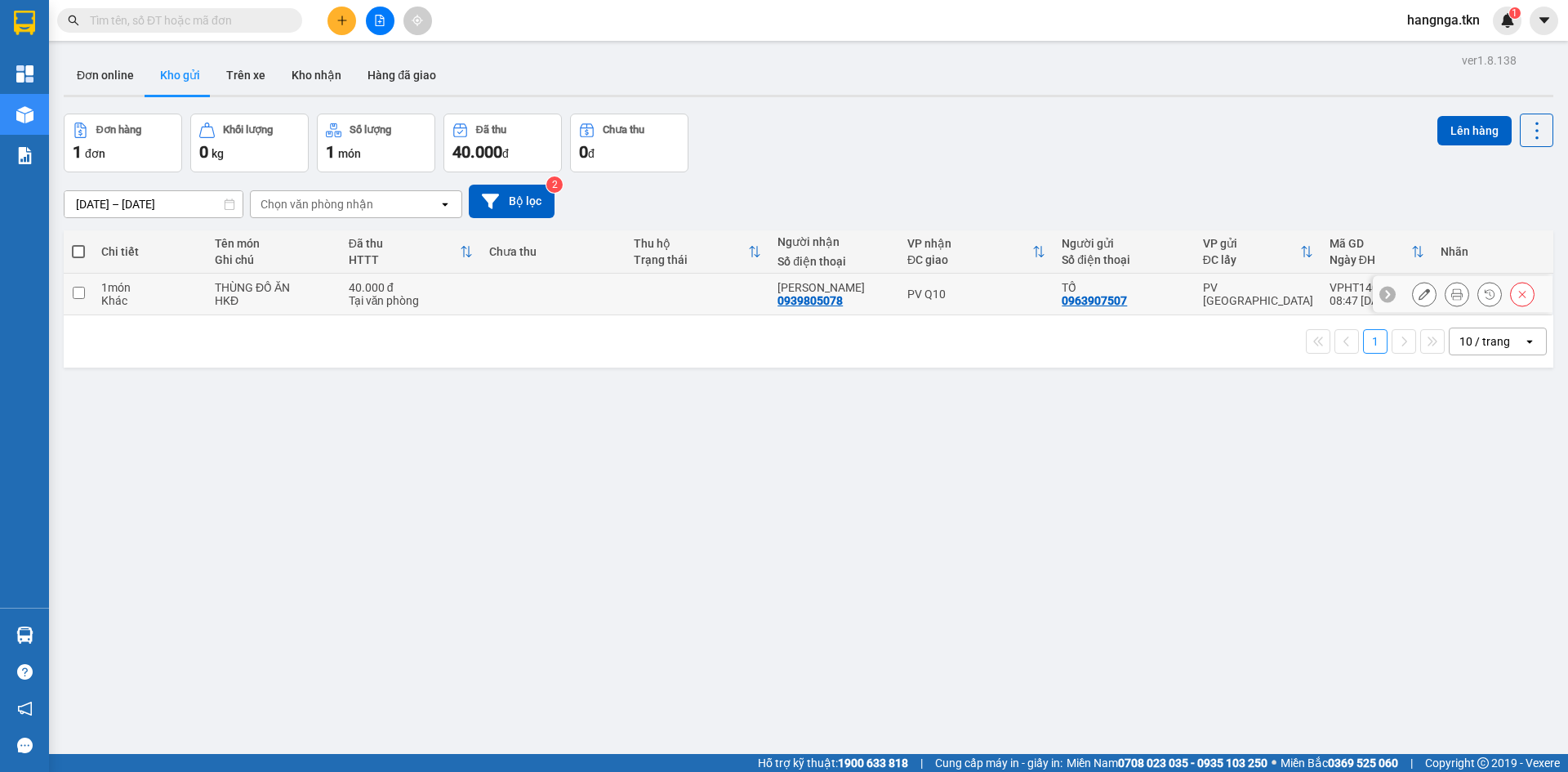
click at [244, 291] on div "THÙNG ĐỒ ĂN" at bounding box center [273, 287] width 118 height 13
checkbox input "true"
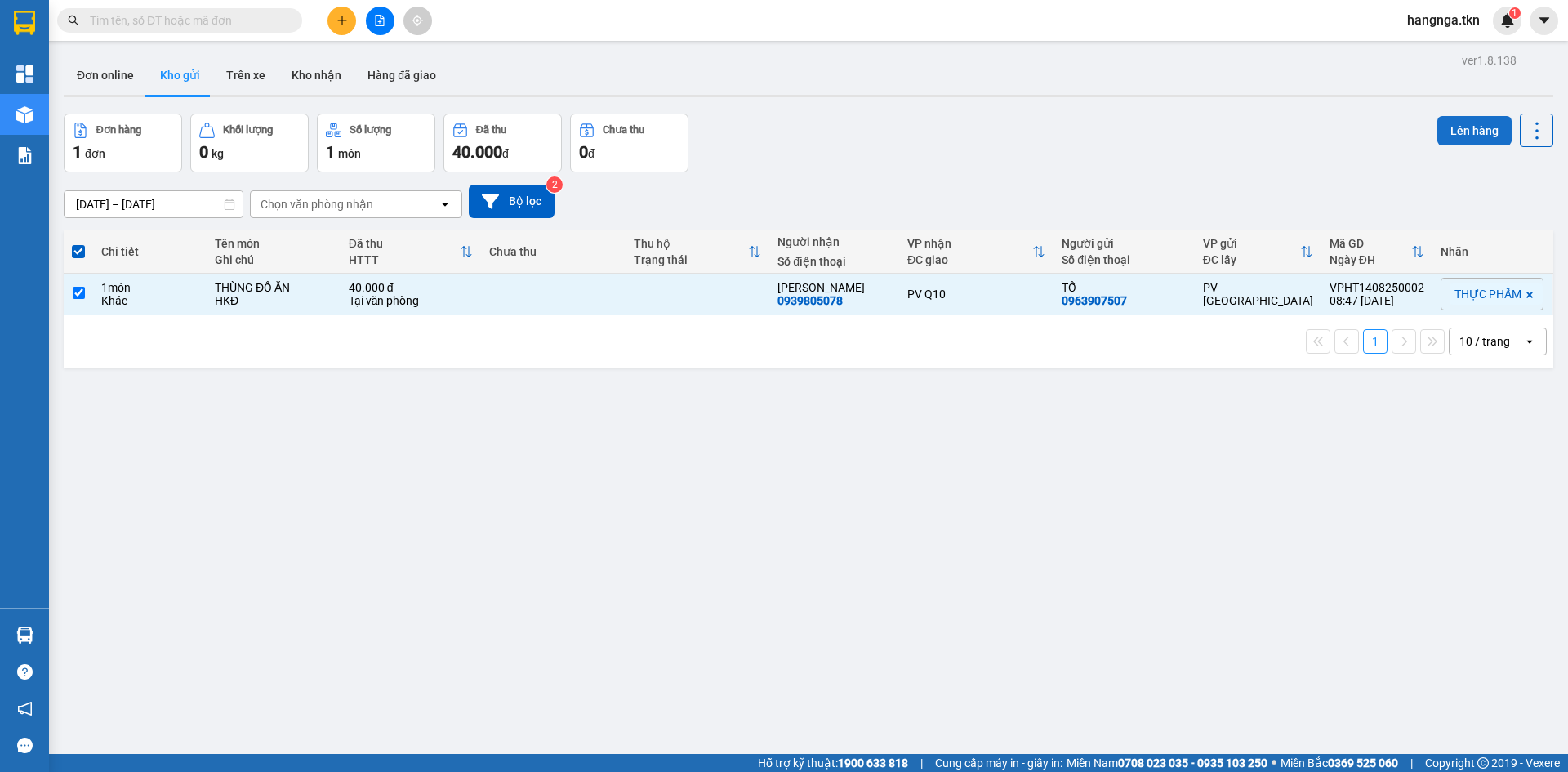
click at [1449, 119] on button "Lên hàng" at bounding box center [1473, 130] width 74 height 30
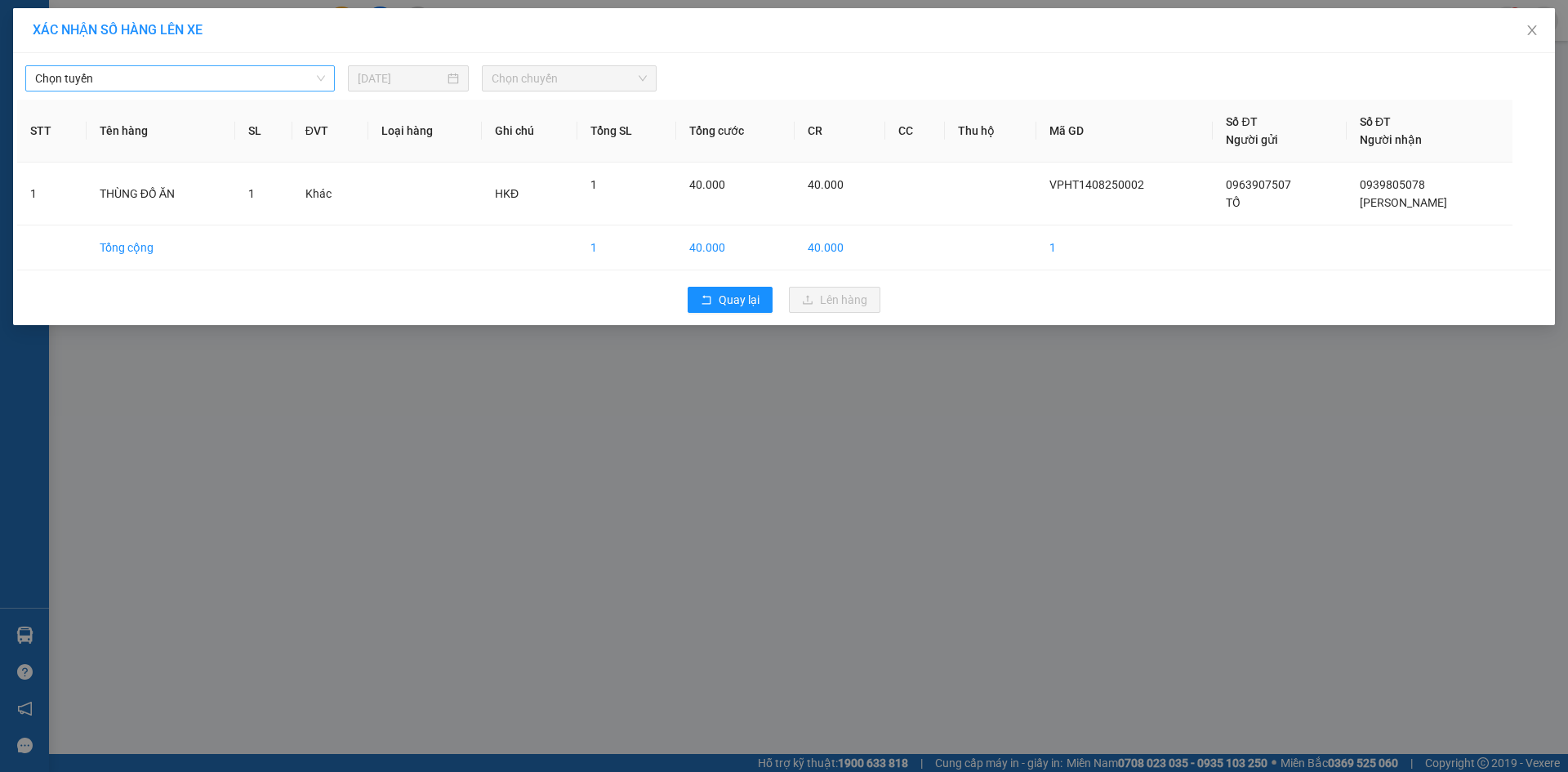
click at [196, 72] on span "Chọn tuyến" at bounding box center [180, 78] width 290 height 25
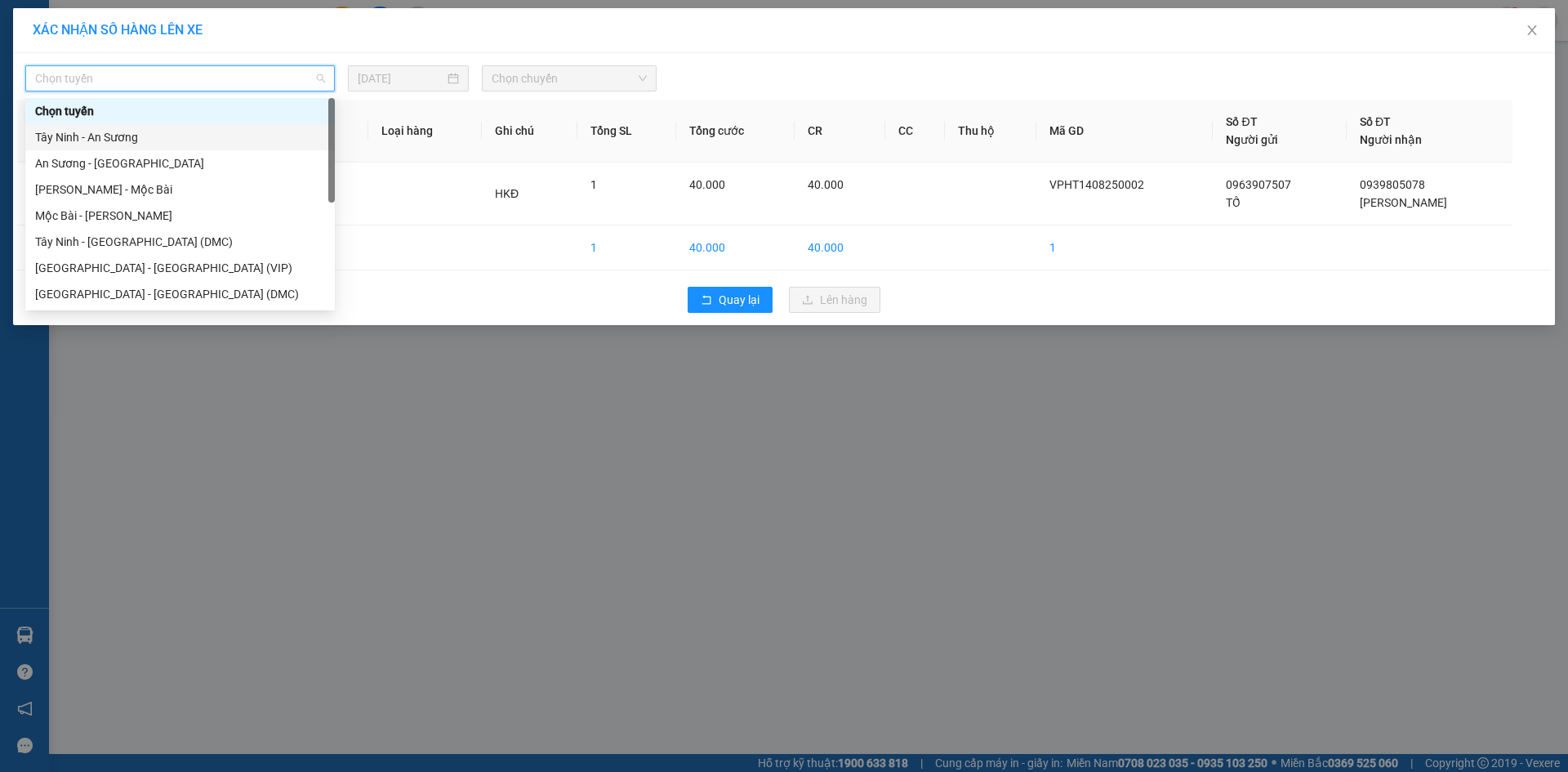
scroll to position [26, 0]
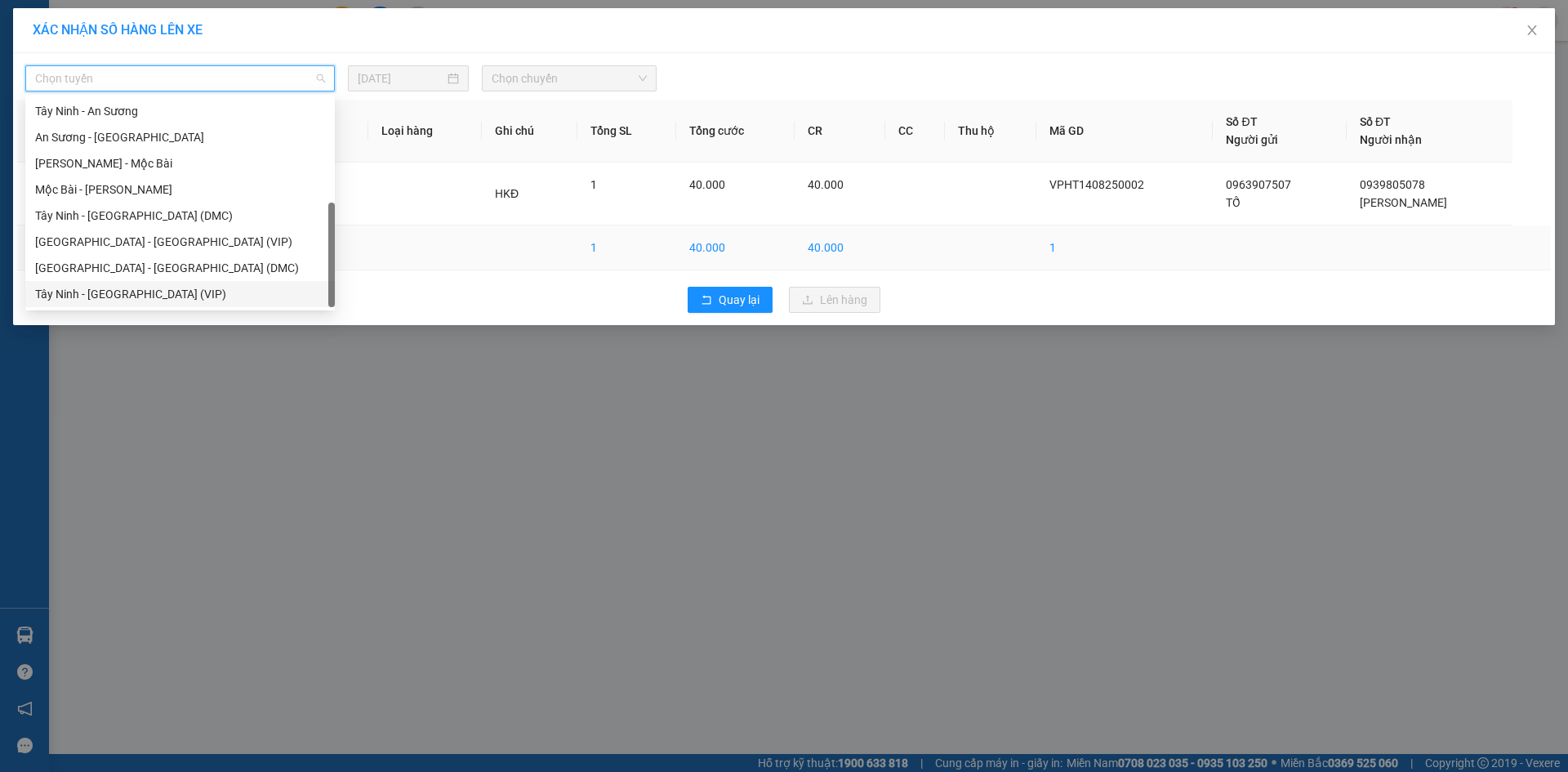
drag, startPoint x: 188, startPoint y: 289, endPoint x: 210, endPoint y: 266, distance: 31.8
click at [187, 290] on div "Tây Ninh - [GEOGRAPHIC_DATA] (VIP)" at bounding box center [180, 294] width 290 height 18
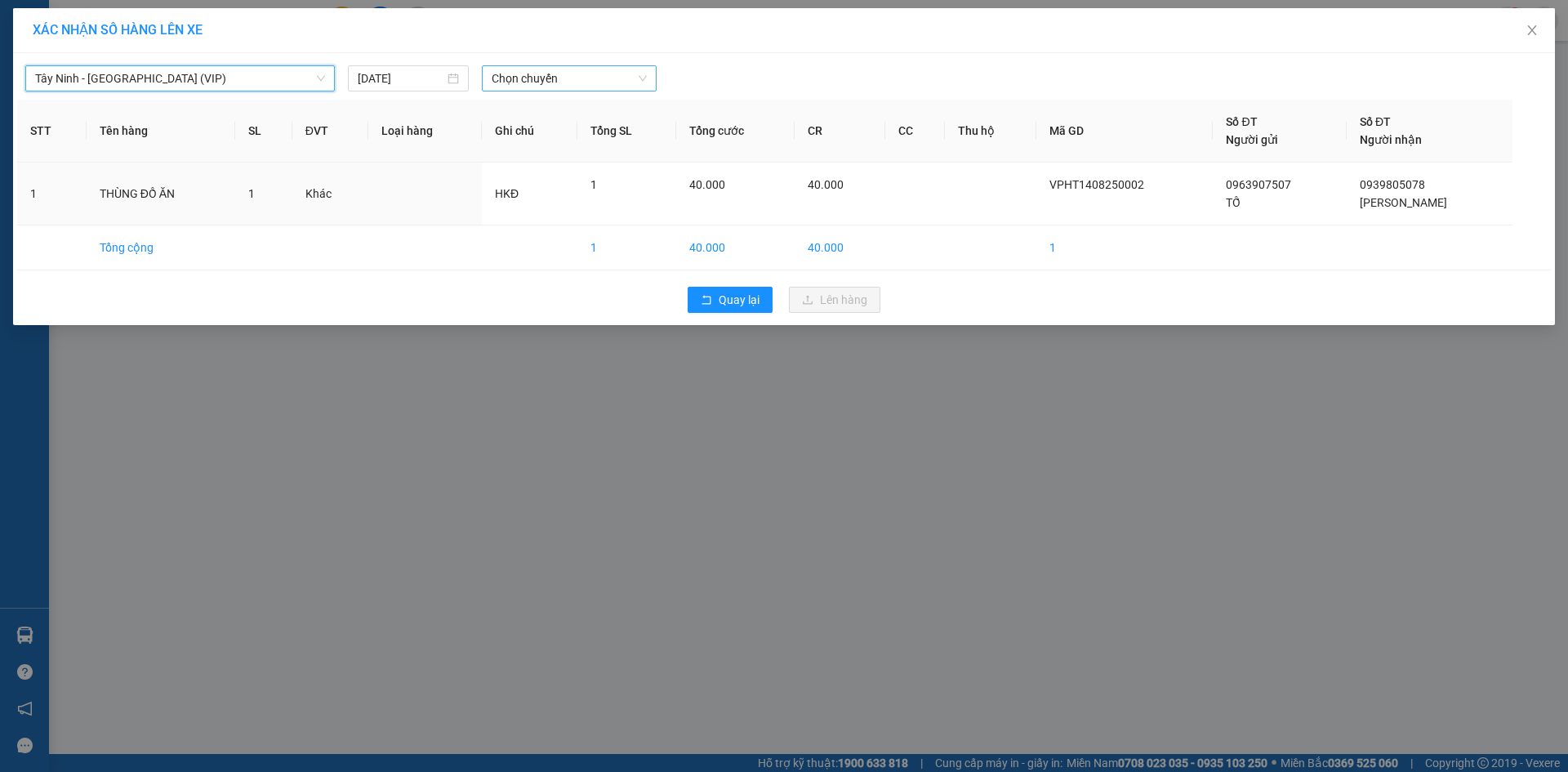
click at [556, 82] on span "Chọn chuyến" at bounding box center [569, 78] width 155 height 25
type input "4852"
click at [560, 110] on div "08:30 (TC) - 70H-048.52" at bounding box center [555, 111] width 128 height 18
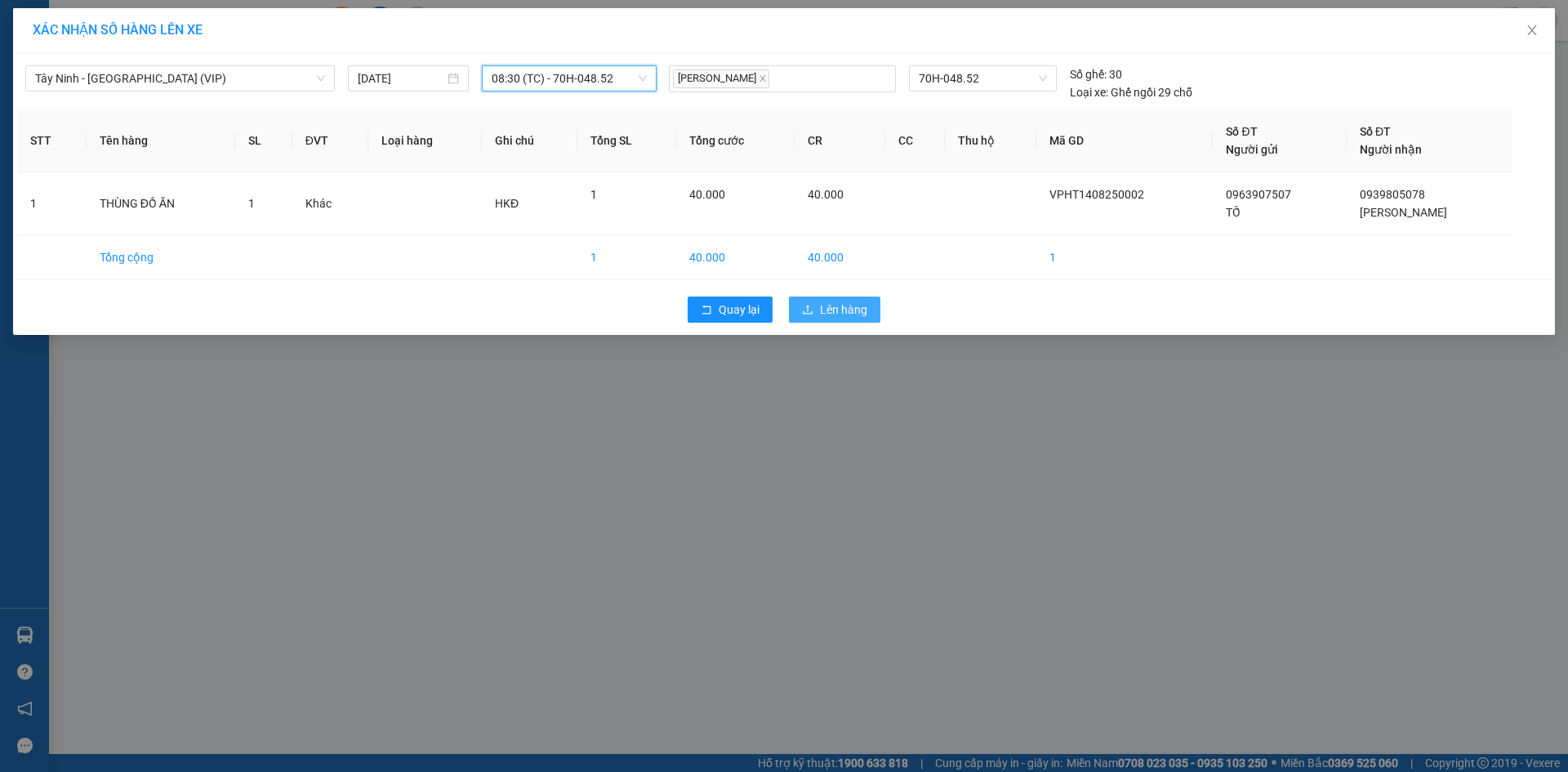
click at [807, 308] on icon "upload" at bounding box center [807, 309] width 11 height 11
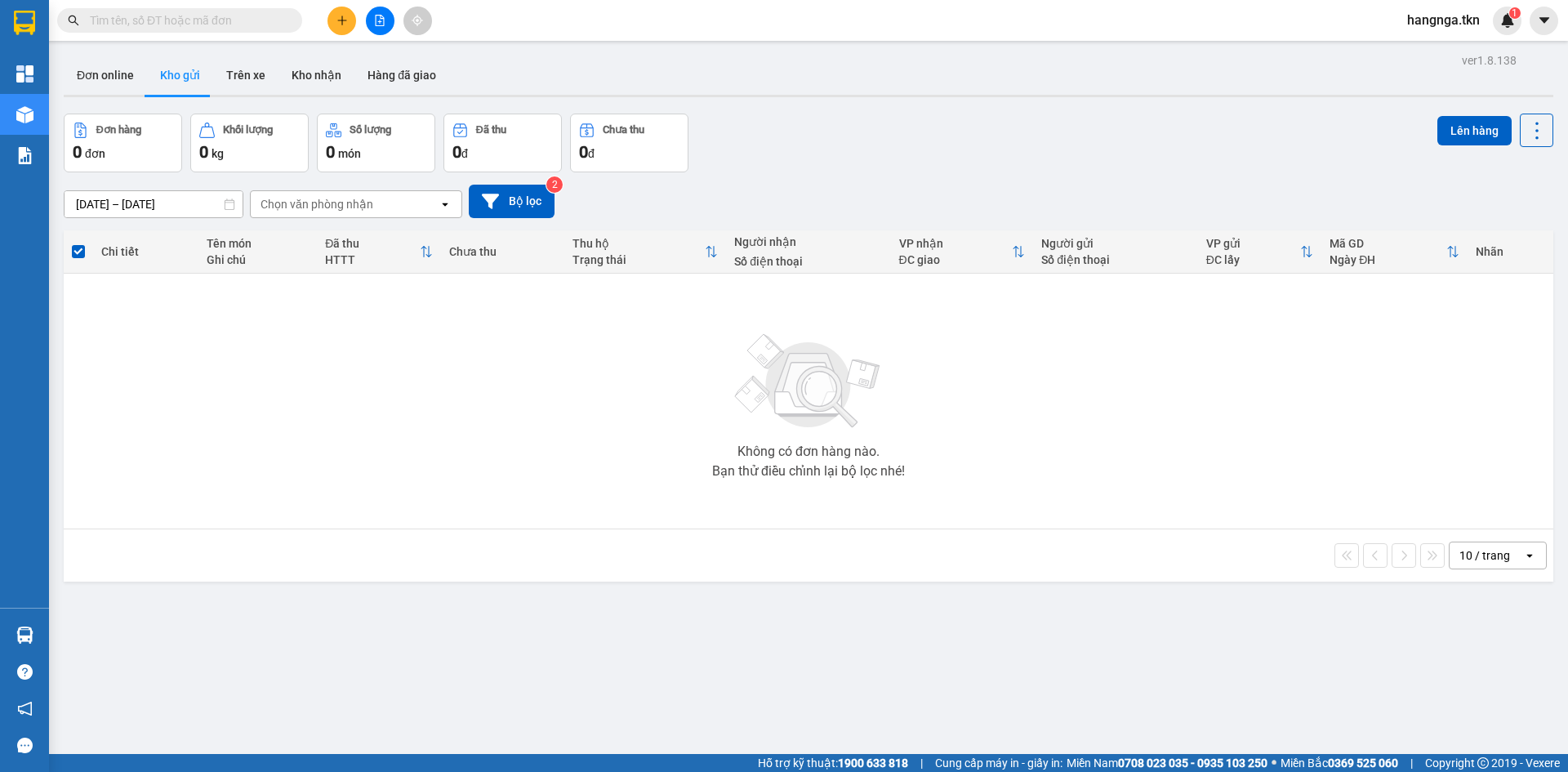
click at [338, 29] on button at bounding box center [342, 21] width 29 height 29
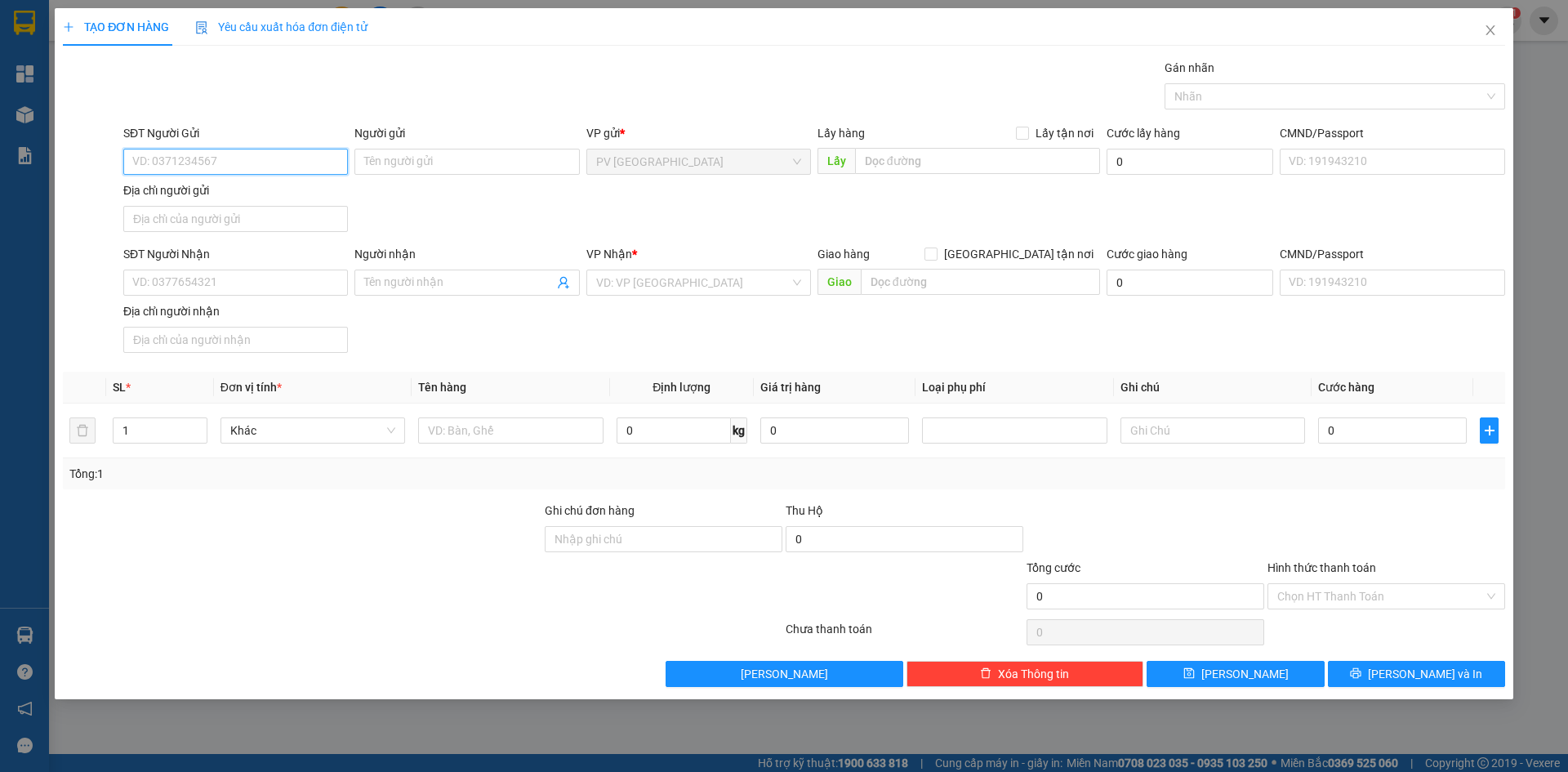
click at [204, 165] on input "SĐT Người Gửi" at bounding box center [236, 161] width 225 height 26
click at [221, 274] on input "SĐT Người Nhận" at bounding box center [236, 282] width 225 height 26
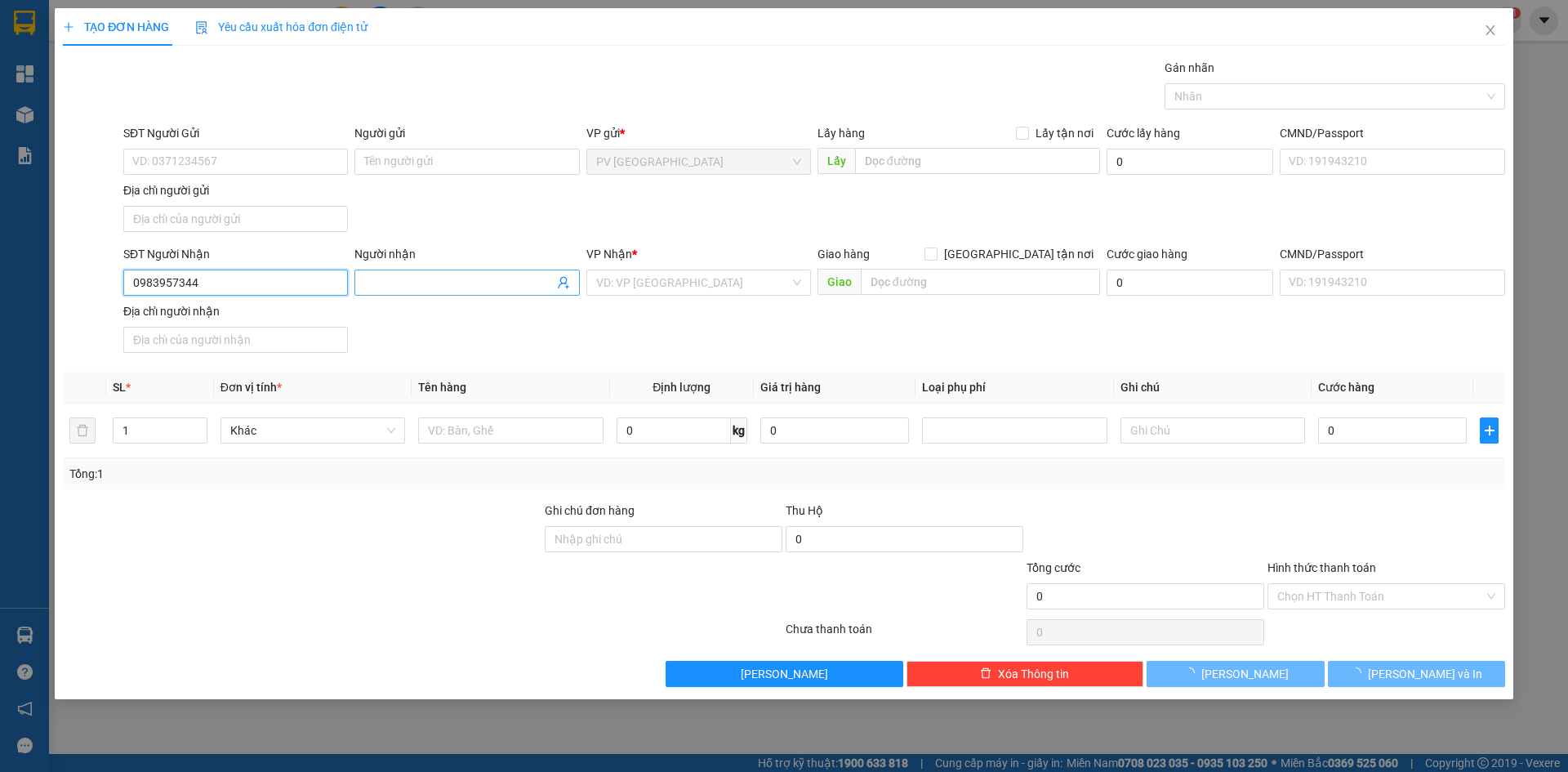
type input "0983957344"
click at [405, 294] on span at bounding box center [467, 282] width 225 height 26
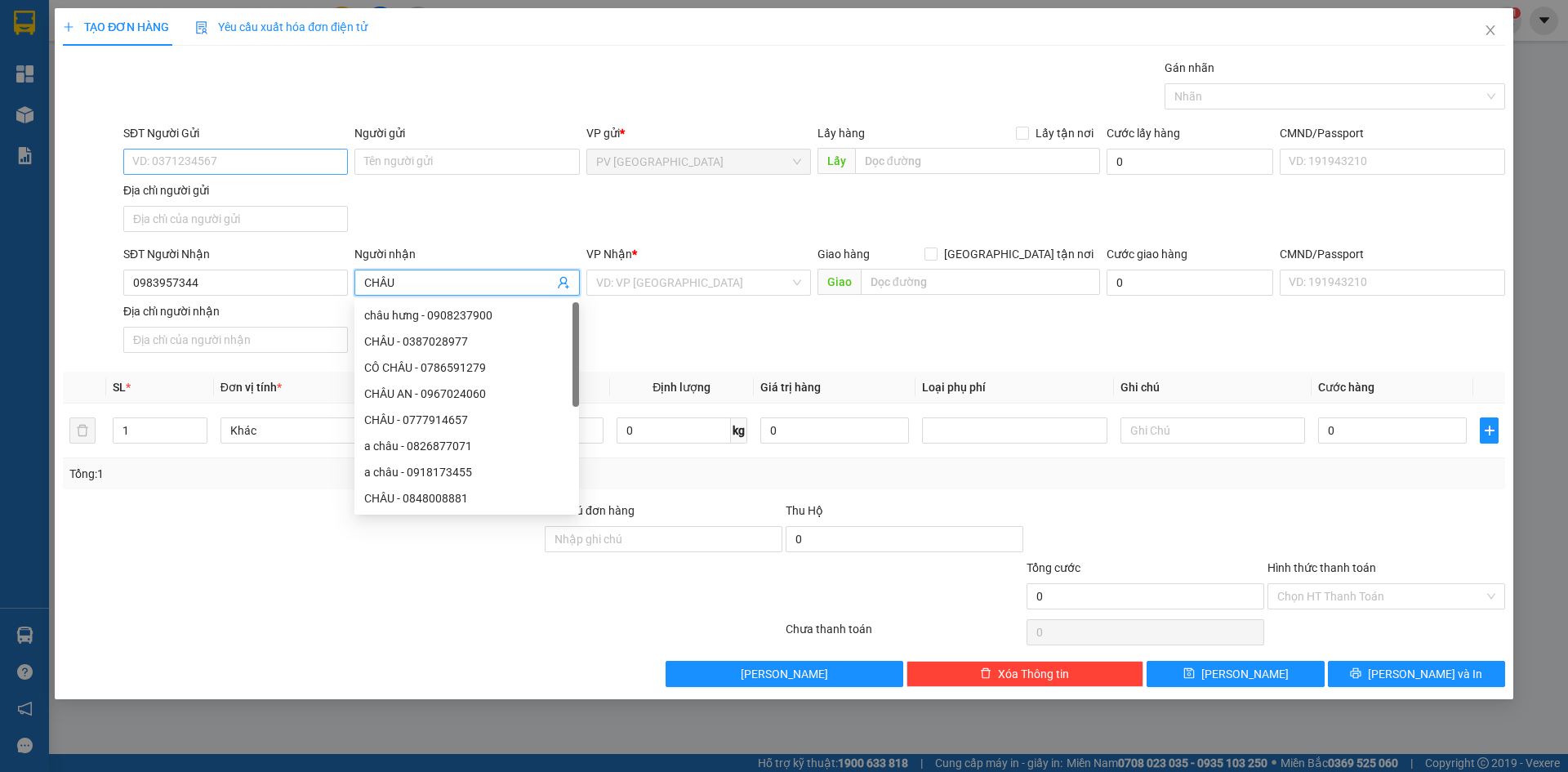
type input "CHÂU"
click at [215, 162] on input "SĐT Người Gửi" at bounding box center [236, 161] width 225 height 26
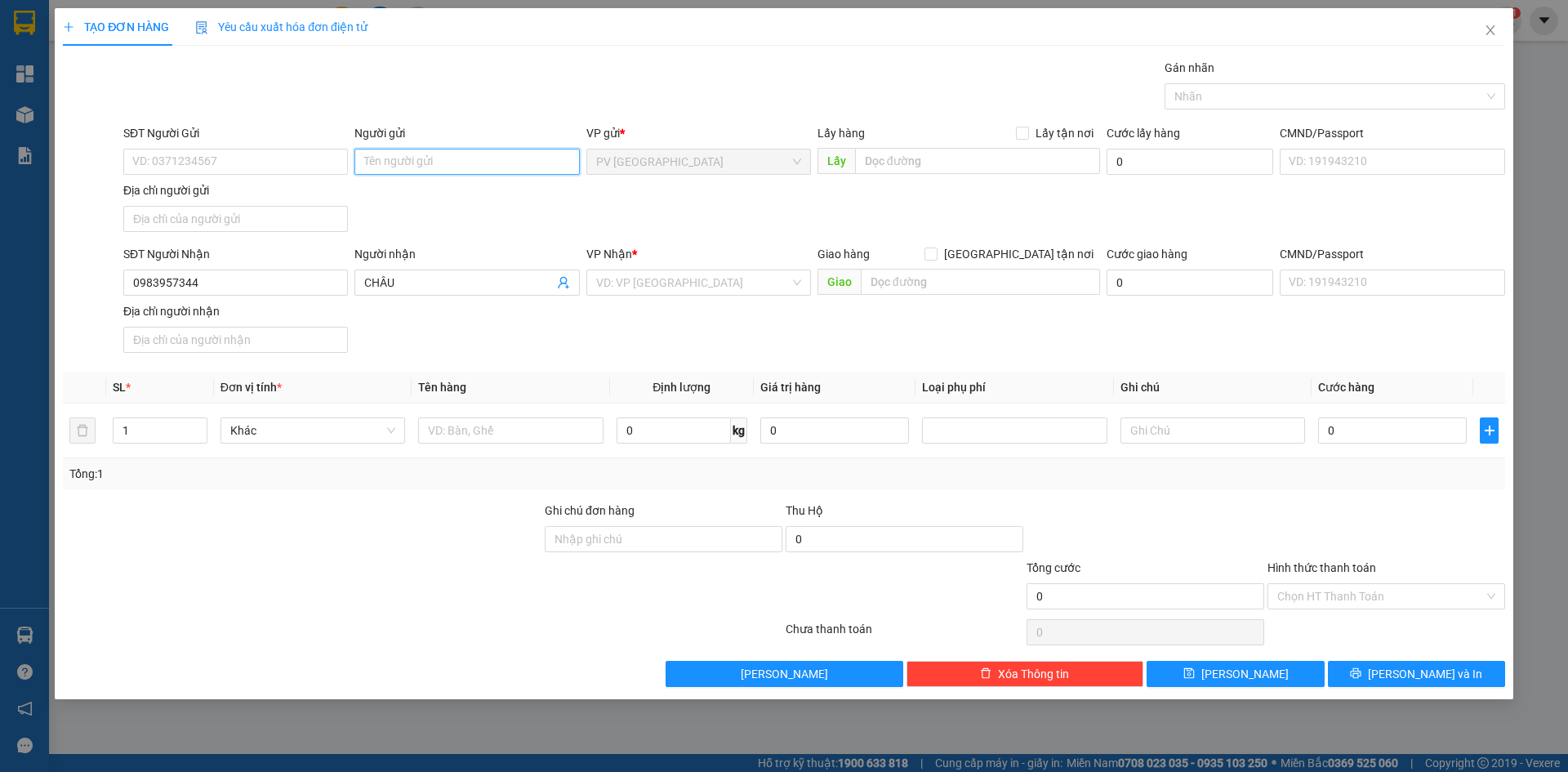
click at [445, 157] on input "Người gửi" at bounding box center [467, 161] width 225 height 26
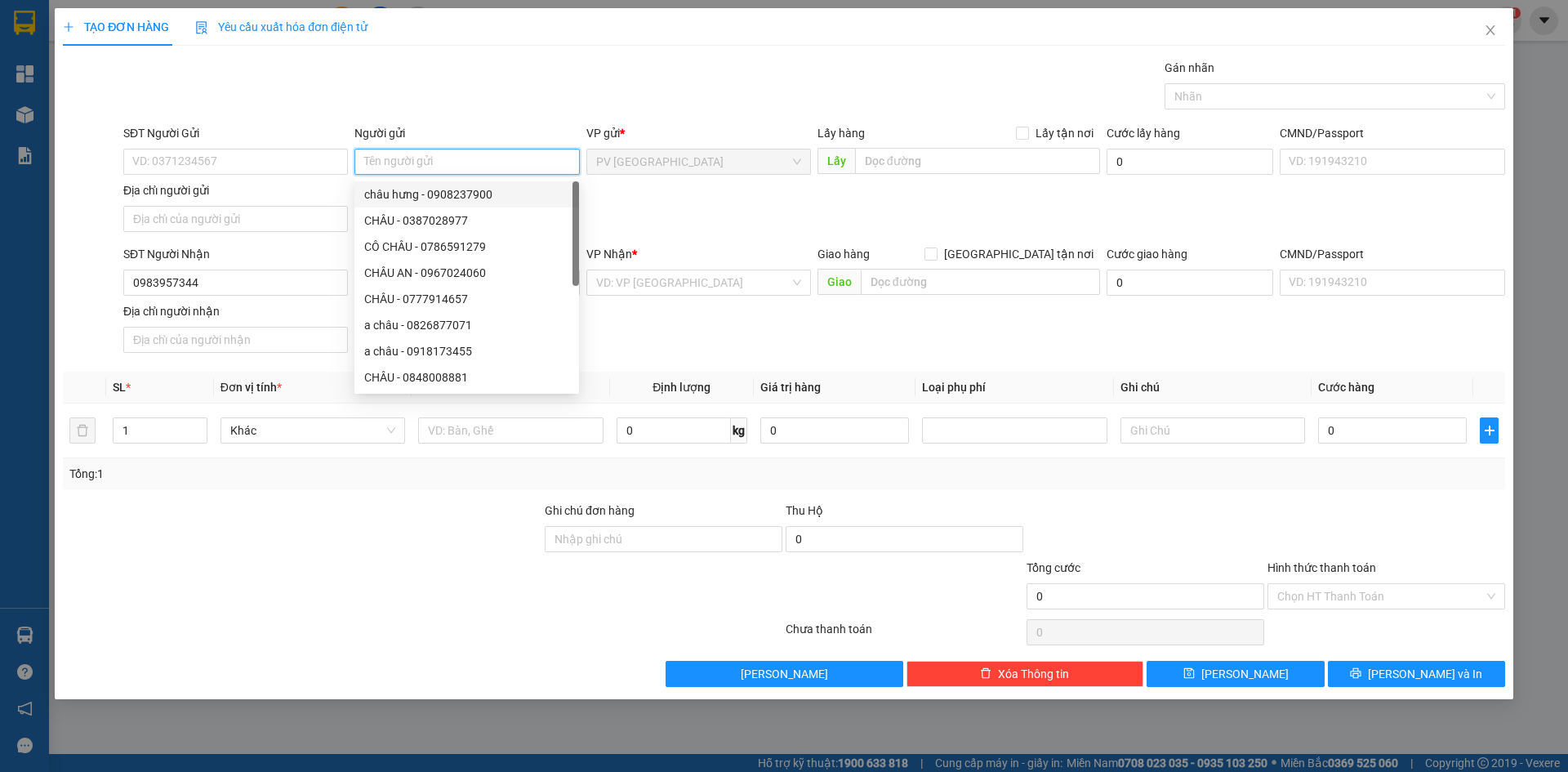
click at [465, 159] on input "Người gửi" at bounding box center [467, 161] width 225 height 26
type input "LIÊN"
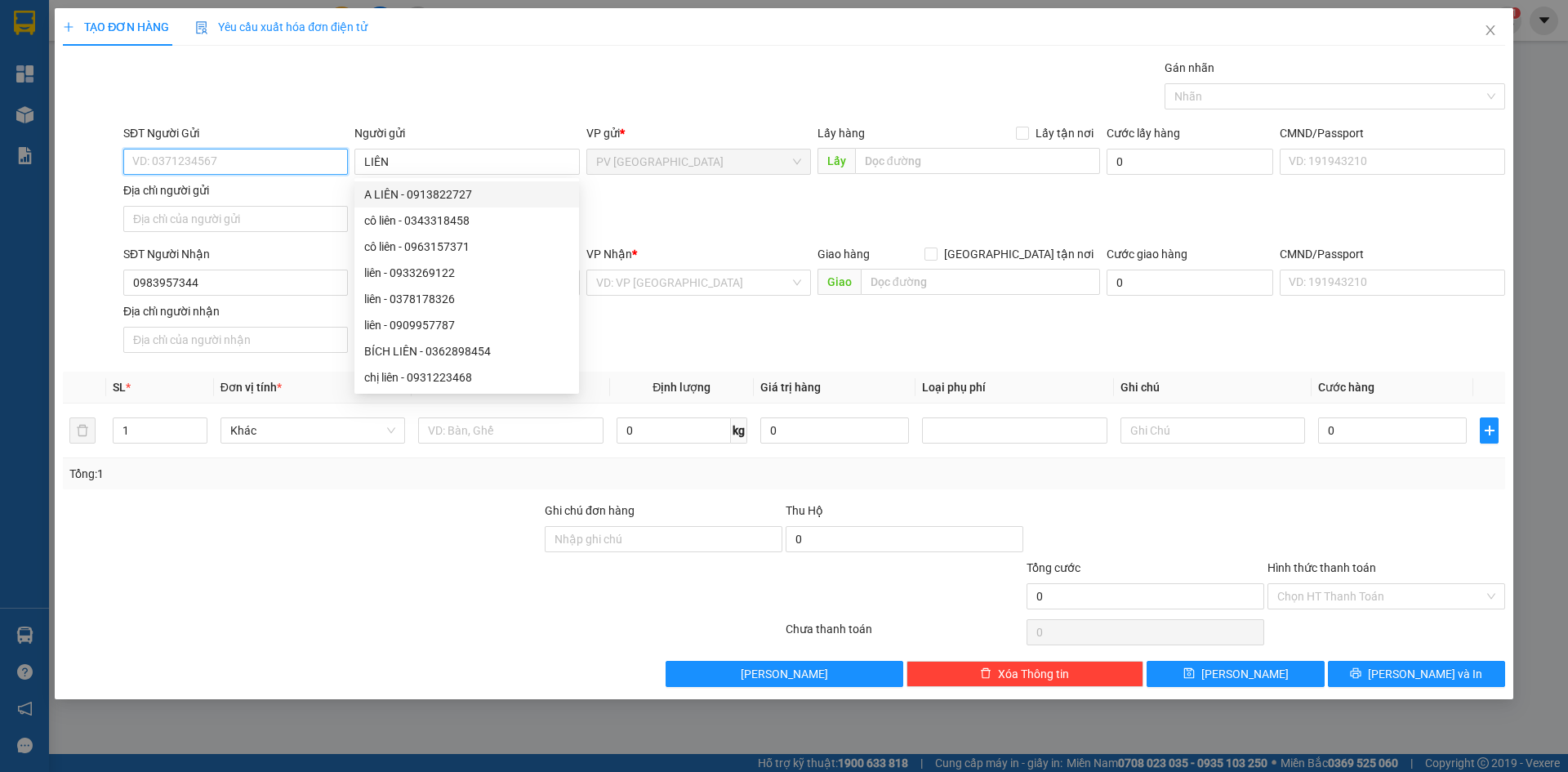
click at [326, 158] on input "SĐT Người Gửi" at bounding box center [236, 161] width 225 height 26
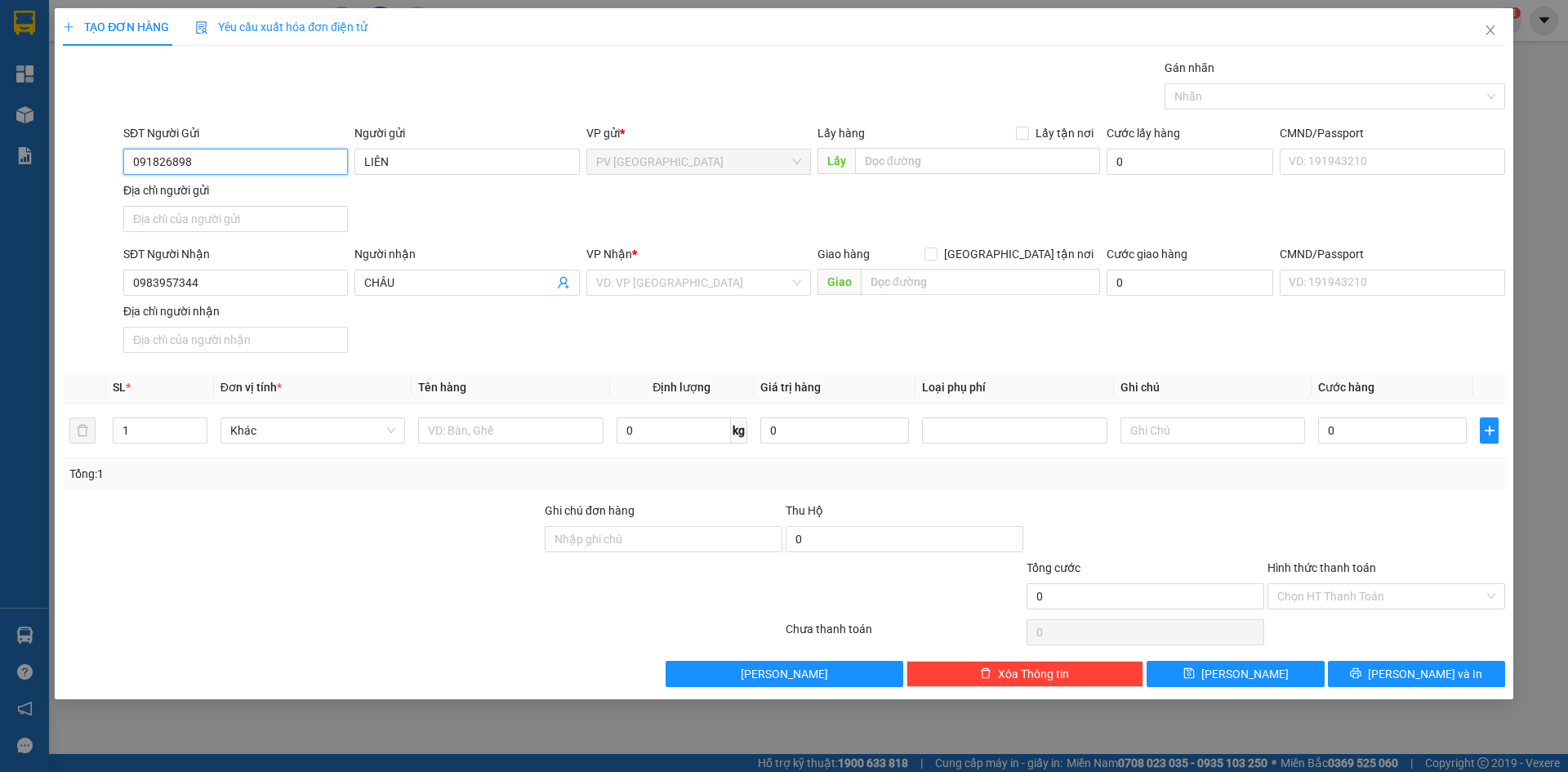
type input "0918268989"
click at [316, 193] on div "0918268989 - [PERSON_NAME]" at bounding box center [235, 194] width 205 height 18
type input "[PERSON_NAME]"
type input "30.000"
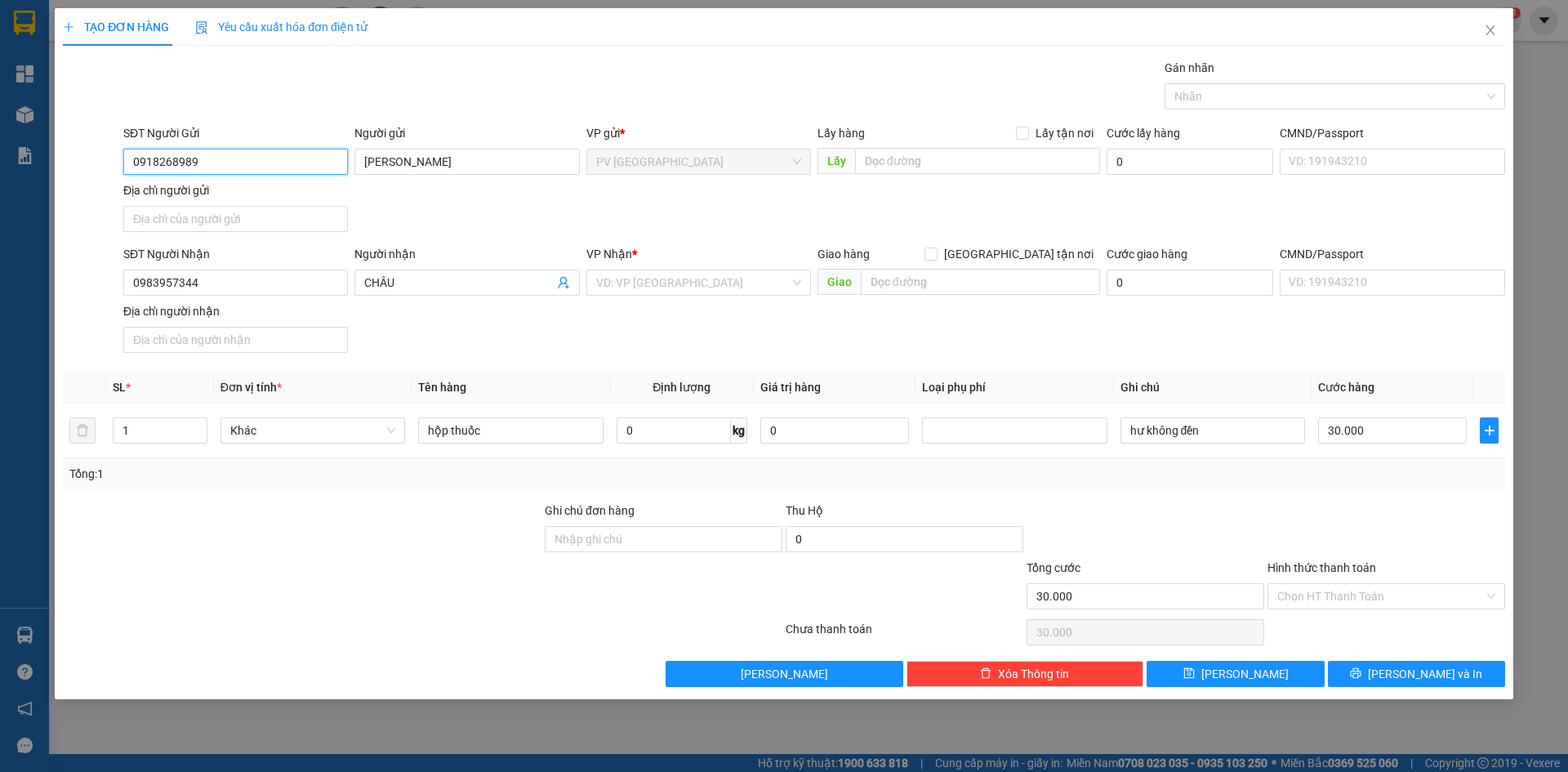
type input "0918268989"
click at [485, 205] on div "SĐT Người Gửi 0918268989 0918268989 Người gửi [PERSON_NAME] VP gửi * PV Hòa Thà…" at bounding box center [814, 181] width 1388 height 114
drag, startPoint x: 387, startPoint y: 544, endPoint x: 468, endPoint y: 474, distance: 107.1
click at [388, 544] on div at bounding box center [302, 530] width 482 height 57
click at [1162, 498] on div "Transit Pickup Surcharge Ids Transit Deliver Surcharge Ids Transit Deliver Surc…" at bounding box center [784, 372] width 1442 height 628
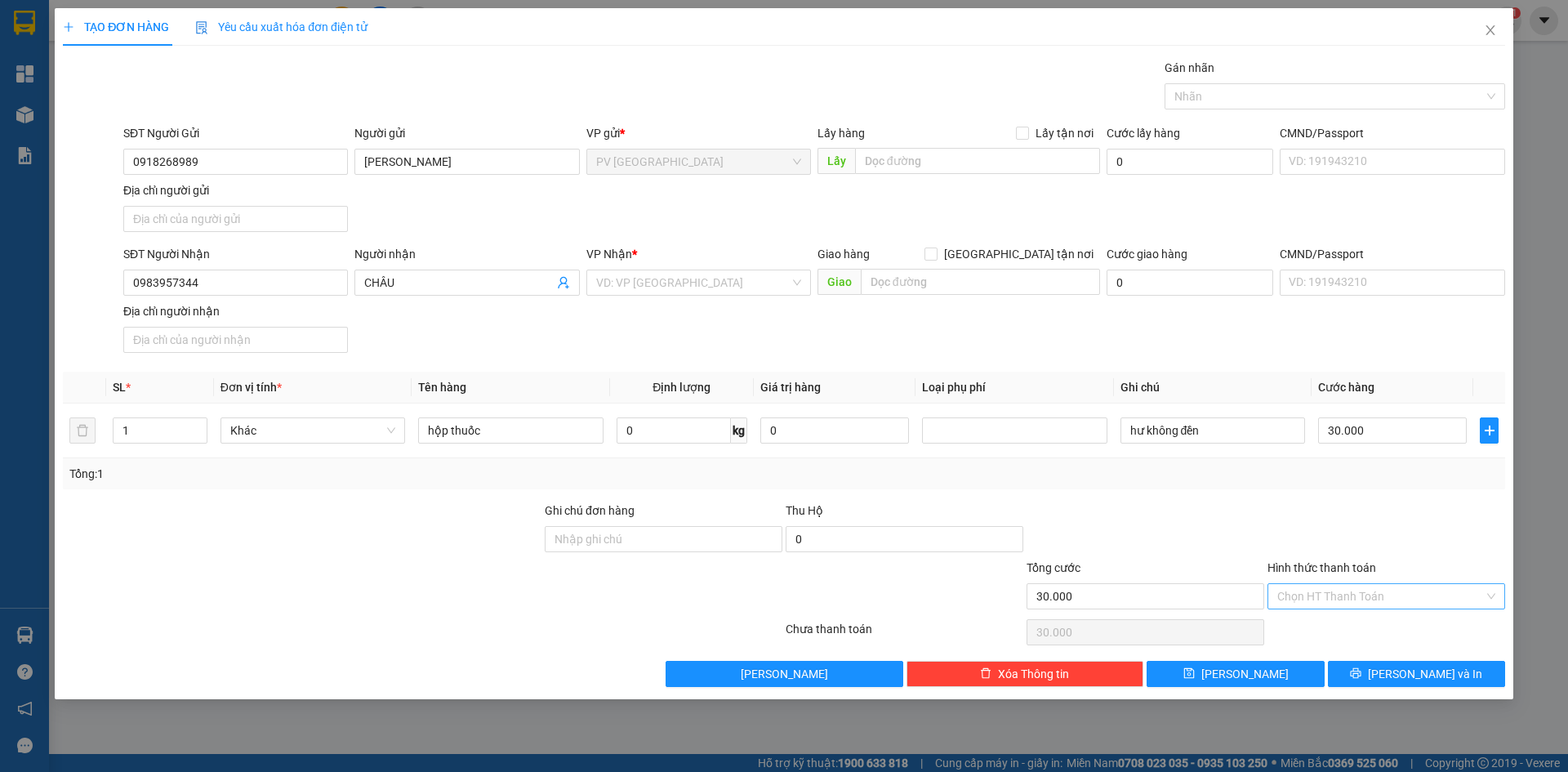
click at [1363, 602] on input "Hình thức thanh toán" at bounding box center [1381, 596] width 207 height 25
click at [1349, 631] on div "Tại văn phòng" at bounding box center [1387, 629] width 218 height 18
type input "0"
click at [1373, 674] on button "[PERSON_NAME] và In" at bounding box center [1416, 674] width 177 height 26
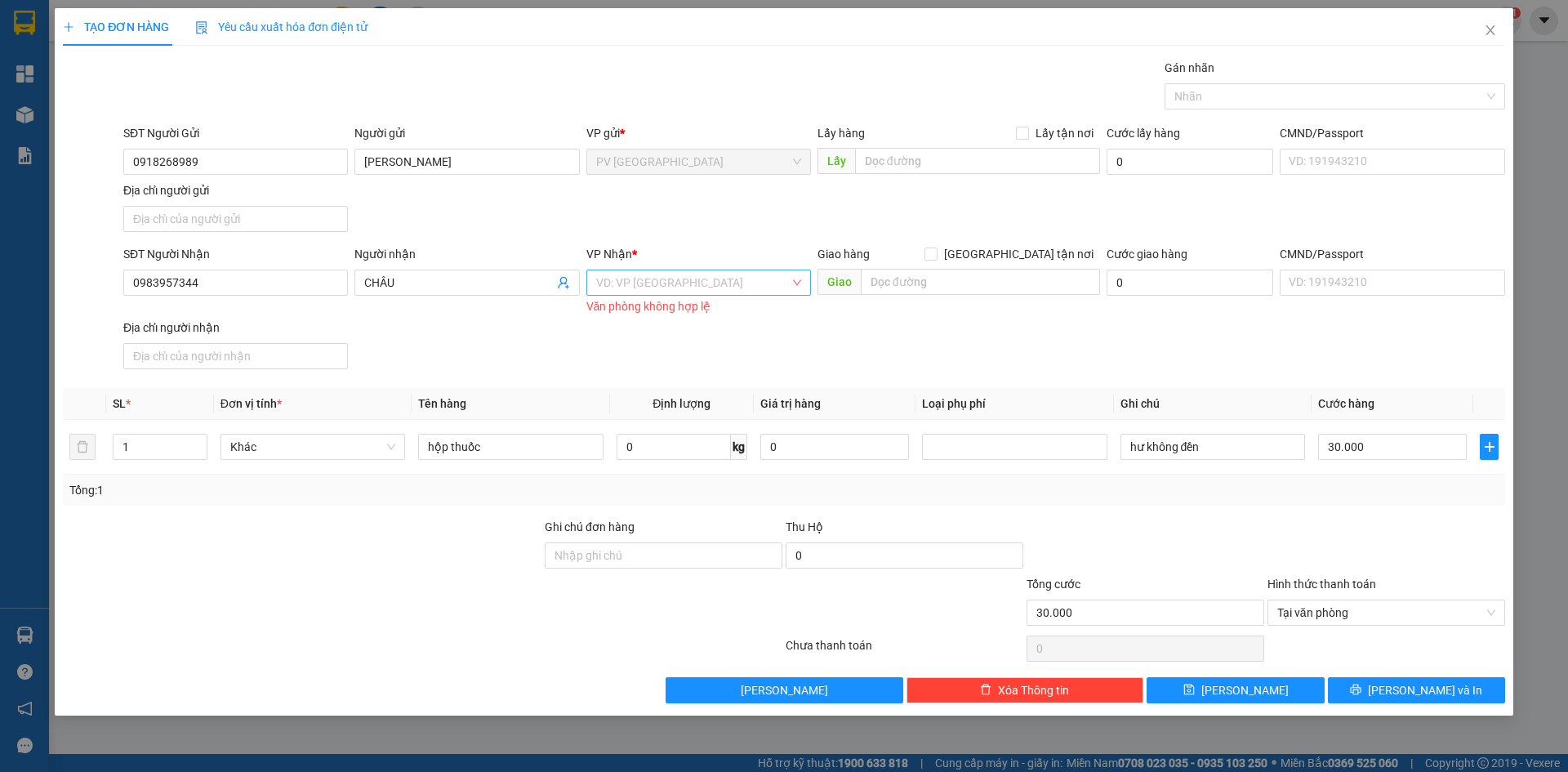
click at [706, 282] on input "search" at bounding box center [692, 282] width 193 height 25
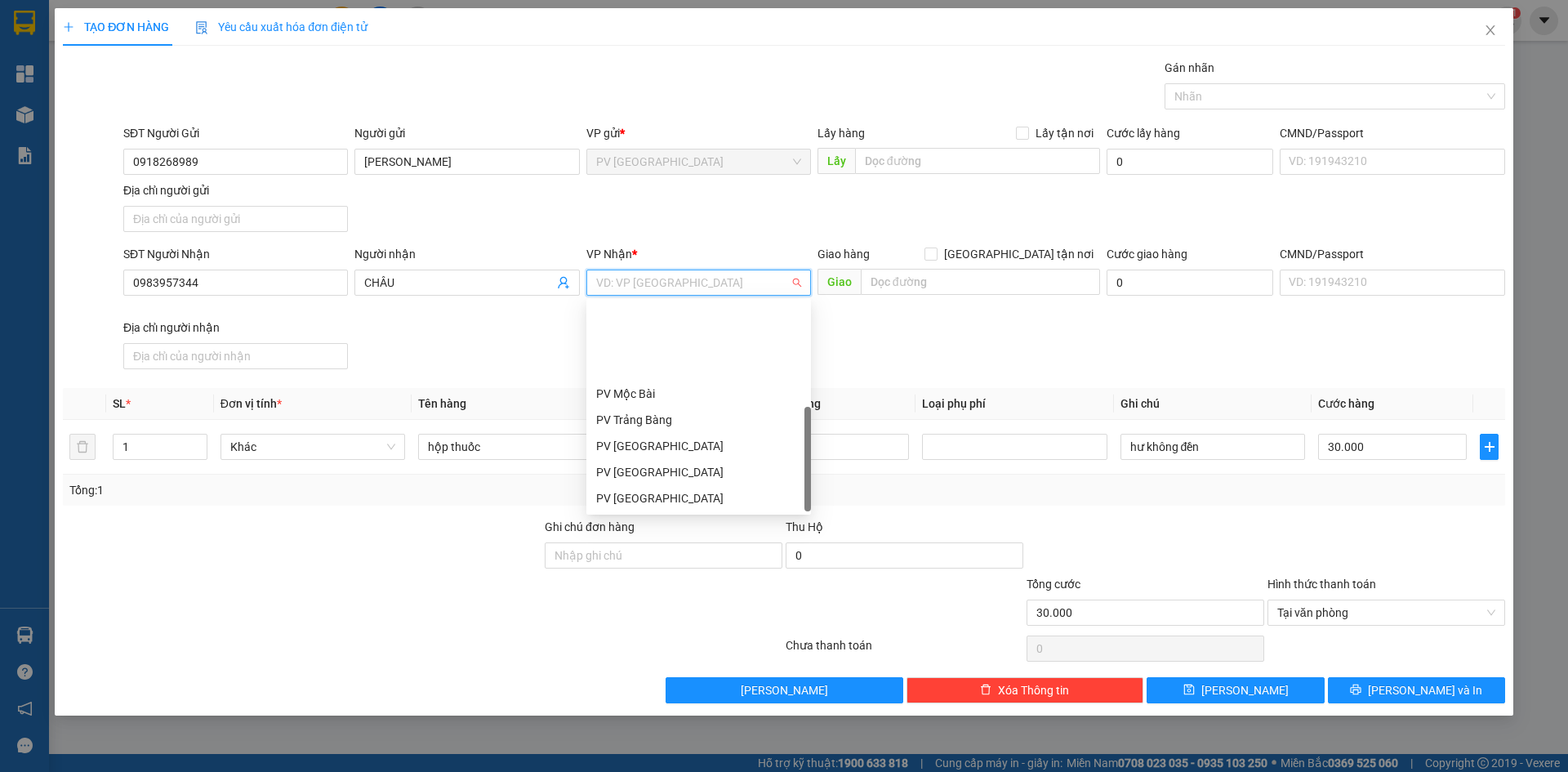
scroll to position [105, 0]
click at [685, 499] on div "PV Q10" at bounding box center [698, 498] width 205 height 18
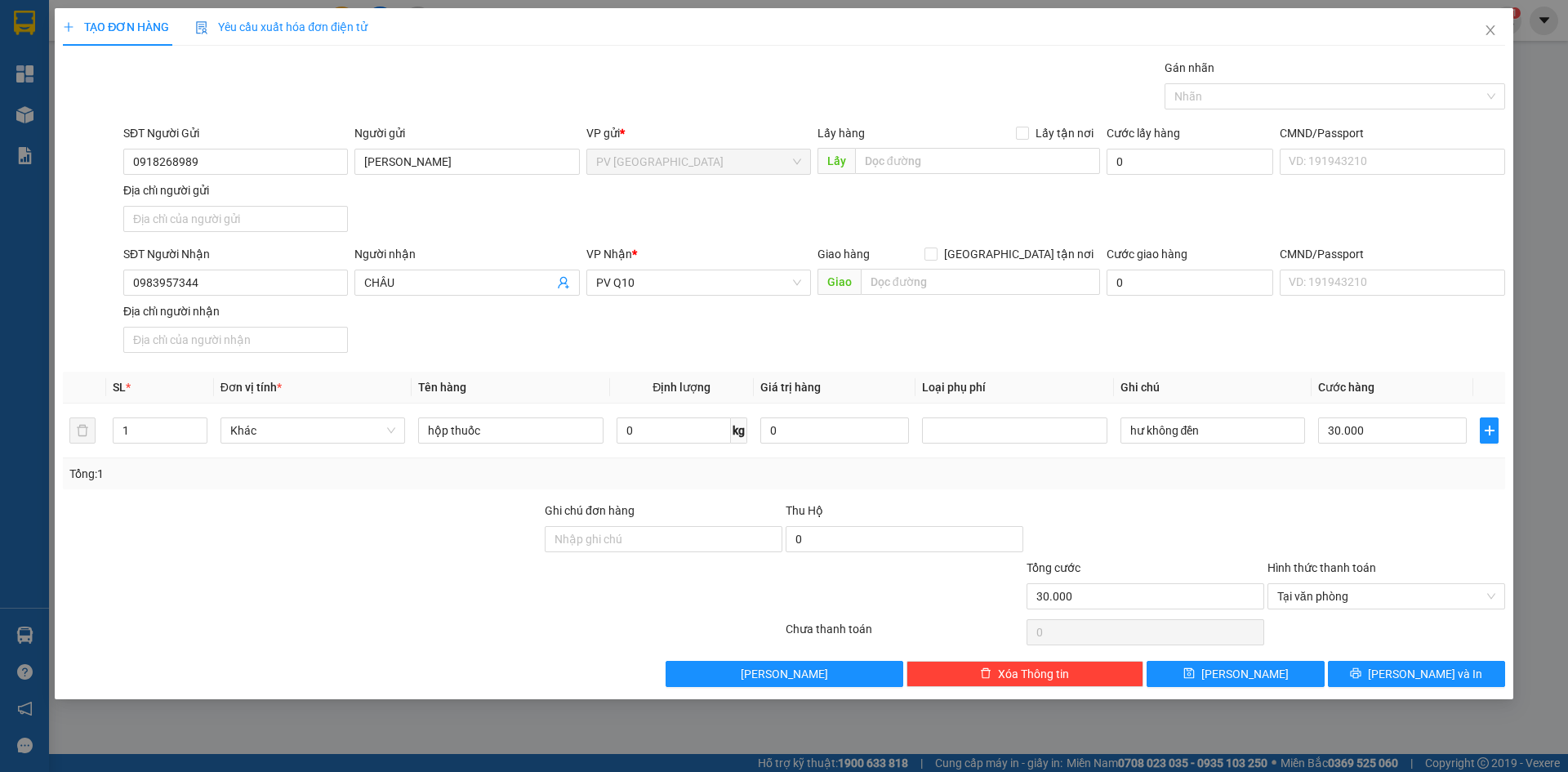
click at [514, 602] on div at bounding box center [302, 587] width 482 height 57
click at [1416, 685] on button "[PERSON_NAME] và In" at bounding box center [1416, 674] width 177 height 26
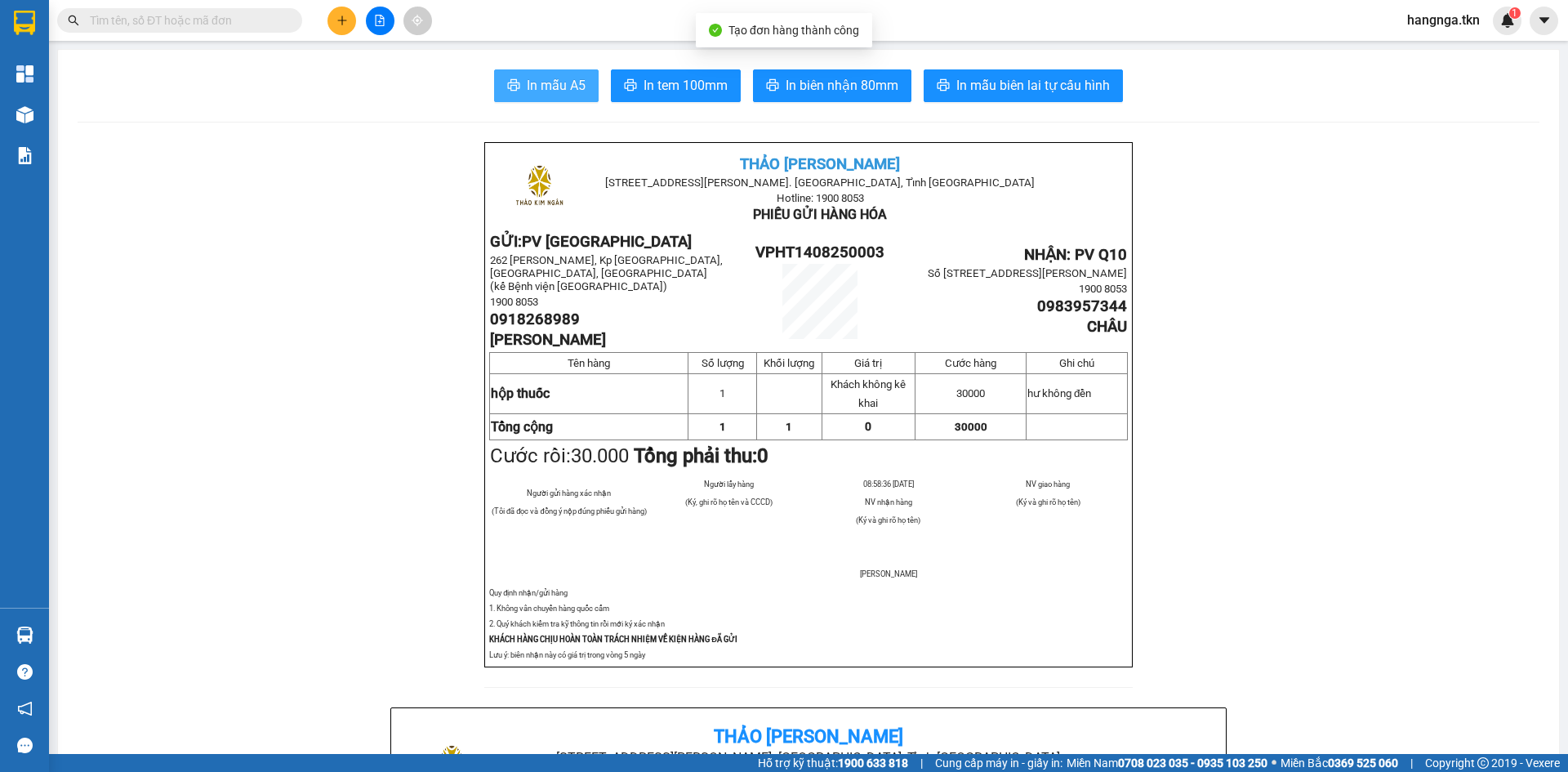
click at [554, 94] on span "In mẫu A5" at bounding box center [555, 85] width 59 height 20
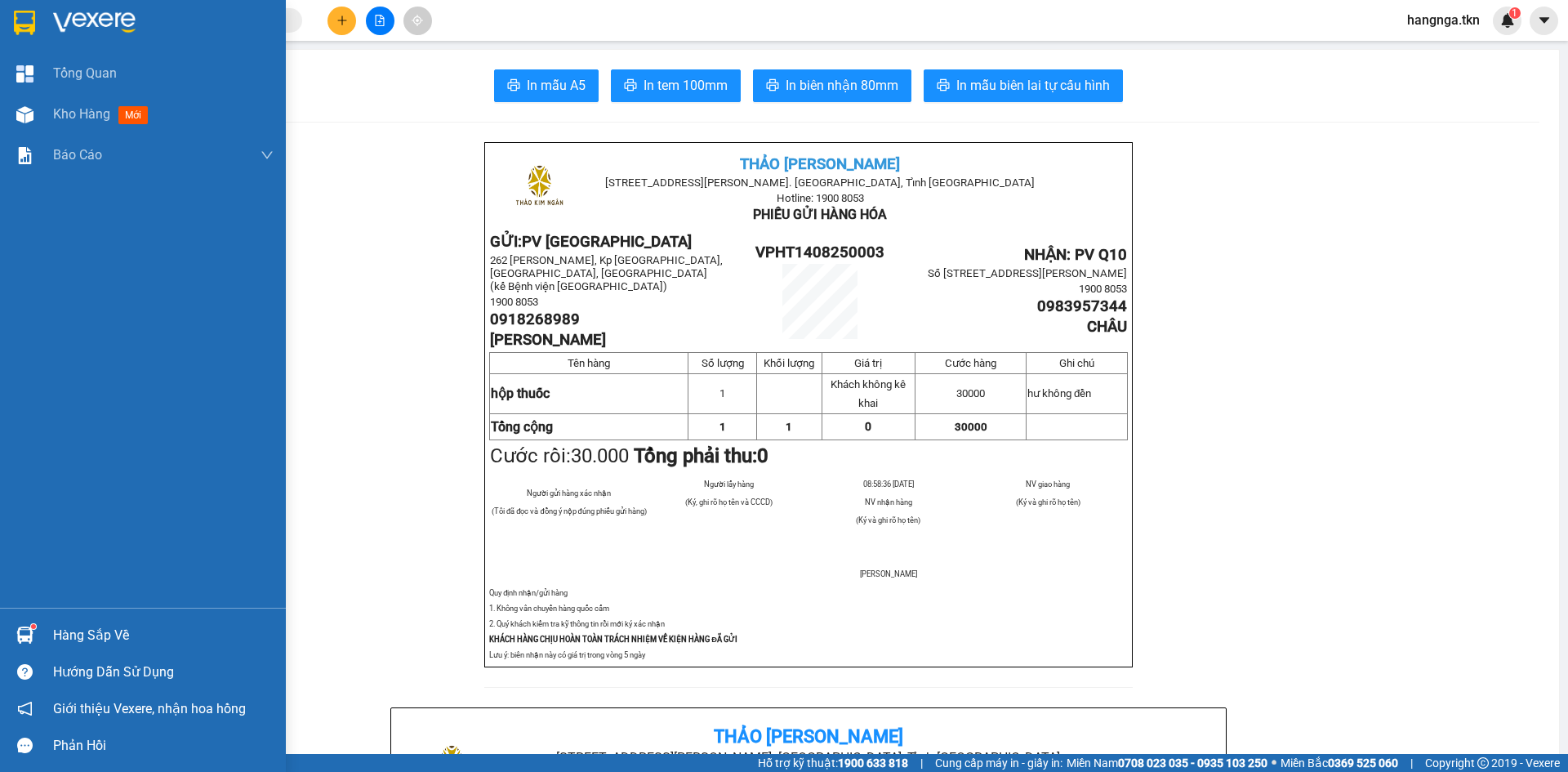
click at [49, 639] on div "Hàng sắp về" at bounding box center [143, 635] width 286 height 37
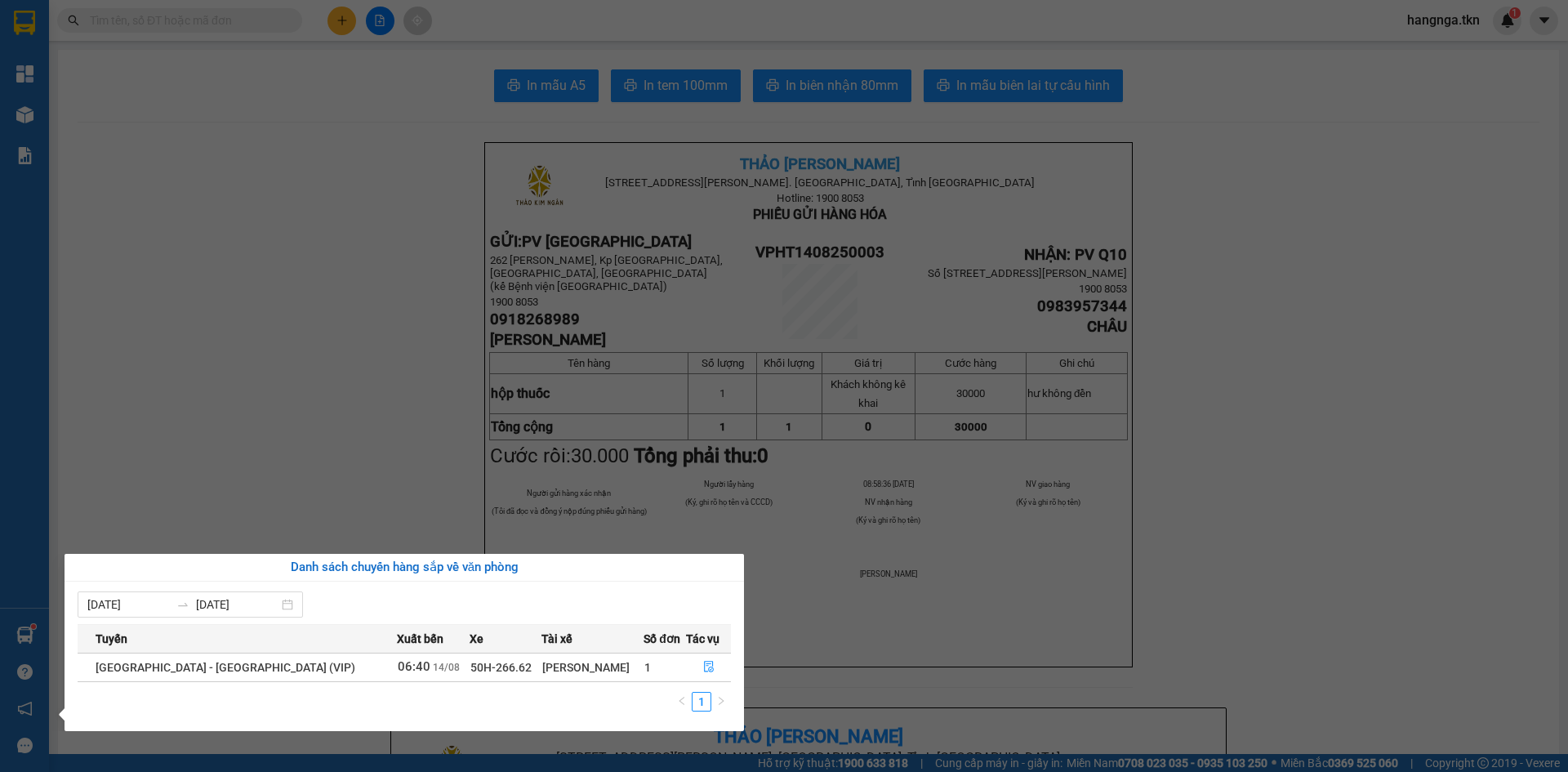
drag, startPoint x: 280, startPoint y: 396, endPoint x: 269, endPoint y: 386, distance: 14.9
click at [279, 396] on section "Kết quả tìm kiếm ( 0 ) Bộ lọc No Data hangnga.tkn 1 Tổng Quan Kho hàng mới Báo …" at bounding box center [784, 386] width 1568 height 772
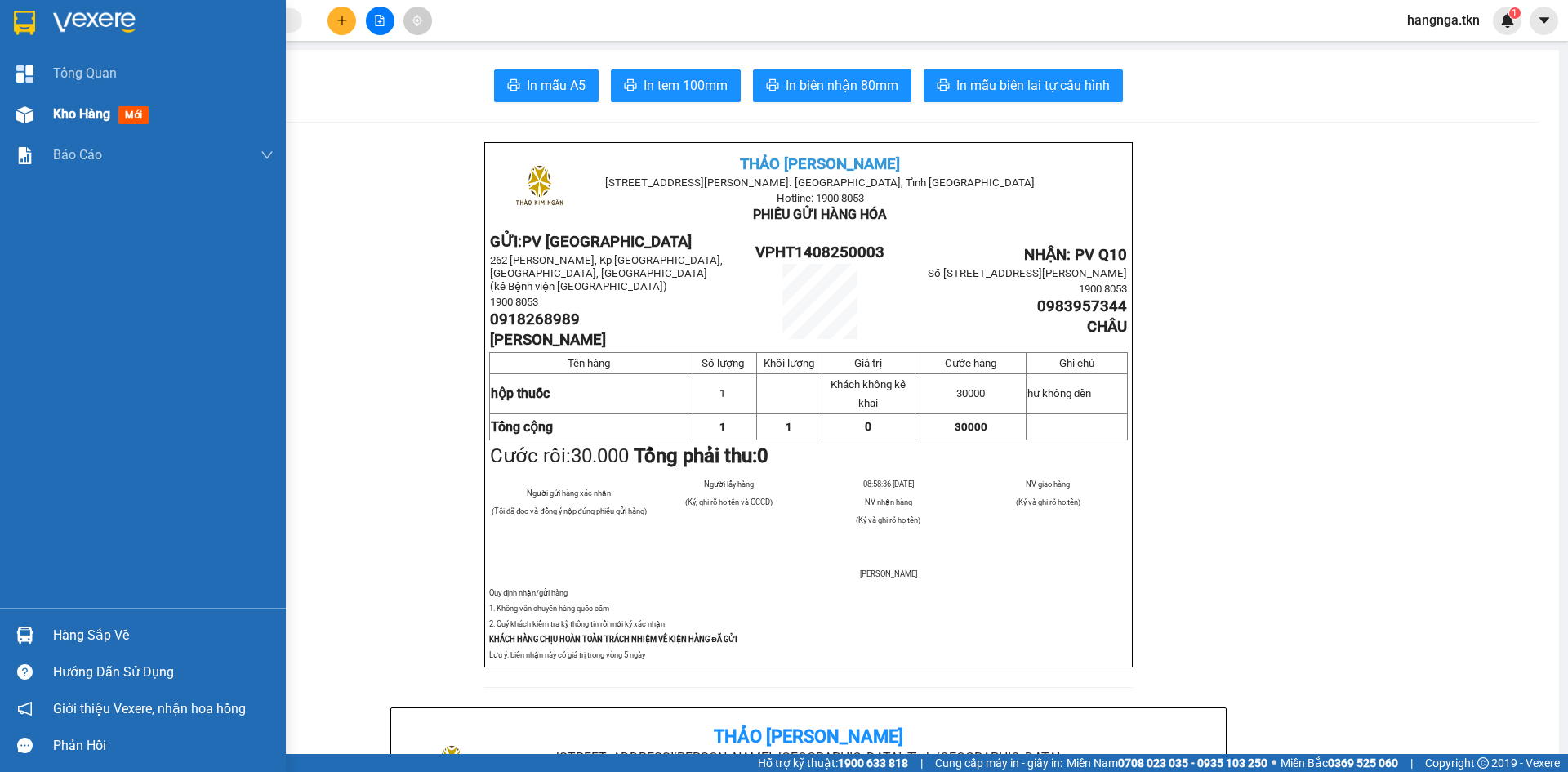
click at [45, 111] on div "Kho hàng mới" at bounding box center [143, 114] width 286 height 41
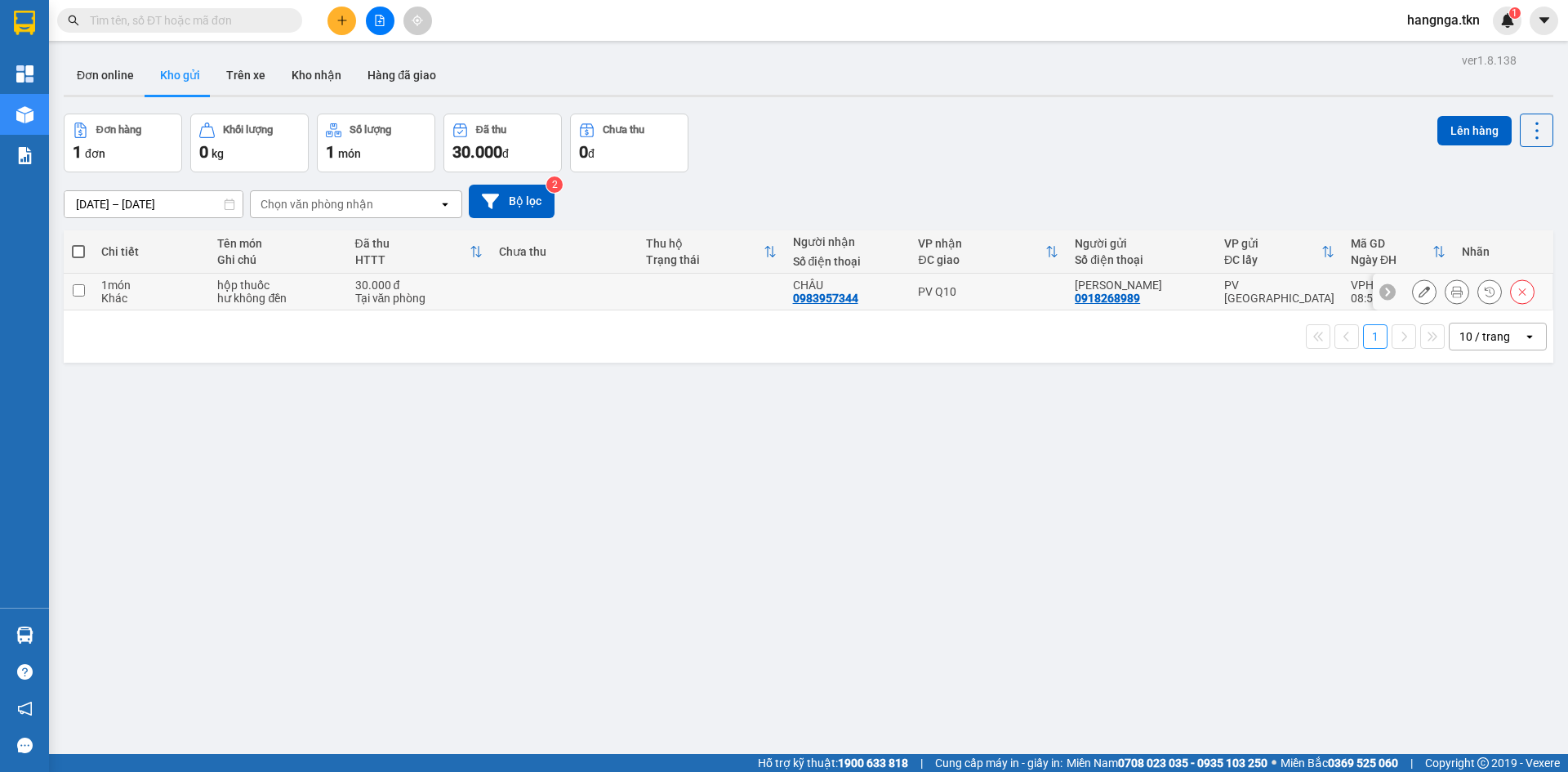
click at [286, 287] on div "hộp thuốc" at bounding box center [278, 285] width 121 height 13
checkbox input "true"
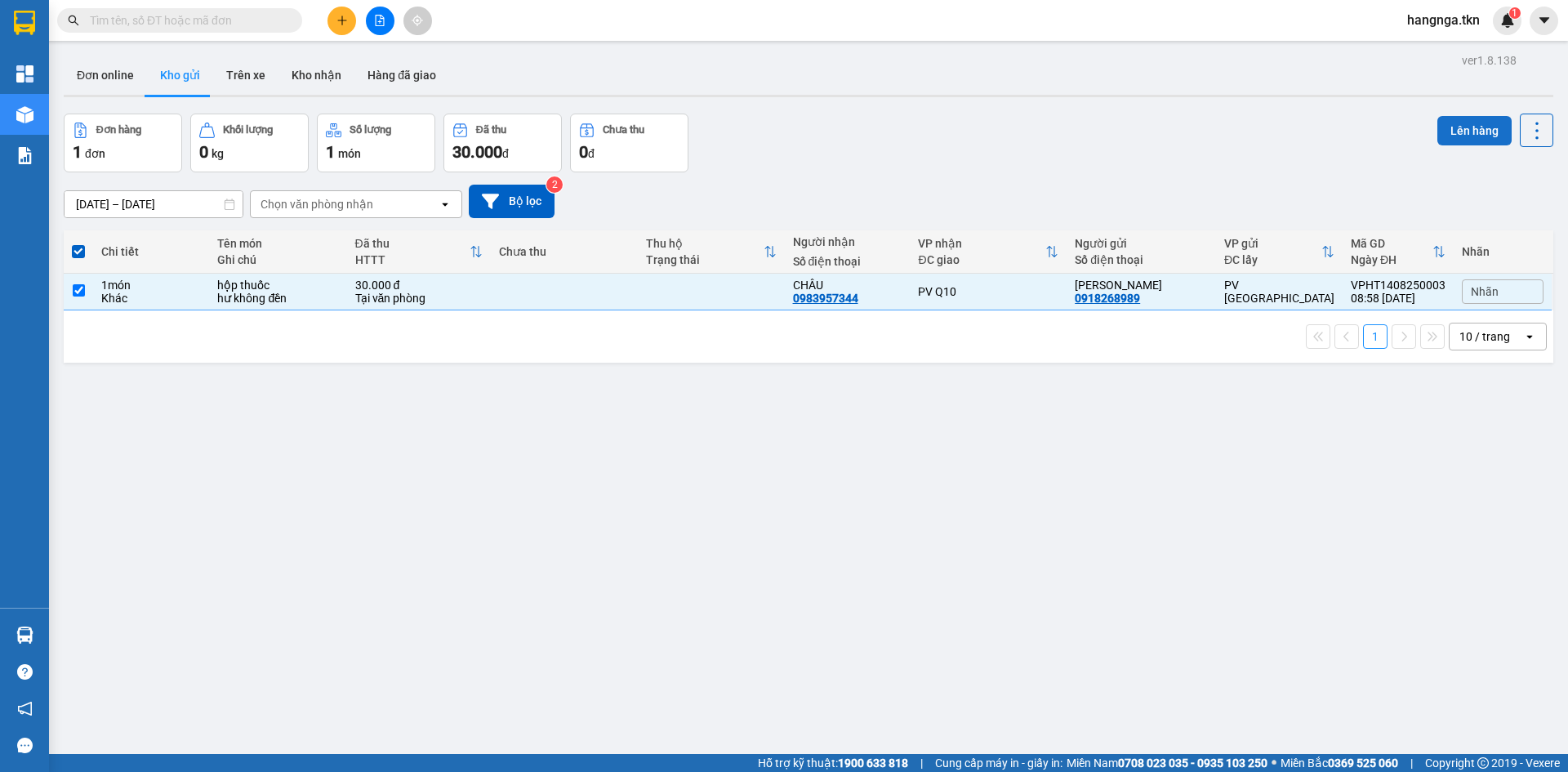
click at [1440, 132] on button "Lên hàng" at bounding box center [1473, 130] width 74 height 30
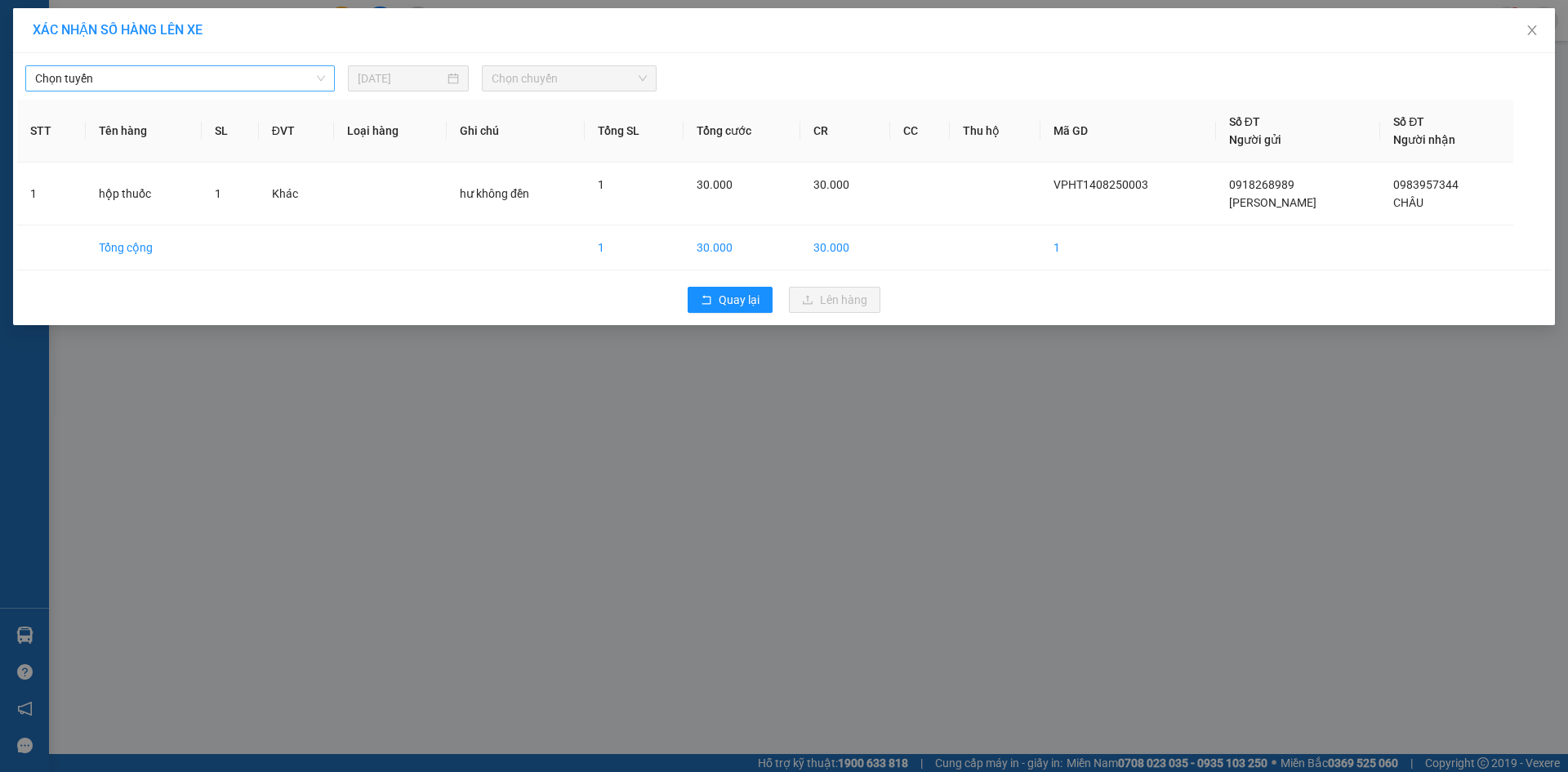
click at [251, 89] on span "Chọn tuyến" at bounding box center [180, 78] width 290 height 25
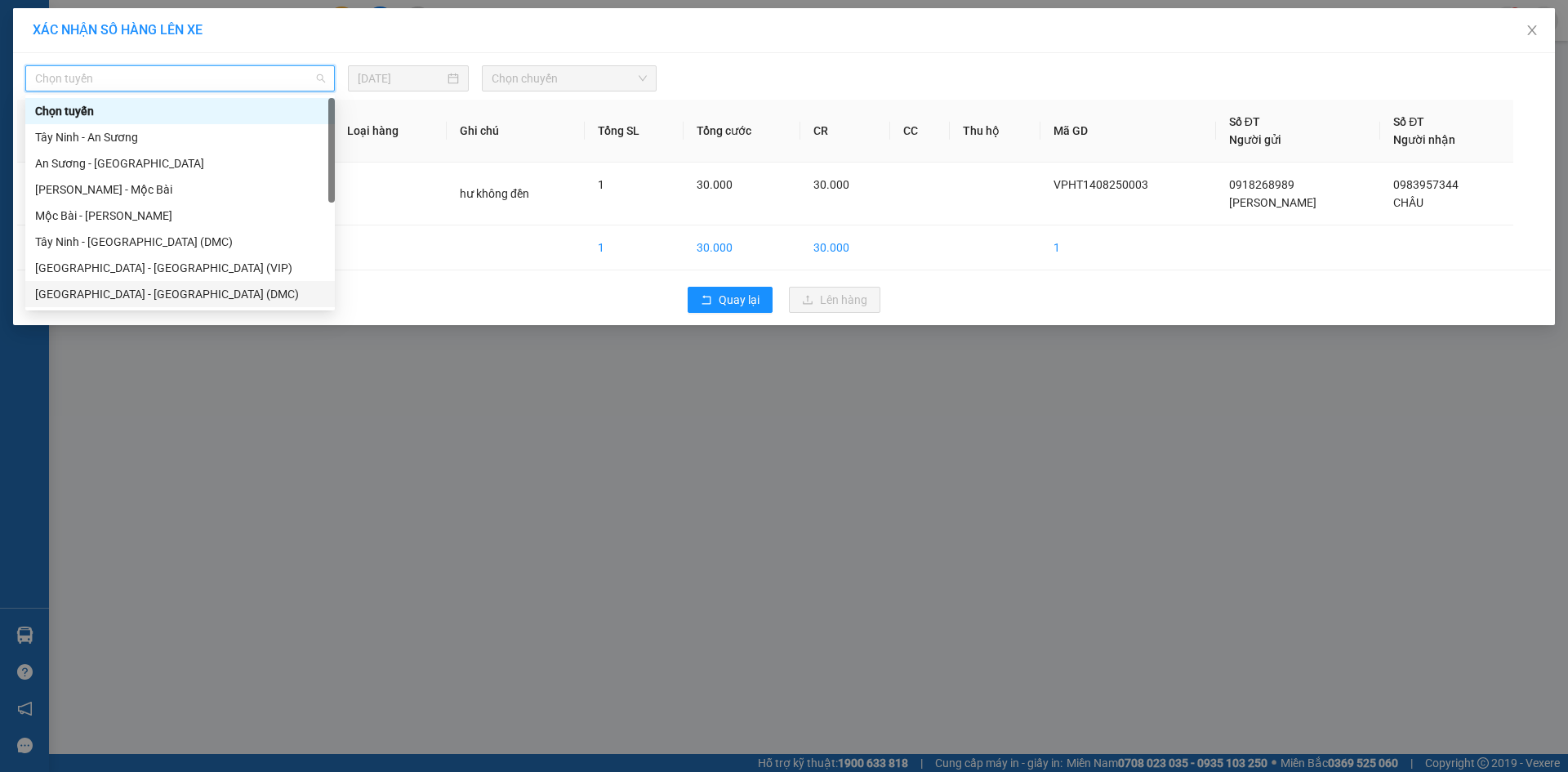
scroll to position [26, 0]
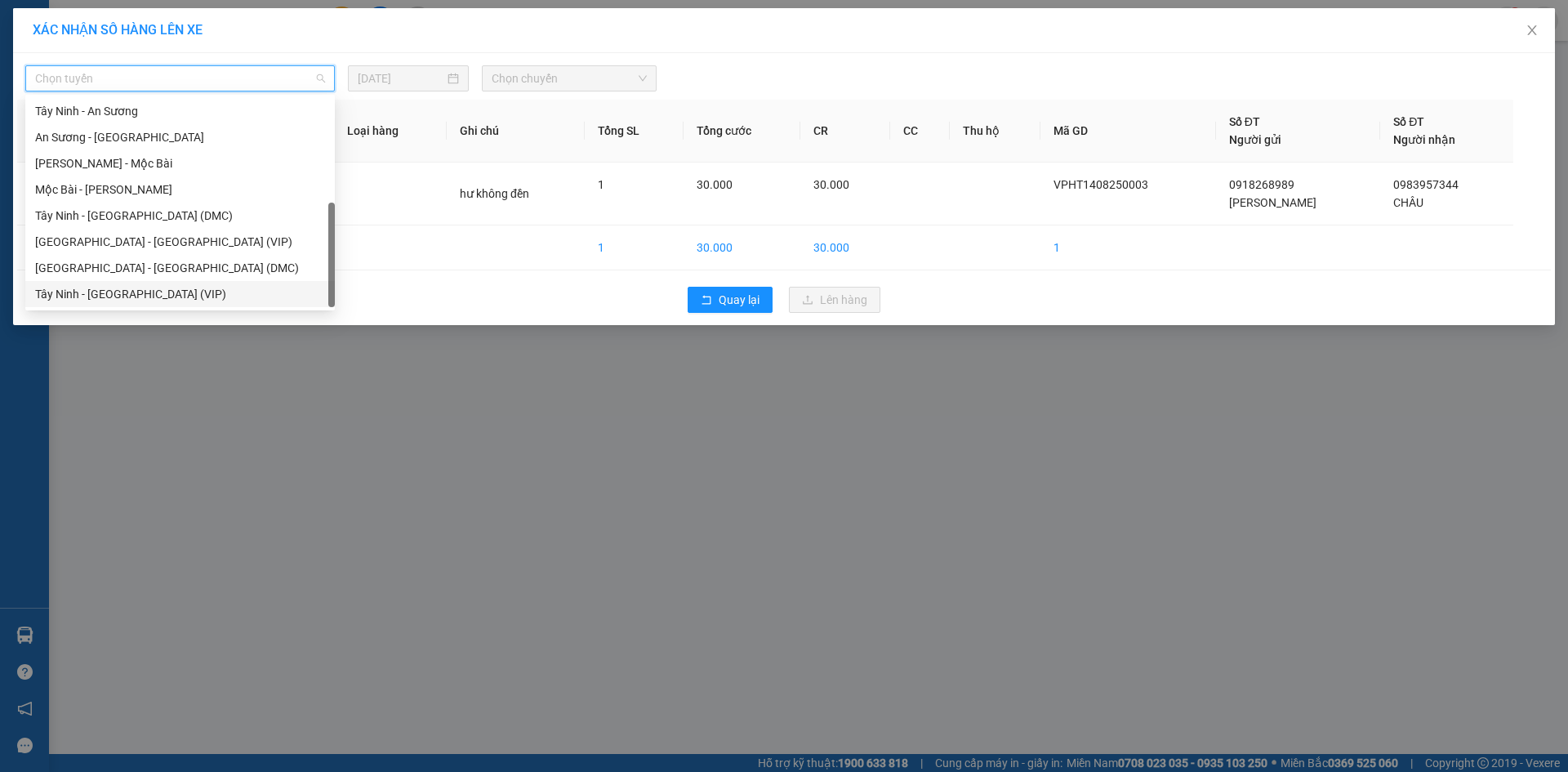
click at [162, 300] on div "Tây Ninh - [GEOGRAPHIC_DATA] (VIP)" at bounding box center [180, 294] width 290 height 18
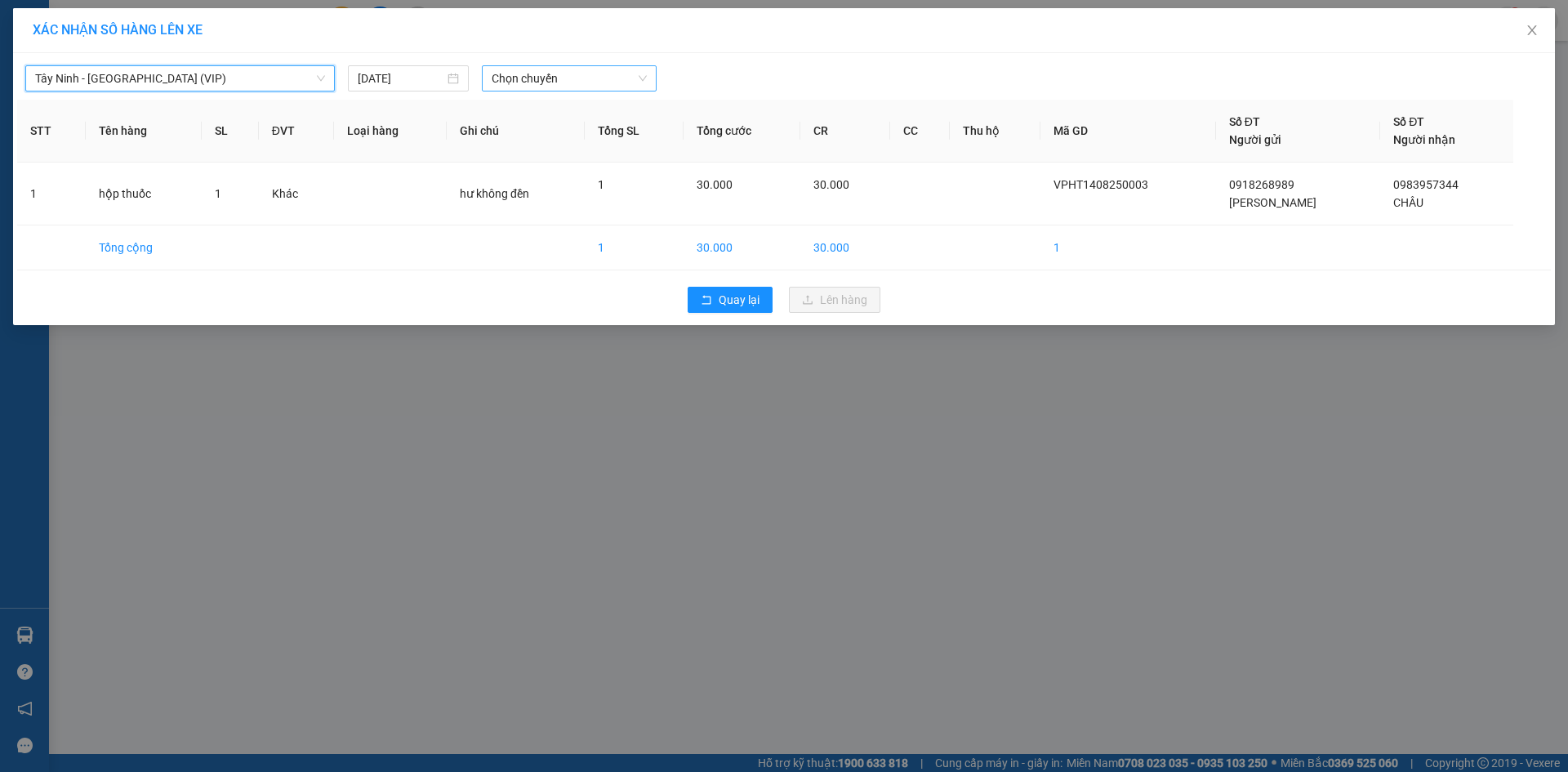
click at [582, 82] on span "Chọn chuyến" at bounding box center [569, 78] width 155 height 25
type input "50816"
click at [569, 135] on div "08:50 - 50H-508.16" at bounding box center [555, 137] width 128 height 18
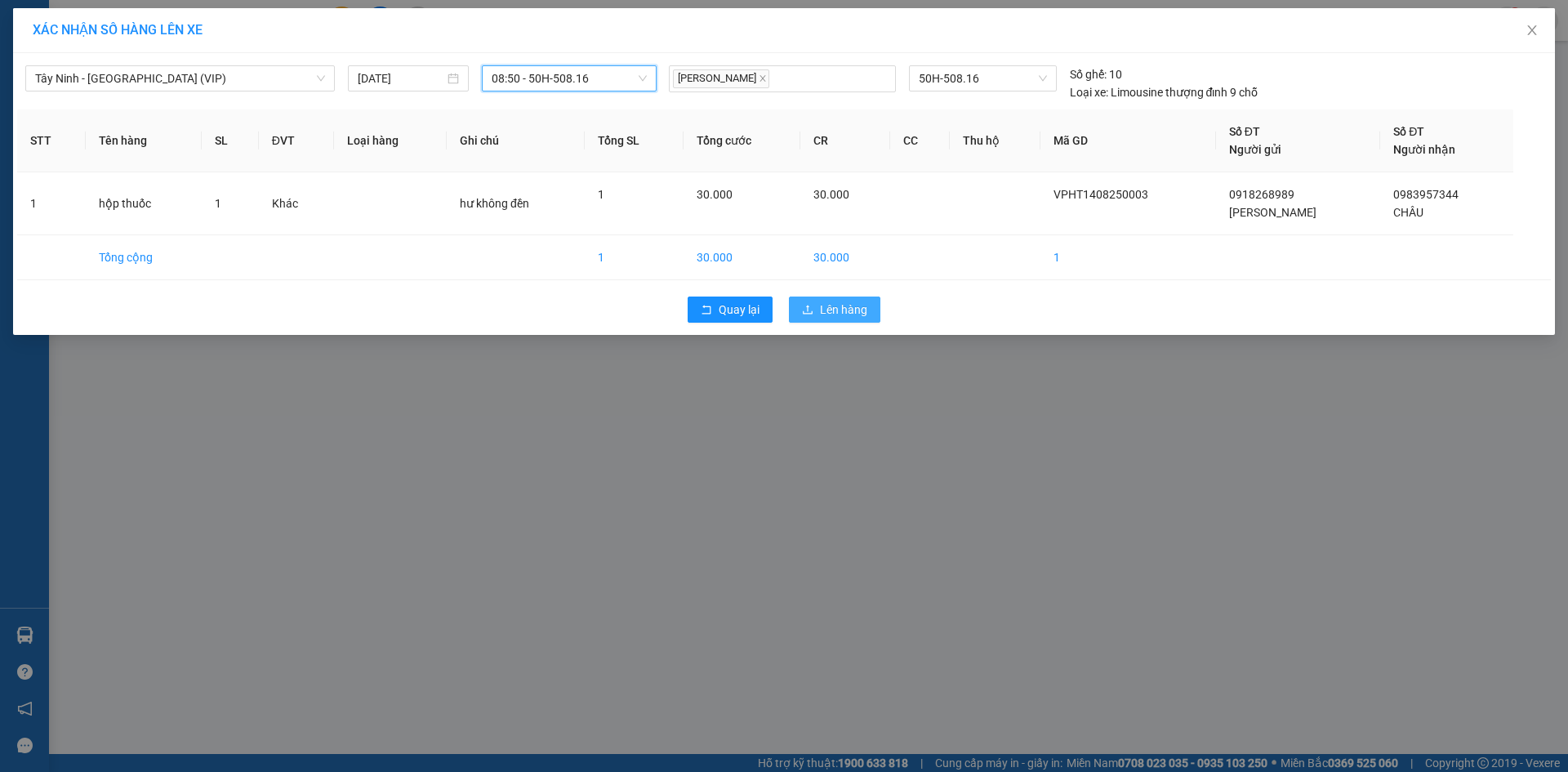
click at [825, 312] on span "Lên hàng" at bounding box center [844, 309] width 48 height 18
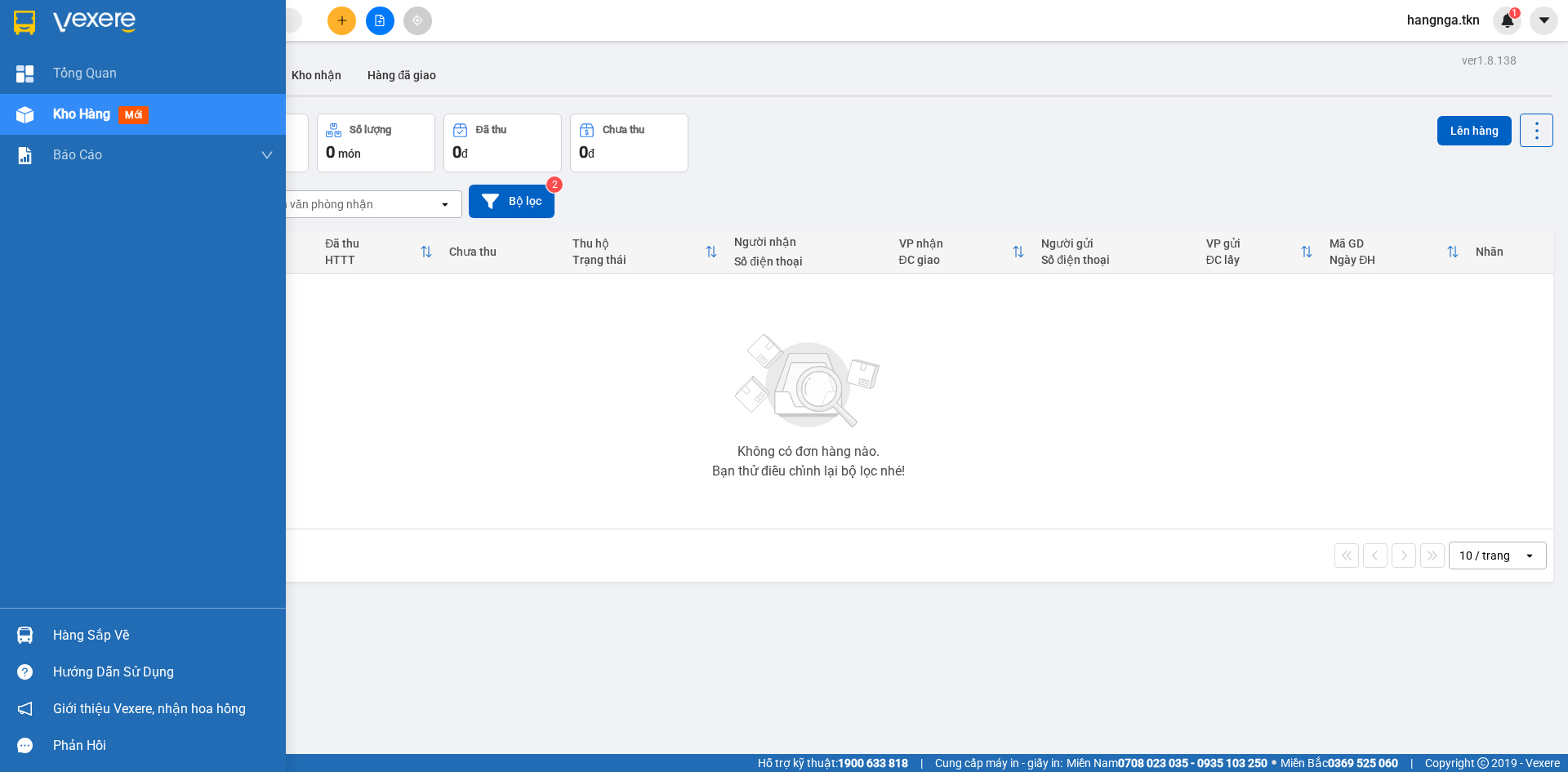
click at [58, 635] on div "Hàng sắp về" at bounding box center [163, 636] width 221 height 25
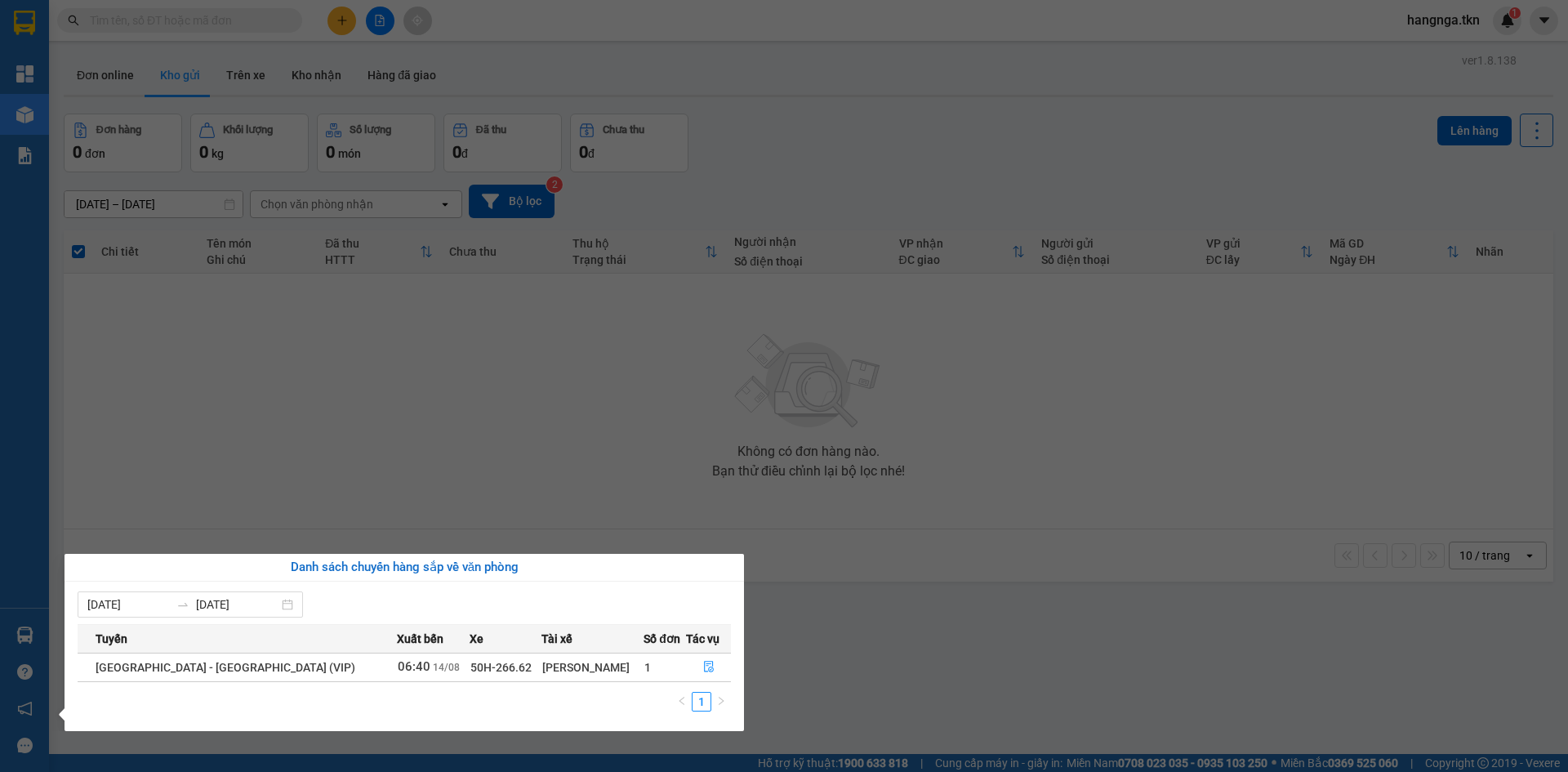
click at [310, 363] on section "Kết quả tìm kiếm ( 0 ) Bộ lọc No Data hangnga.tkn 1 Tổng Quan Kho hàng mới Báo …" at bounding box center [784, 386] width 1568 height 772
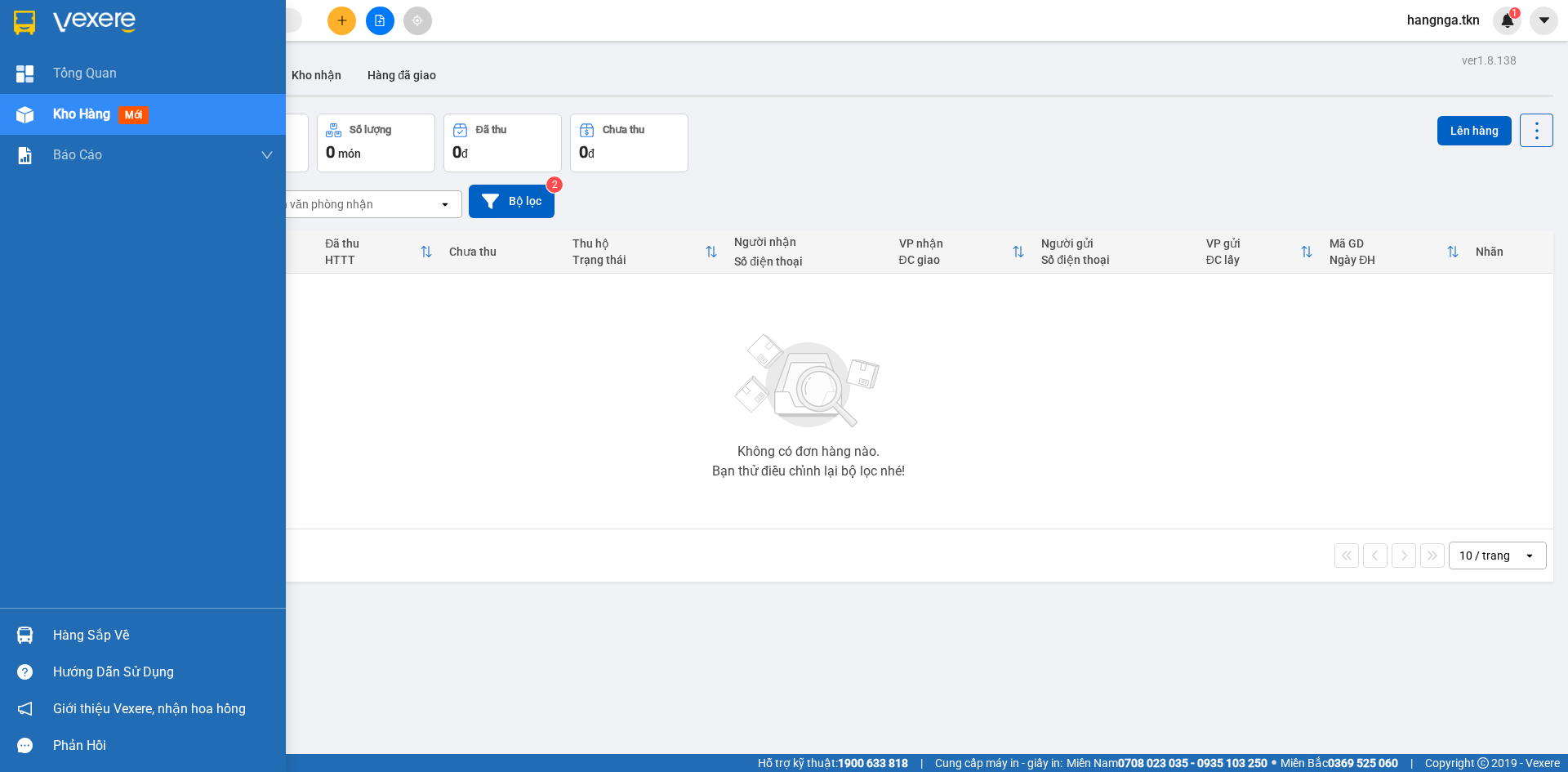
click at [26, 621] on div at bounding box center [25, 636] width 29 height 29
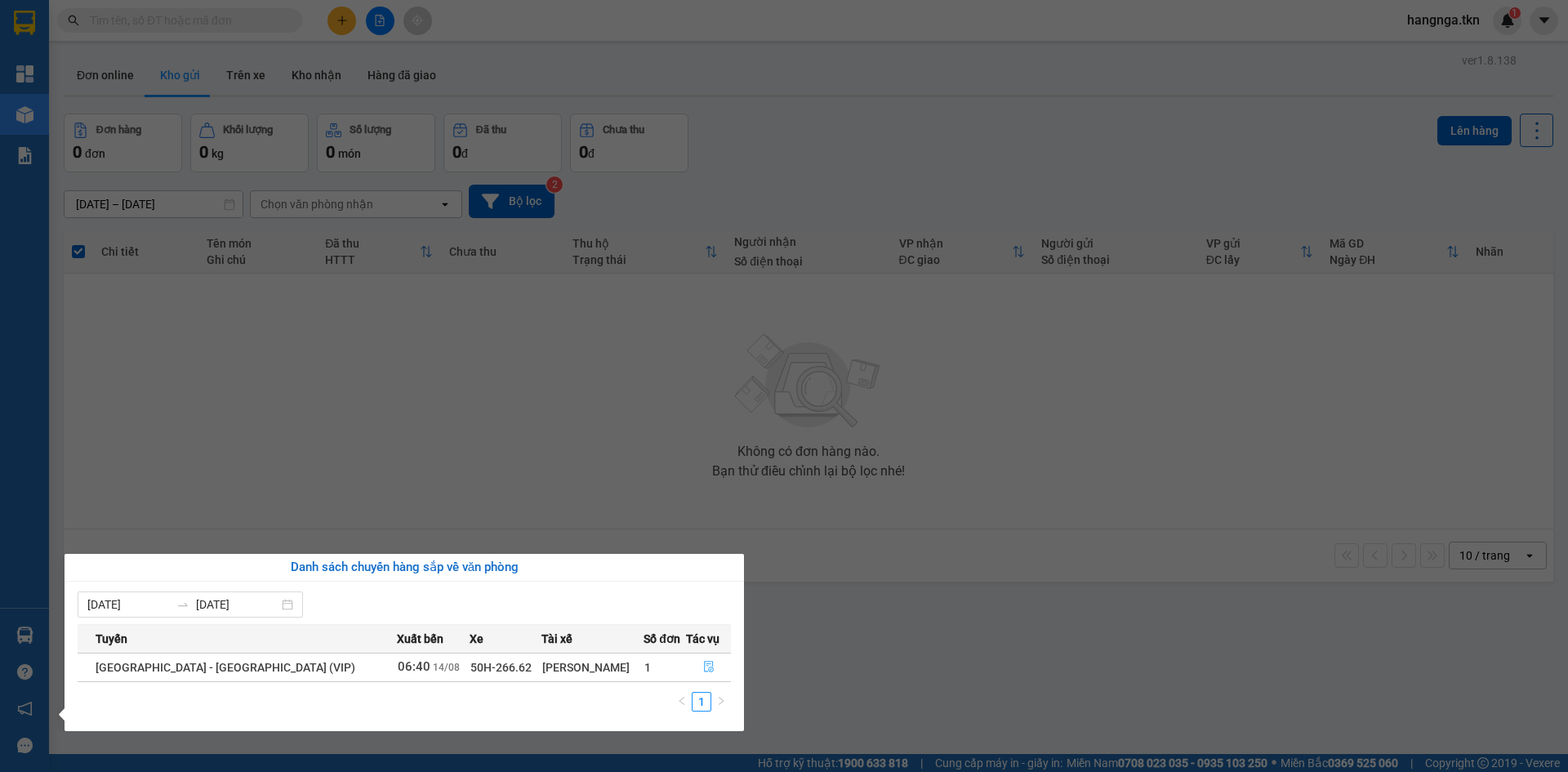
click at [707, 666] on icon "file-done" at bounding box center [708, 666] width 11 height 11
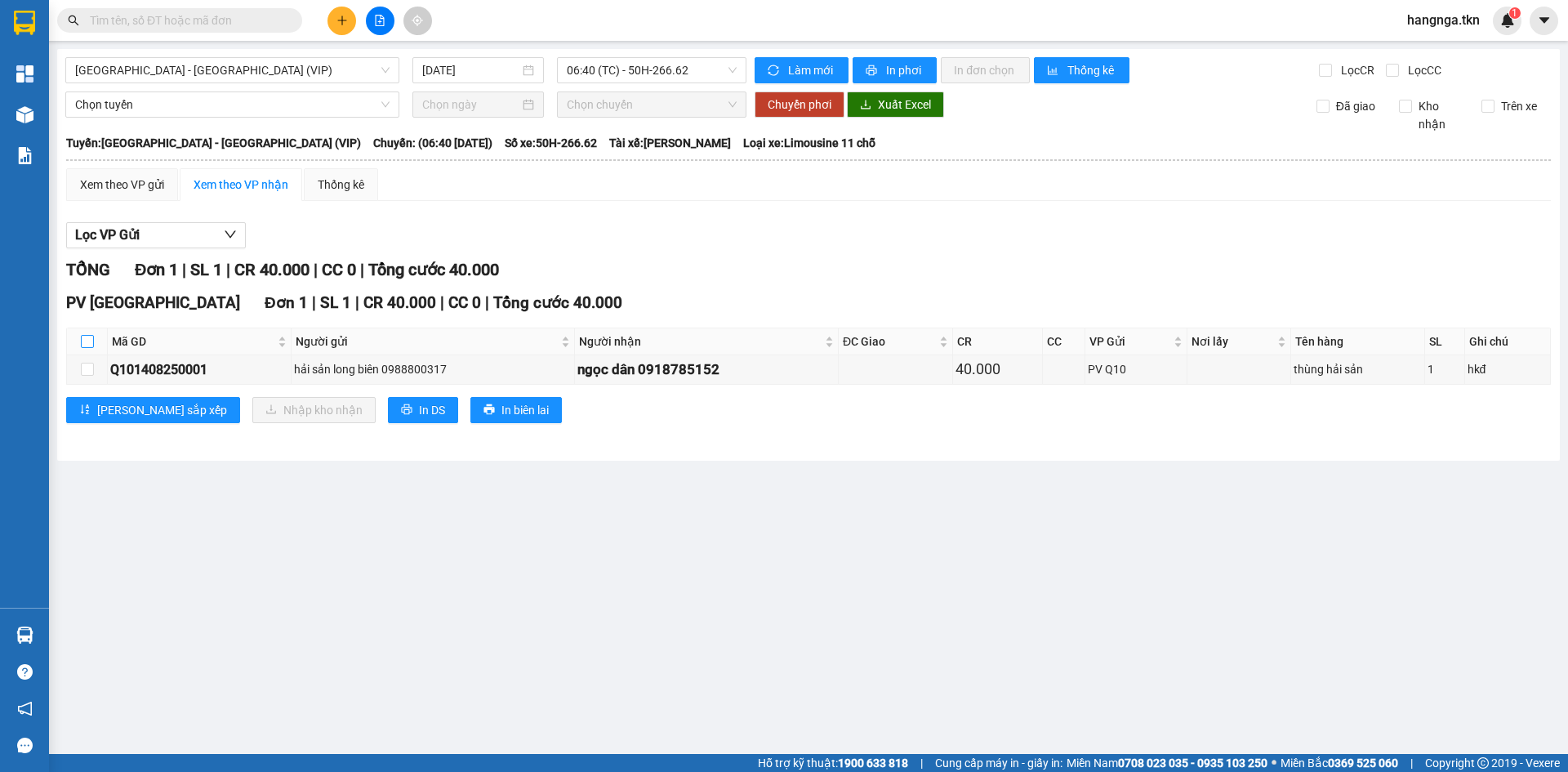
click at [91, 340] on input "checkbox" at bounding box center [87, 341] width 13 height 13
checkbox input "true"
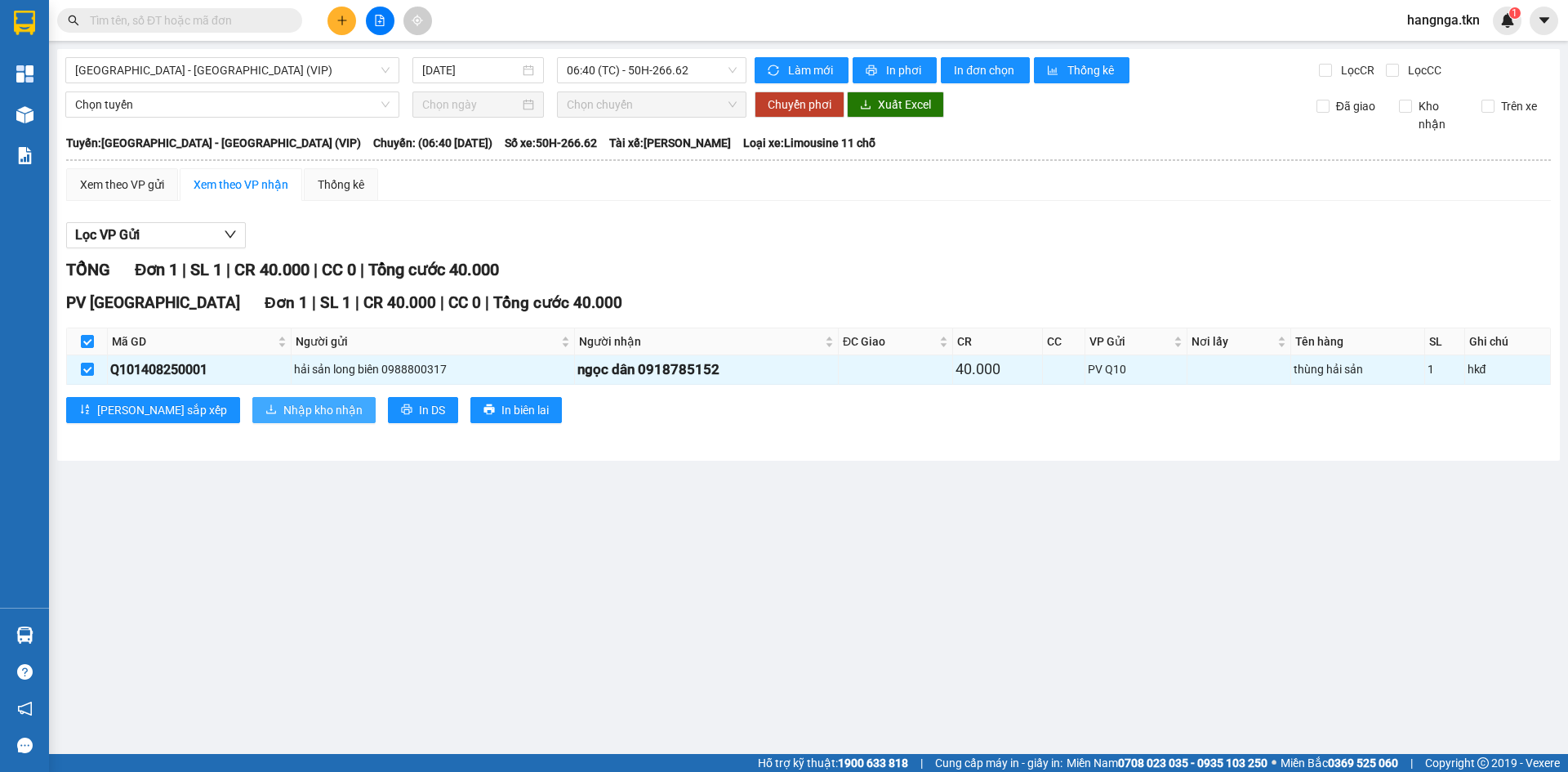
click at [252, 399] on button "Nhập kho nhận" at bounding box center [313, 410] width 123 height 26
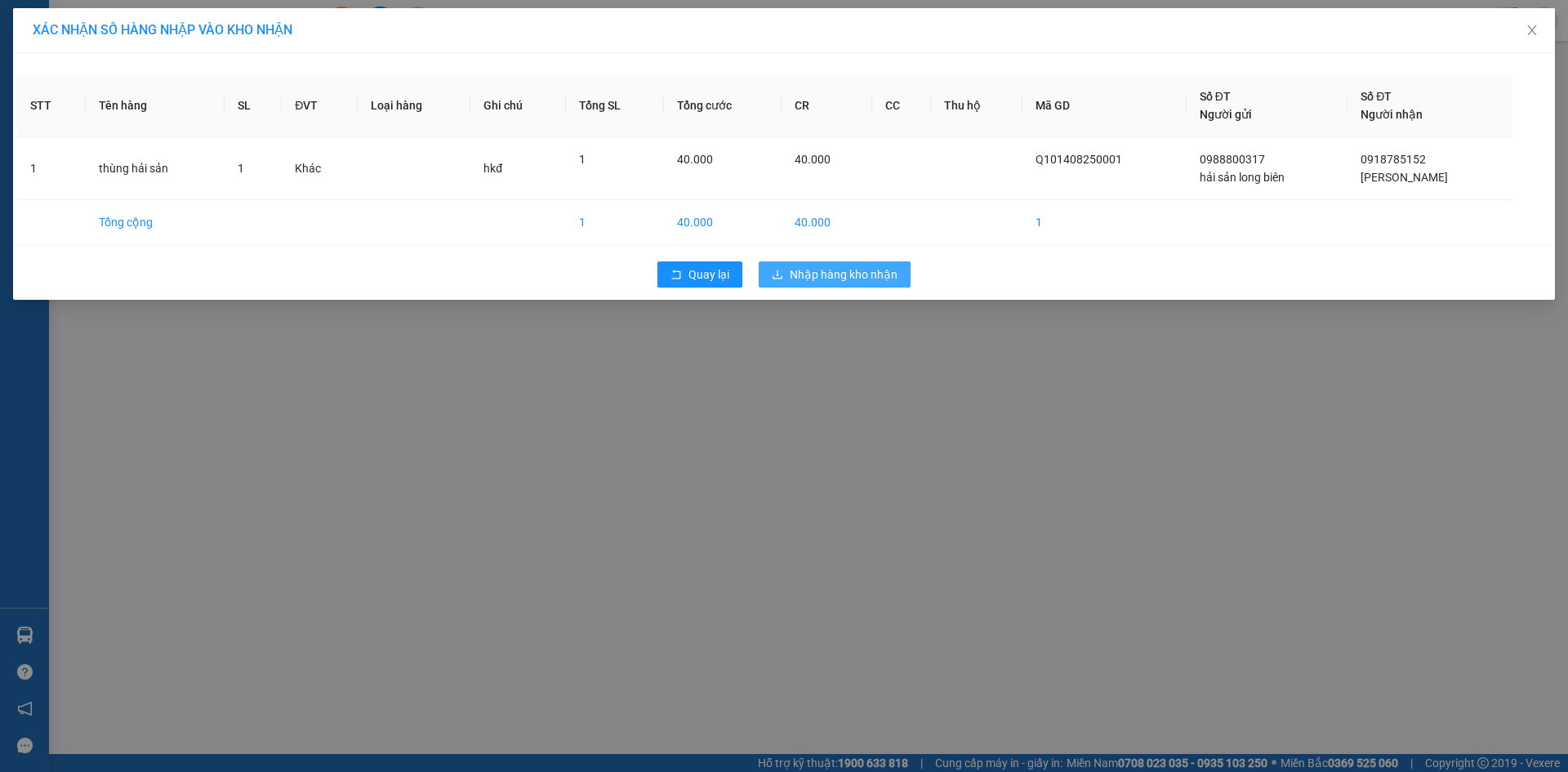
click at [814, 279] on span "Nhập hàng kho nhận" at bounding box center [843, 274] width 108 height 18
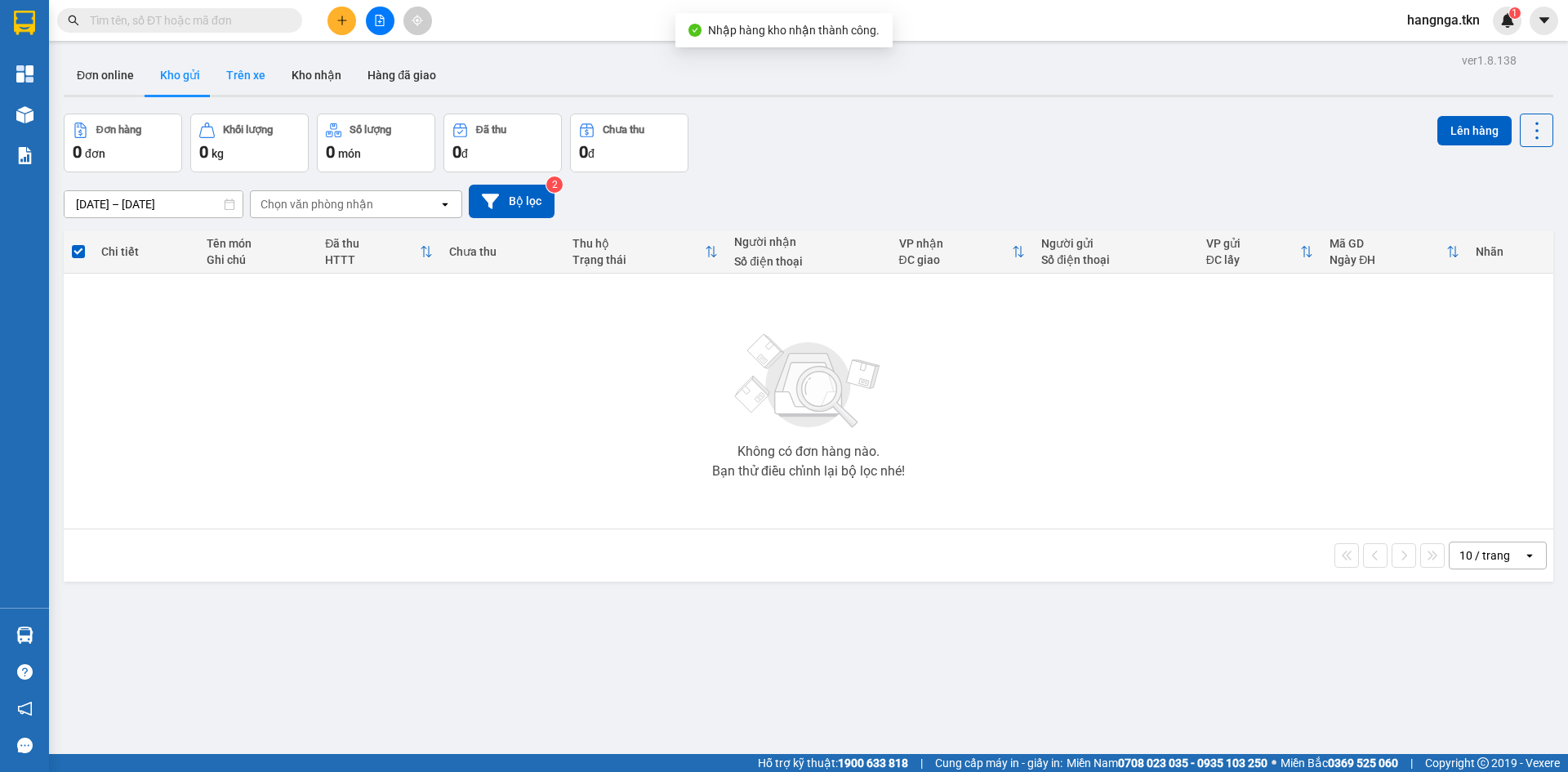
click at [244, 76] on button "Trên xe" at bounding box center [245, 75] width 66 height 39
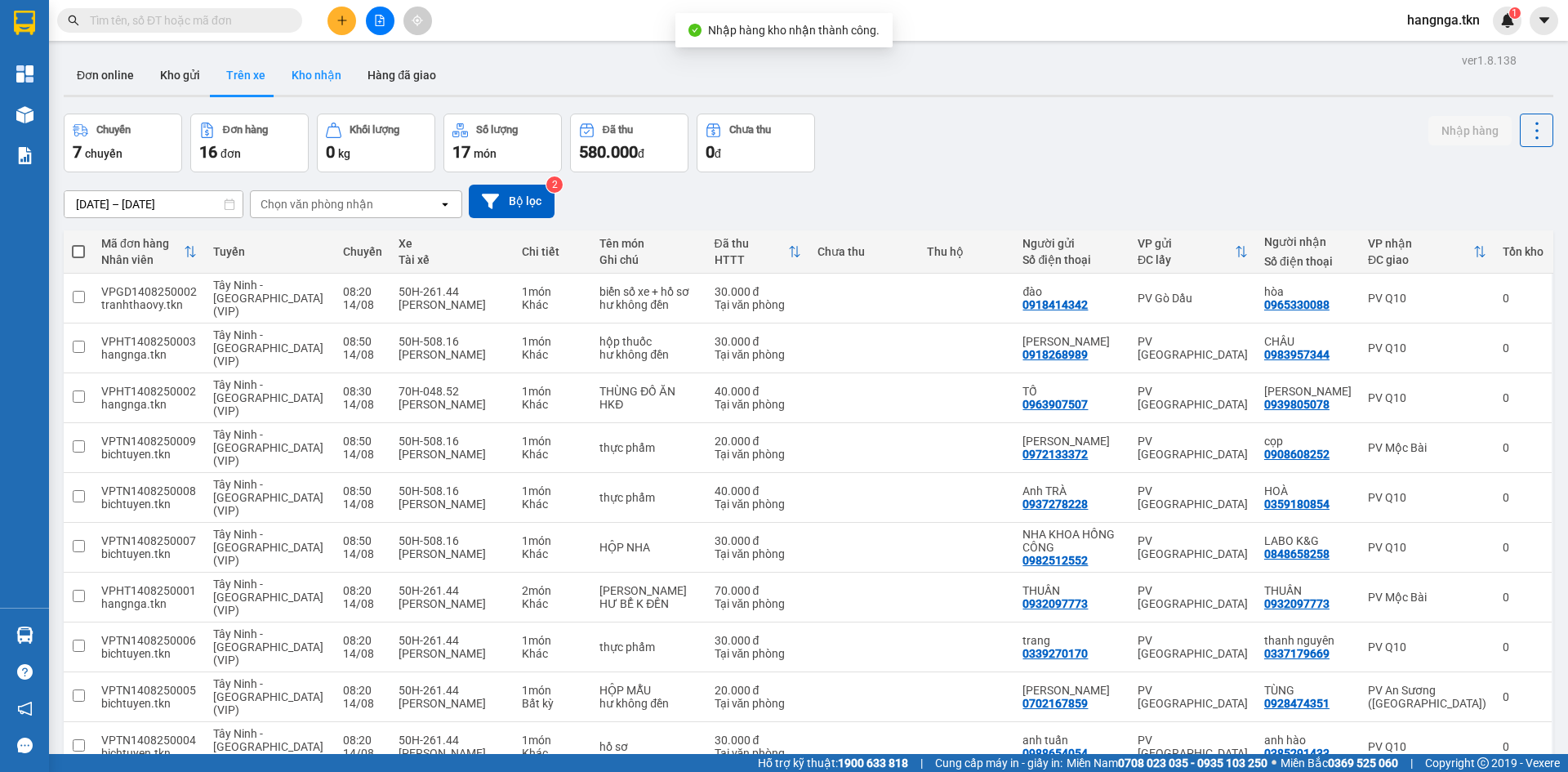
click at [317, 87] on button "Kho nhận" at bounding box center [316, 75] width 76 height 39
type input "[DATE] – [DATE]"
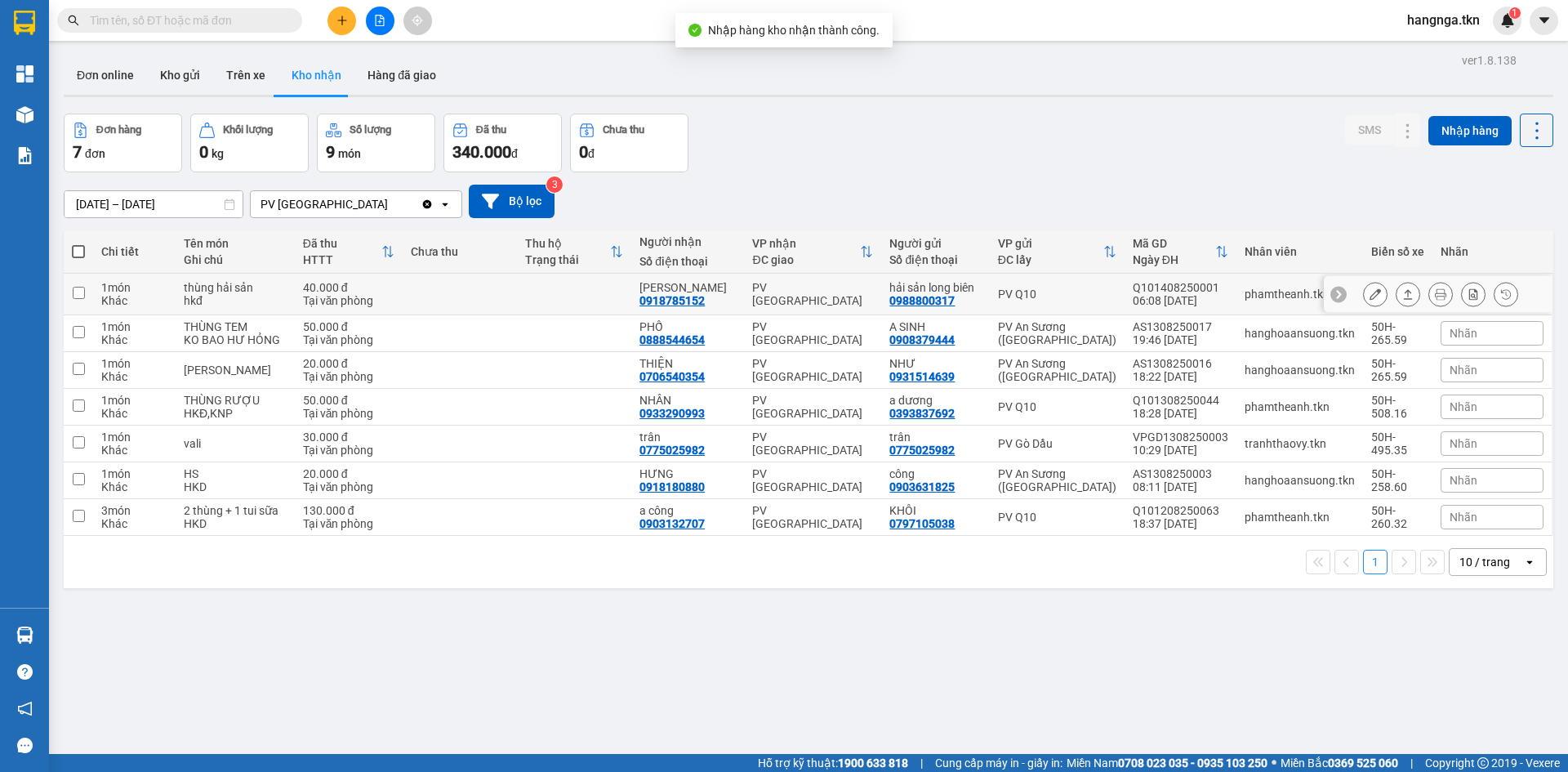
click at [264, 306] on div "hkđ" at bounding box center [235, 300] width 103 height 13
checkbox input "true"
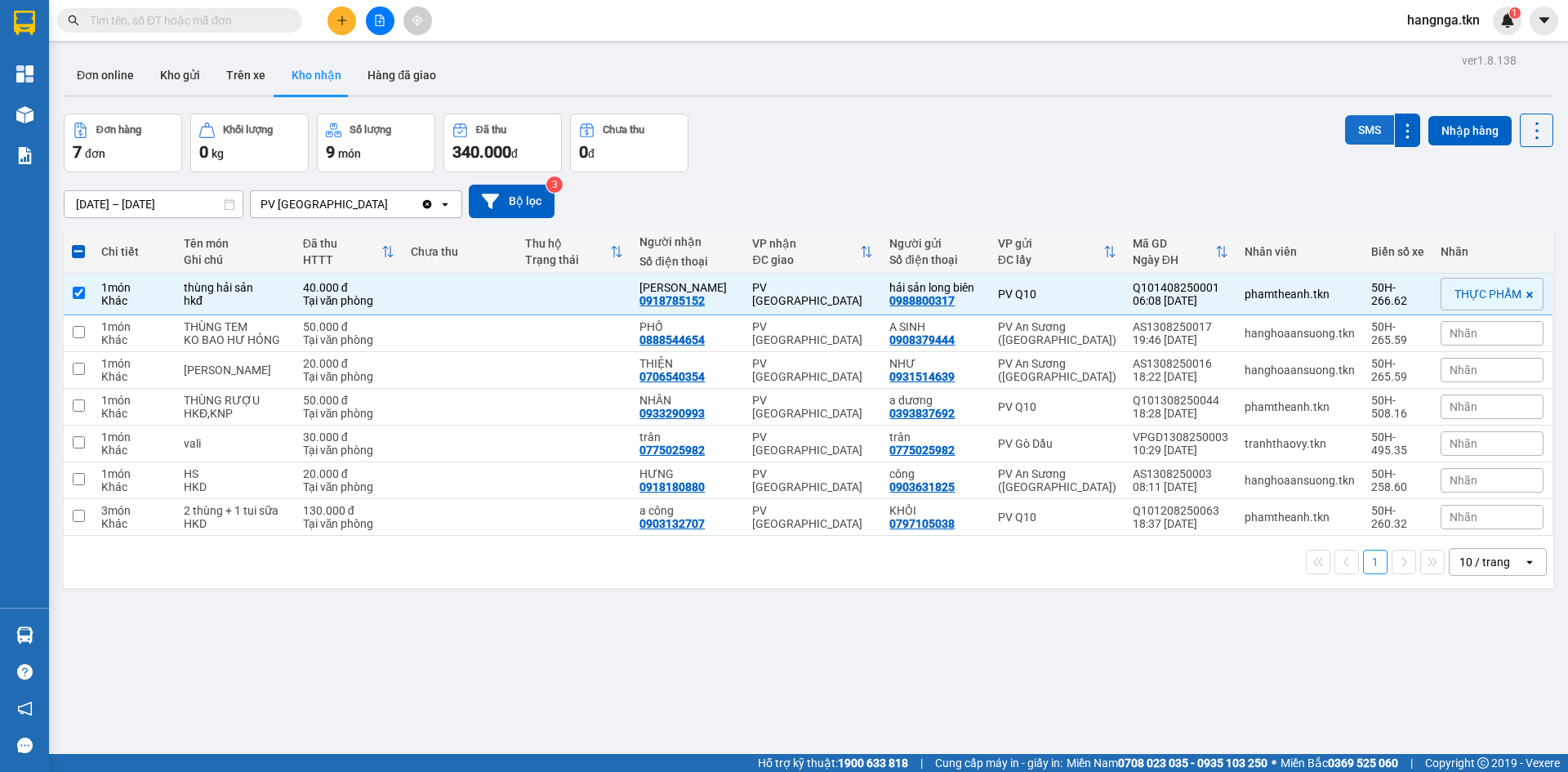
click at [1359, 124] on button "SMS" at bounding box center [1370, 130] width 49 height 30
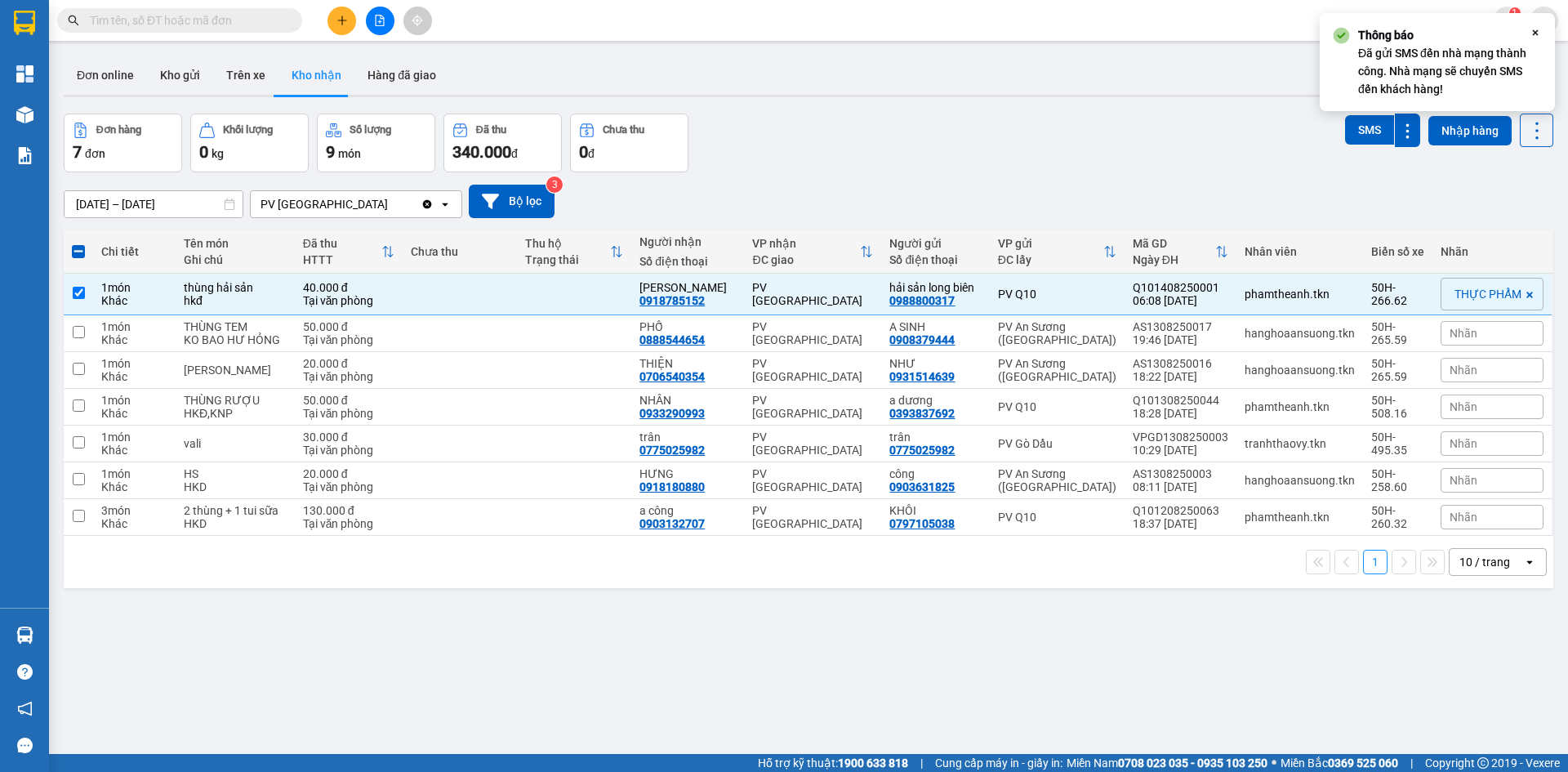
click at [906, 176] on div "[DATE] – [DATE] Press the down arrow key to interact with the calendar and sele…" at bounding box center [808, 201] width 1490 height 58
